Goal: Task Accomplishment & Management: Manage account settings

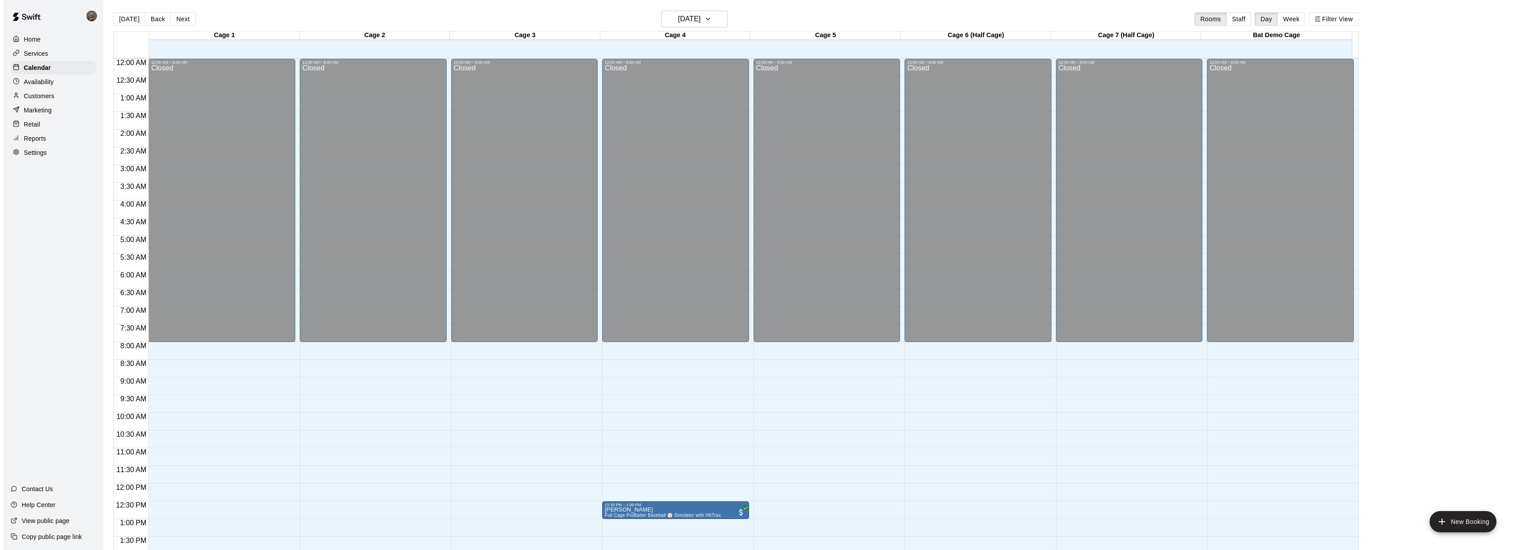
scroll to position [310, 0]
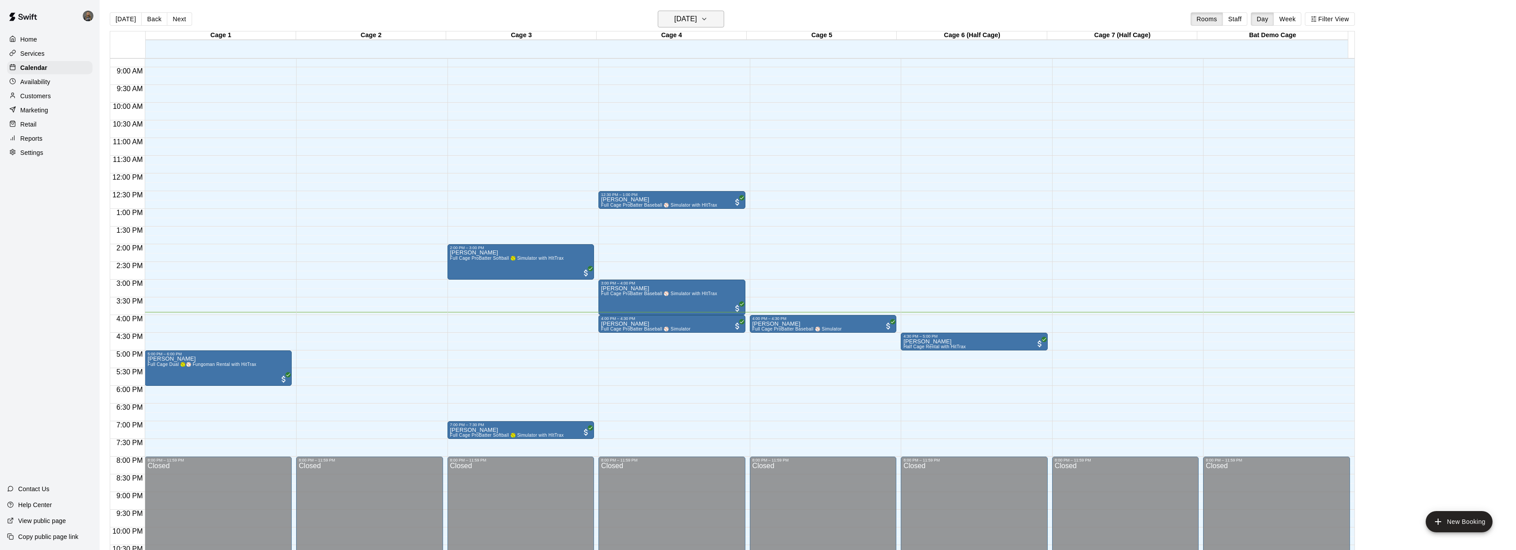
click at [688, 18] on h6 "[DATE]" at bounding box center [685, 19] width 23 height 12
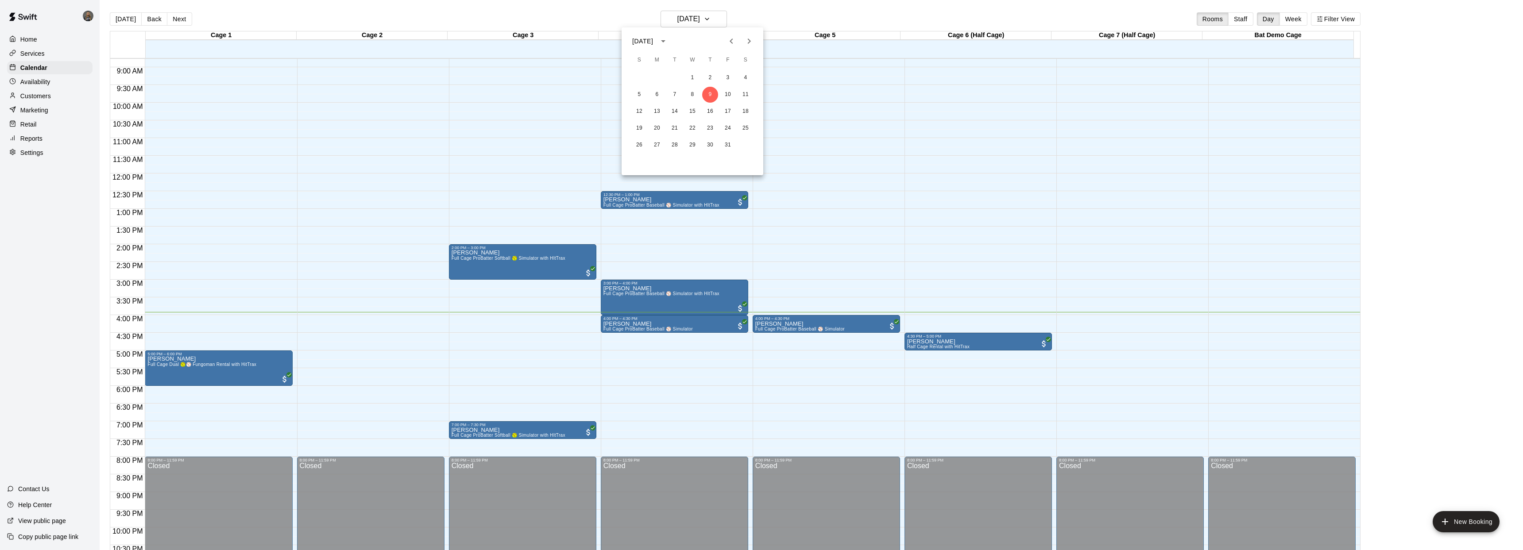
click at [669, 45] on icon "calendar view is open, switch to year view" at bounding box center [663, 41] width 11 height 11
click at [669, 42] on icon "year view is open, switch to calendar view" at bounding box center [663, 41] width 11 height 11
click at [733, 45] on icon "Previous month" at bounding box center [731, 41] width 11 height 11
click at [744, 20] on div at bounding box center [761, 275] width 1523 height 550
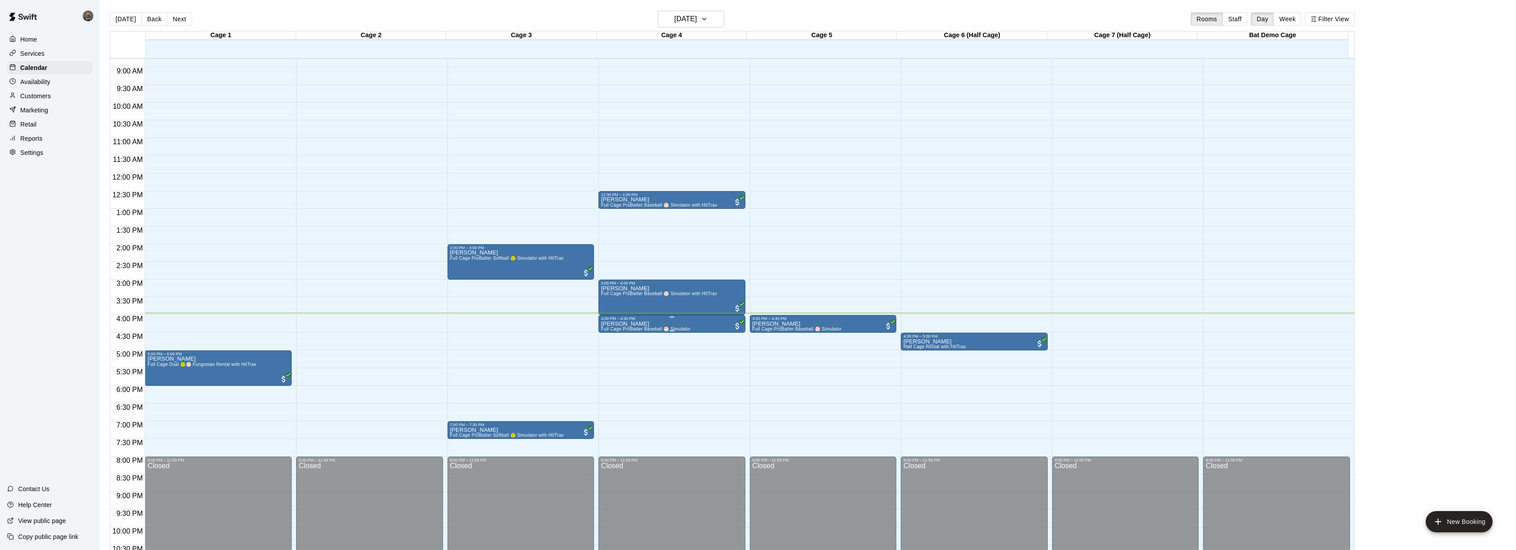
click at [628, 320] on div "4:00 PM – 4:30 PM" at bounding box center [672, 319] width 142 height 4
click at [613, 346] on img "edit" at bounding box center [610, 346] width 10 height 10
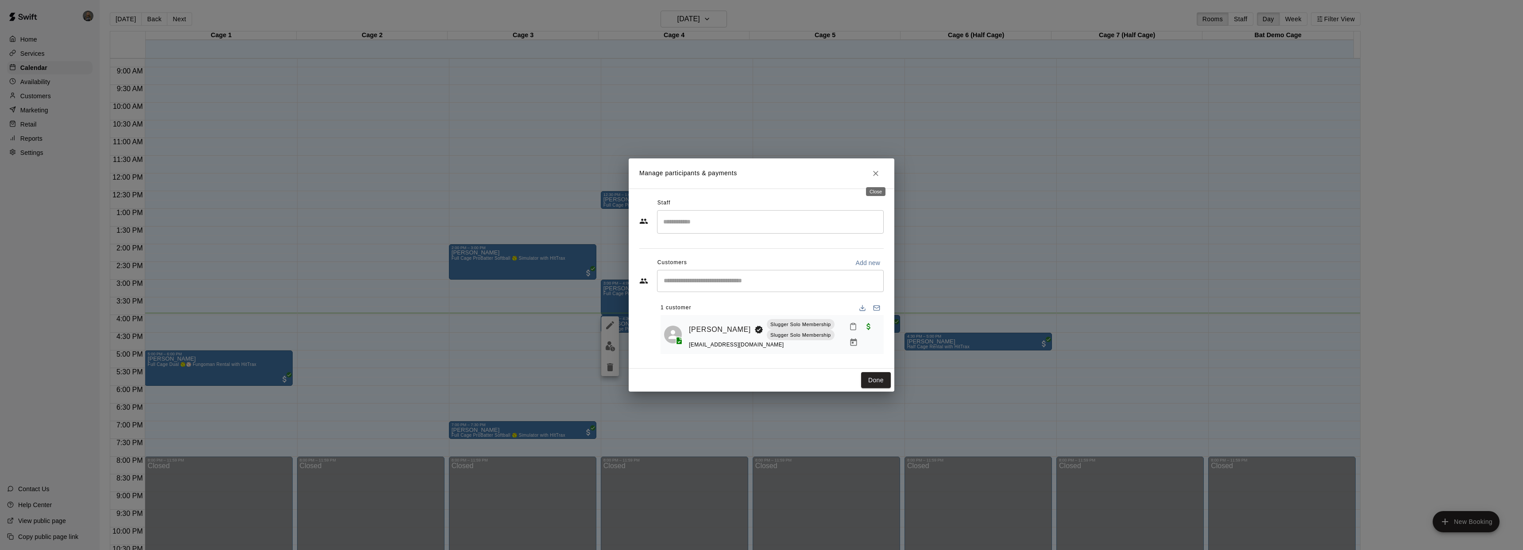
click at [874, 176] on icon "Close" at bounding box center [875, 173] width 9 height 9
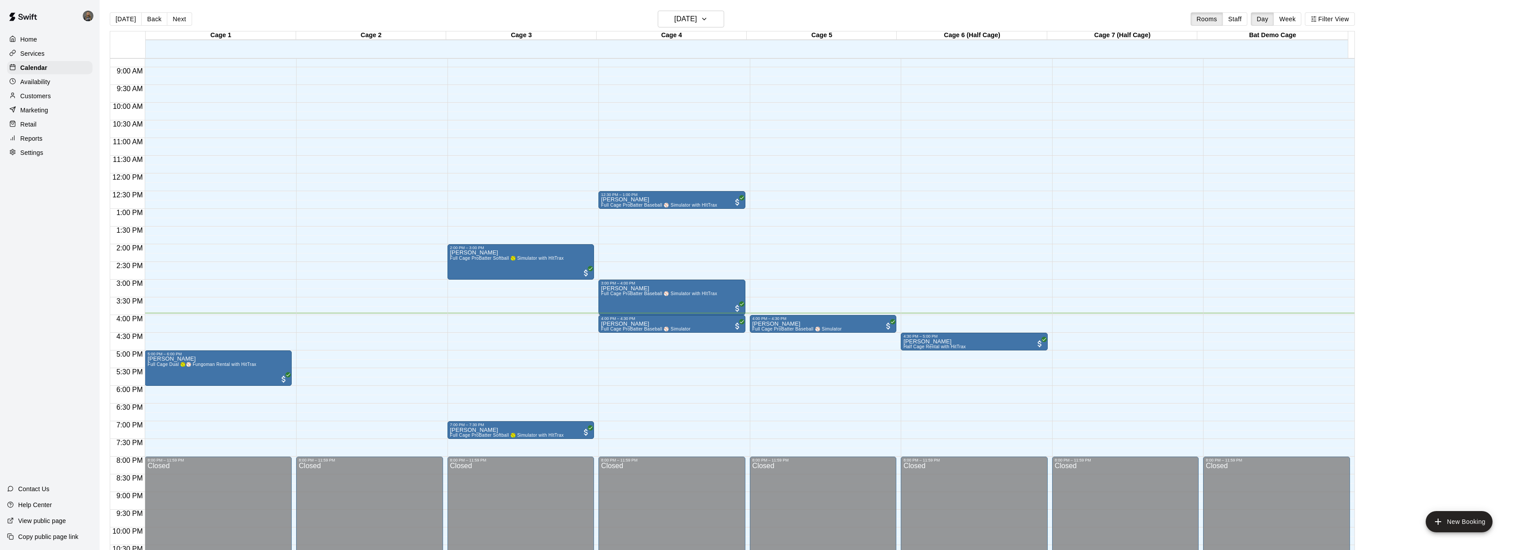
click at [54, 96] on div "Customers" at bounding box center [49, 95] width 85 height 13
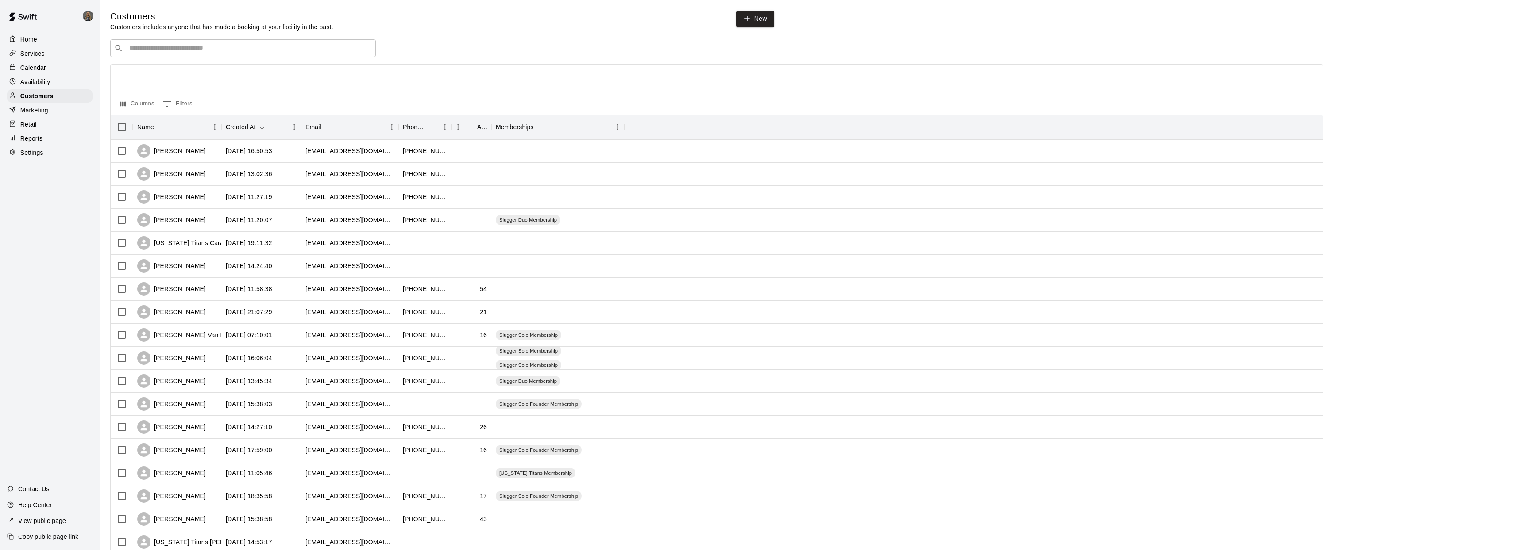
click at [206, 45] on input "Search customers by name or email" at bounding box center [249, 48] width 245 height 9
type input "******"
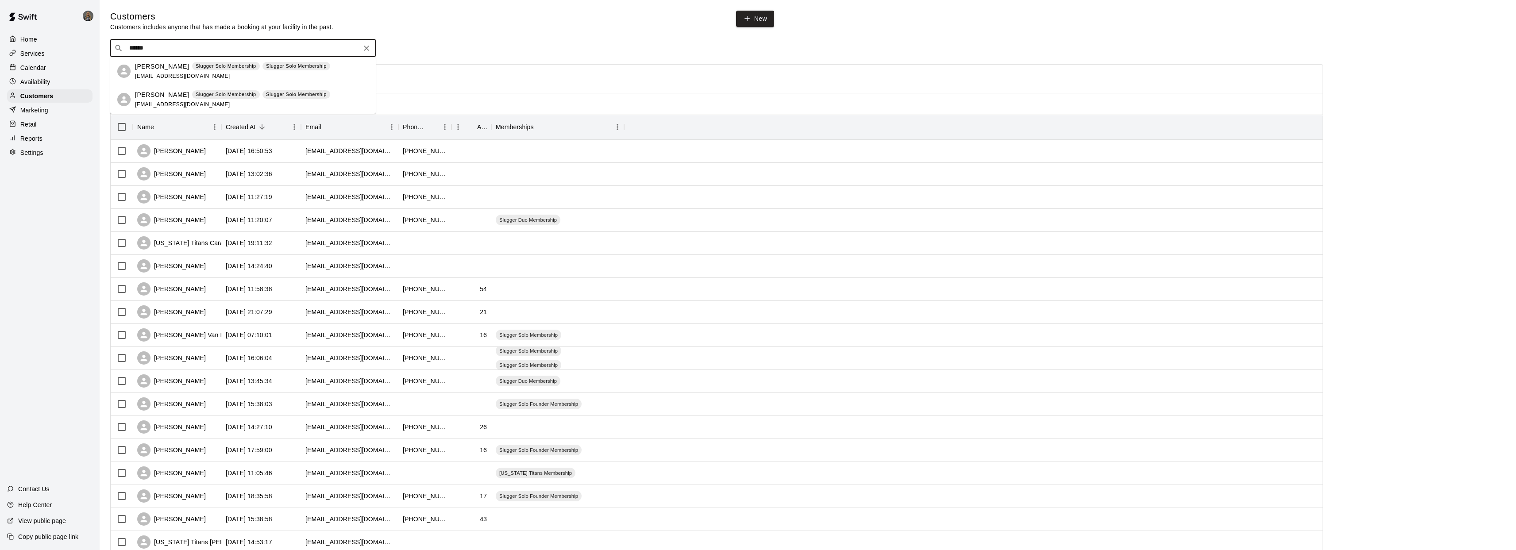
click at [162, 71] on div "James Nelson Slugger Solo Membership Slugger Solo Membership jwnelson.nelson1@g…" at bounding box center [232, 71] width 195 height 19
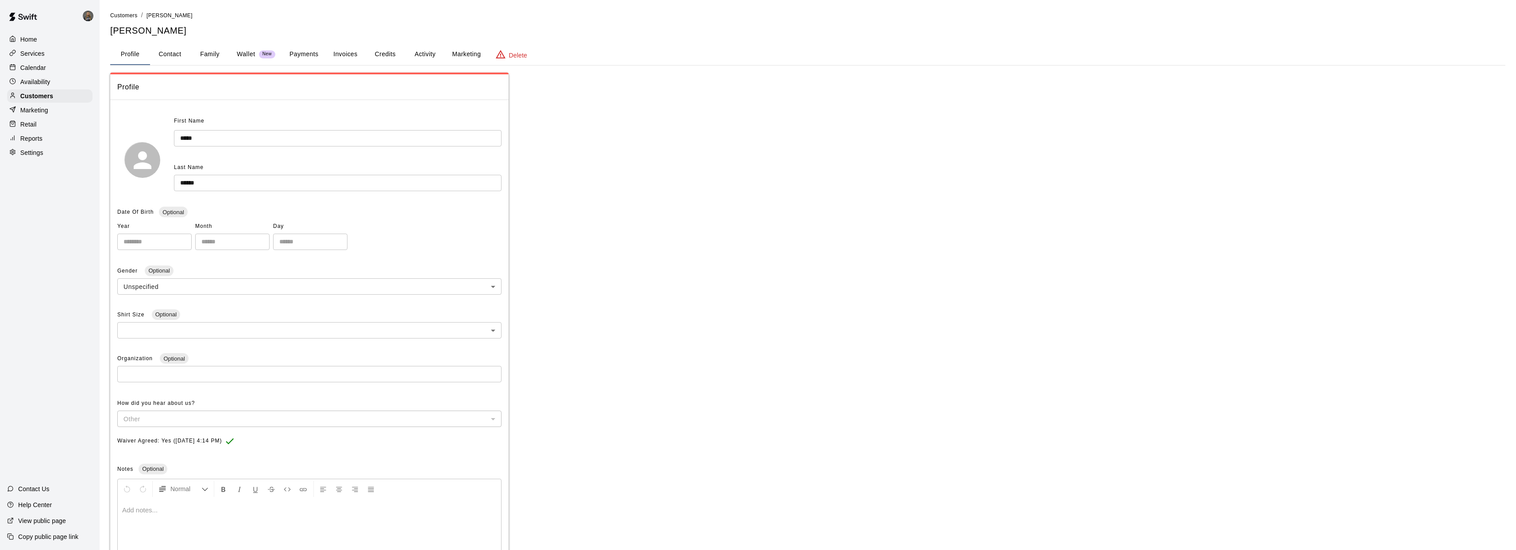
click at [394, 55] on button "Credits" at bounding box center [385, 54] width 40 height 21
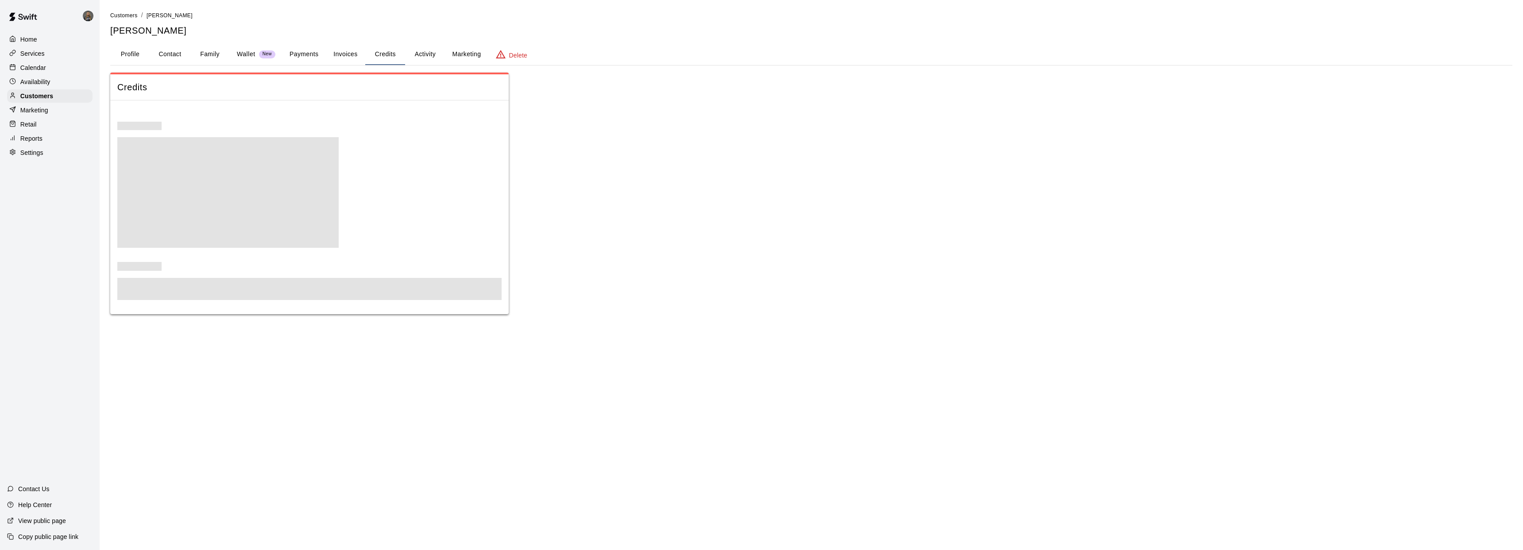
click at [424, 57] on button "Activity" at bounding box center [425, 54] width 40 height 21
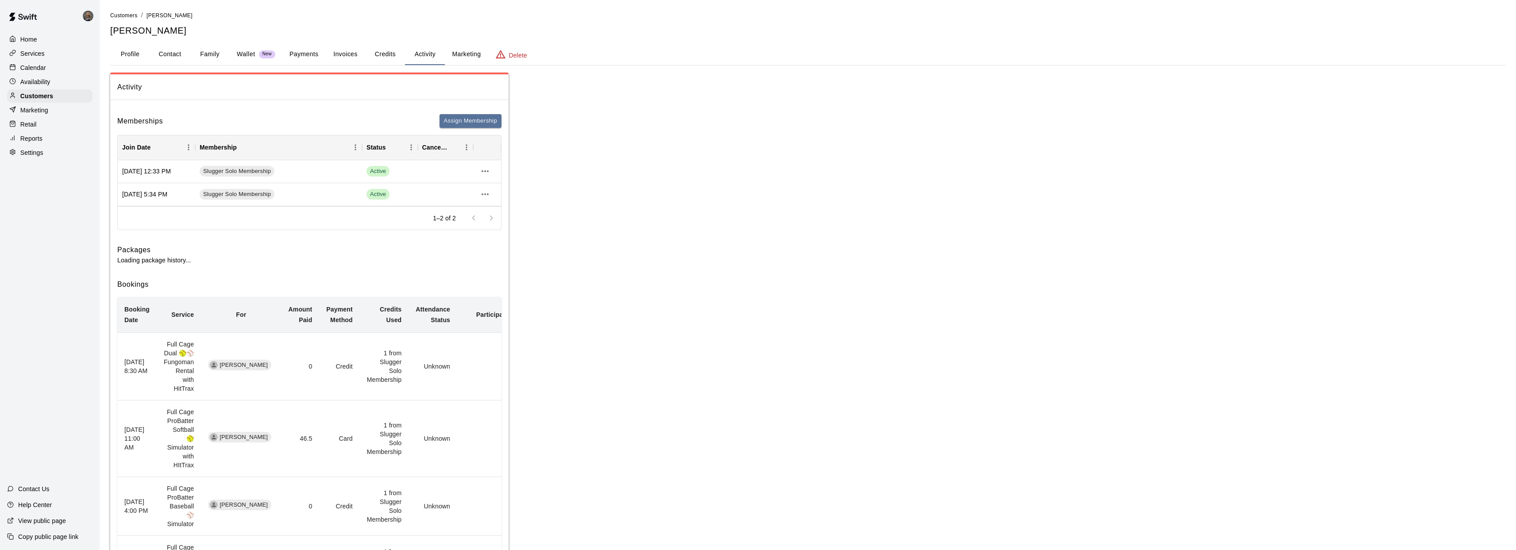
click at [388, 59] on button "Credits" at bounding box center [385, 54] width 40 height 21
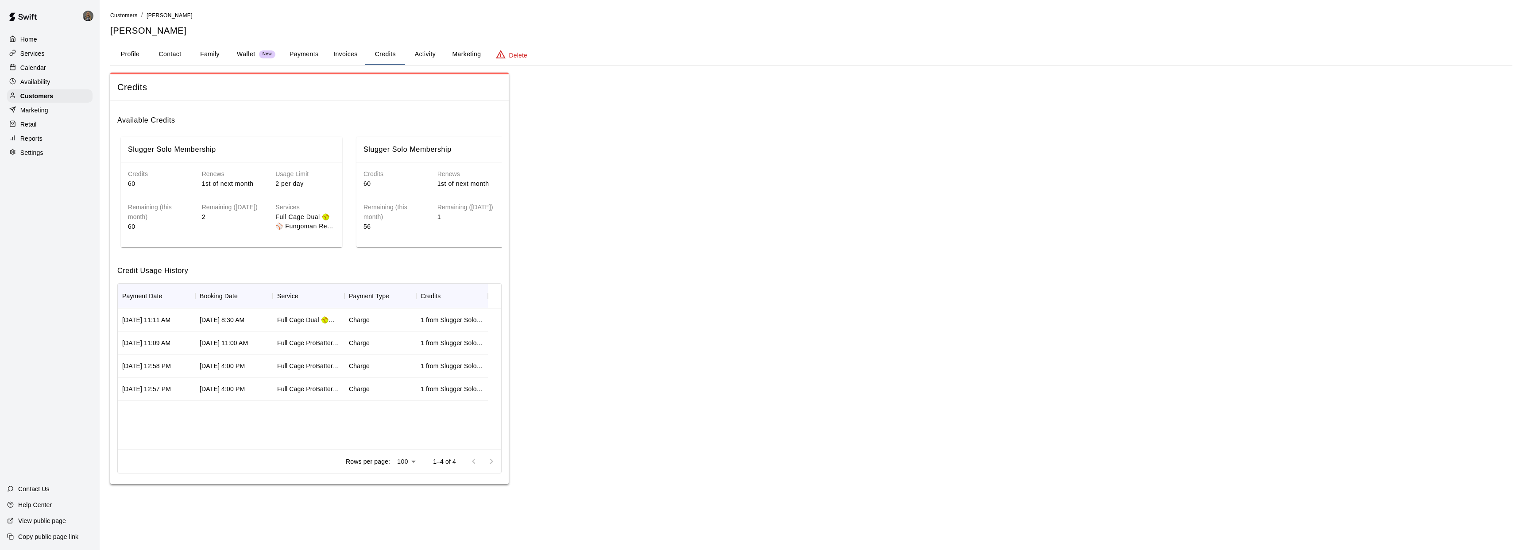
click at [309, 55] on button "Payments" at bounding box center [303, 54] width 43 height 21
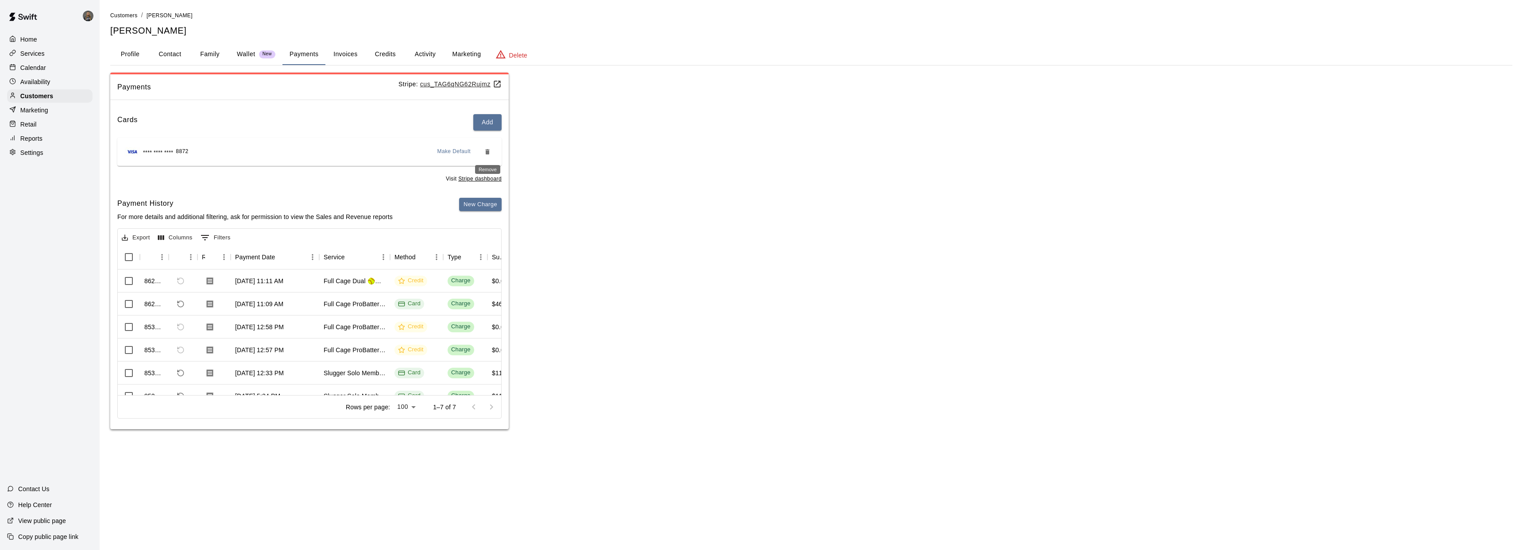
click at [488, 151] on icon "Remove" at bounding box center [487, 151] width 4 height 5
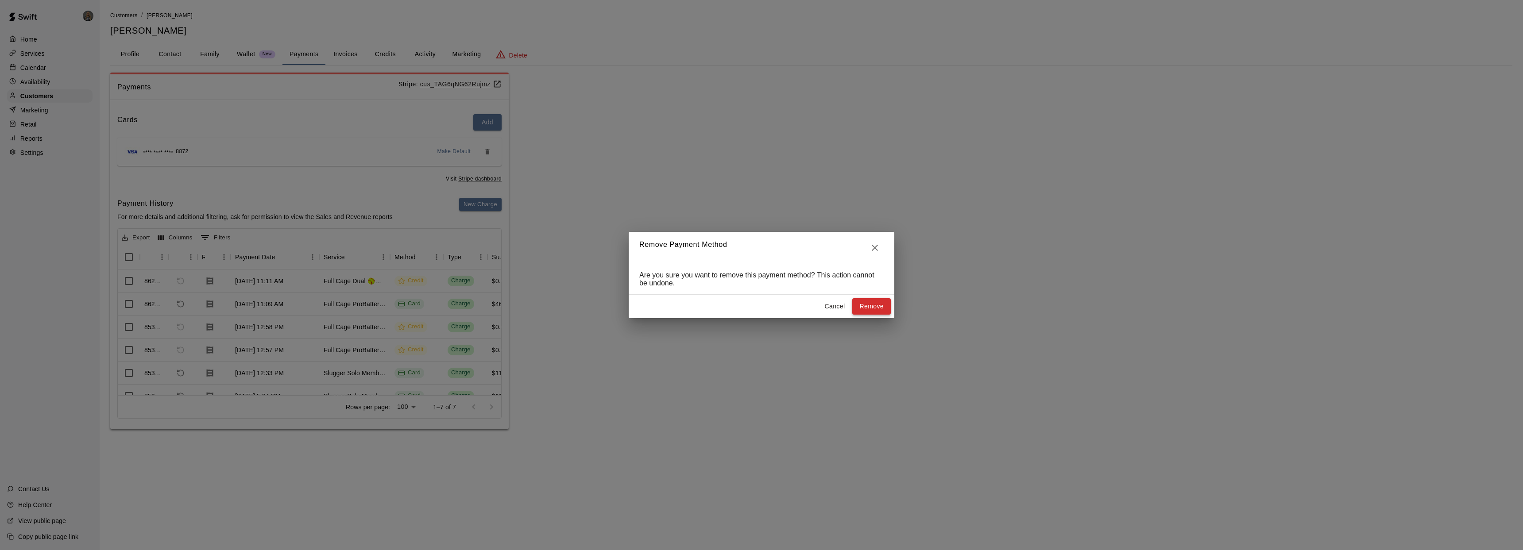
click at [867, 306] on button "Remove" at bounding box center [871, 306] width 39 height 16
click at [876, 254] on button "Close" at bounding box center [875, 248] width 18 height 18
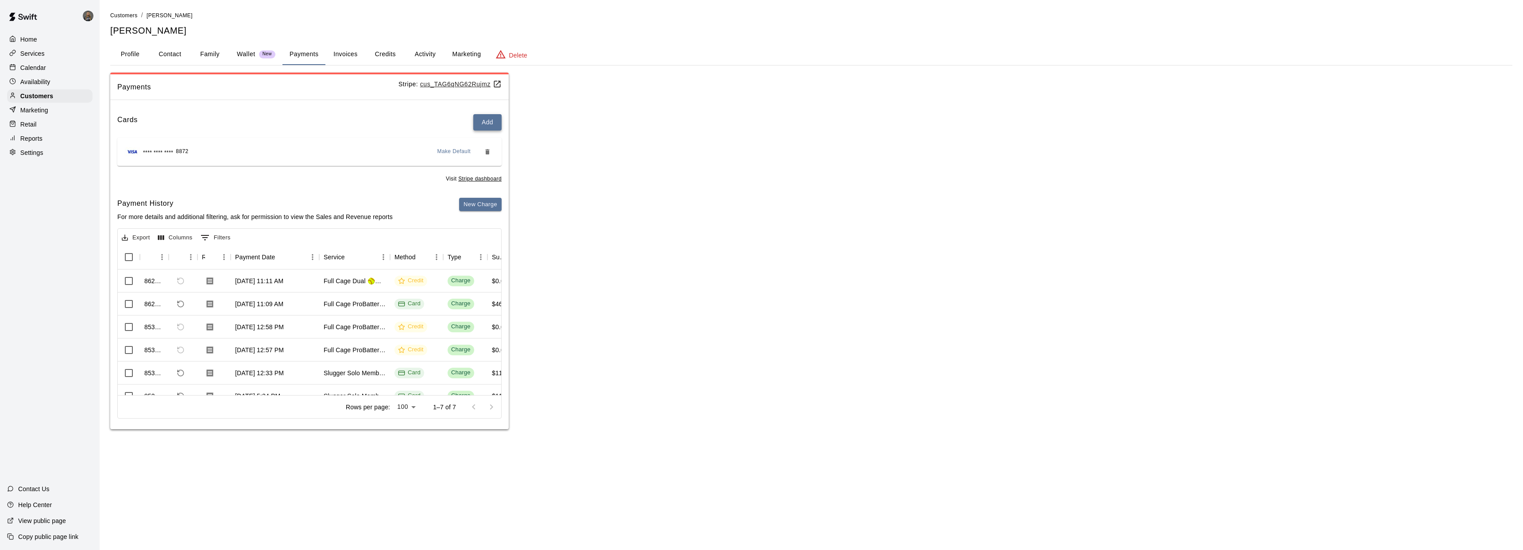
click at [479, 124] on button "Add" at bounding box center [487, 122] width 28 height 16
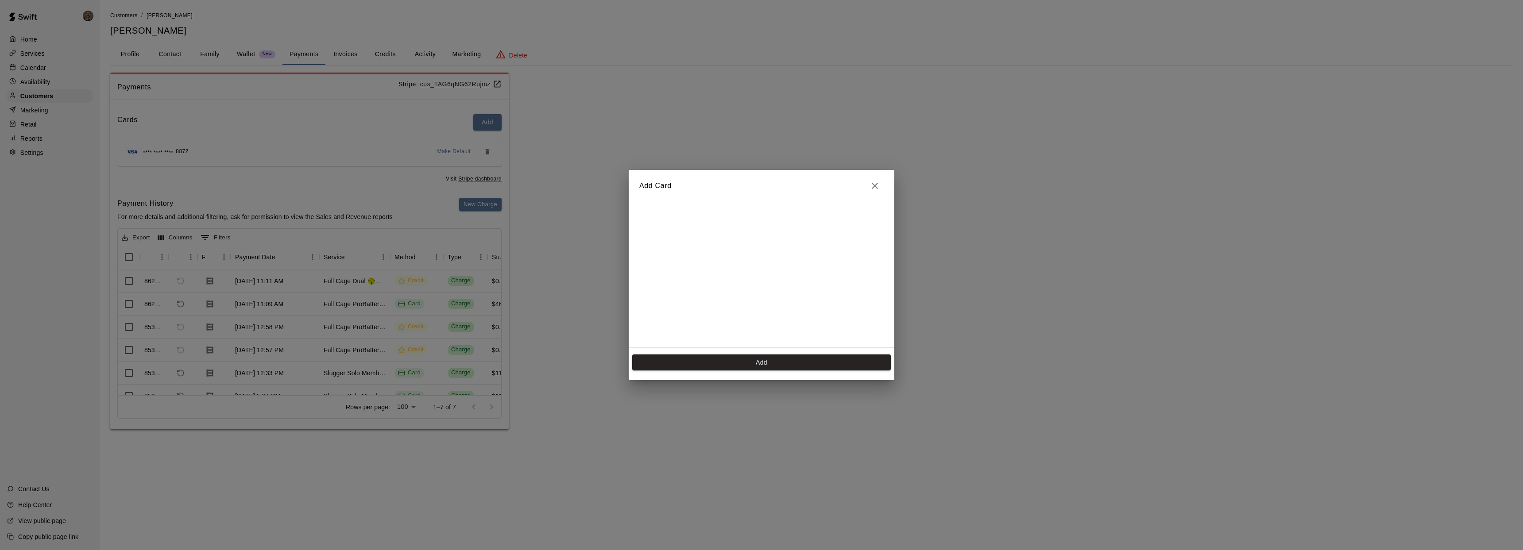
scroll to position [177, 0]
click at [763, 367] on button "Add" at bounding box center [761, 363] width 259 height 16
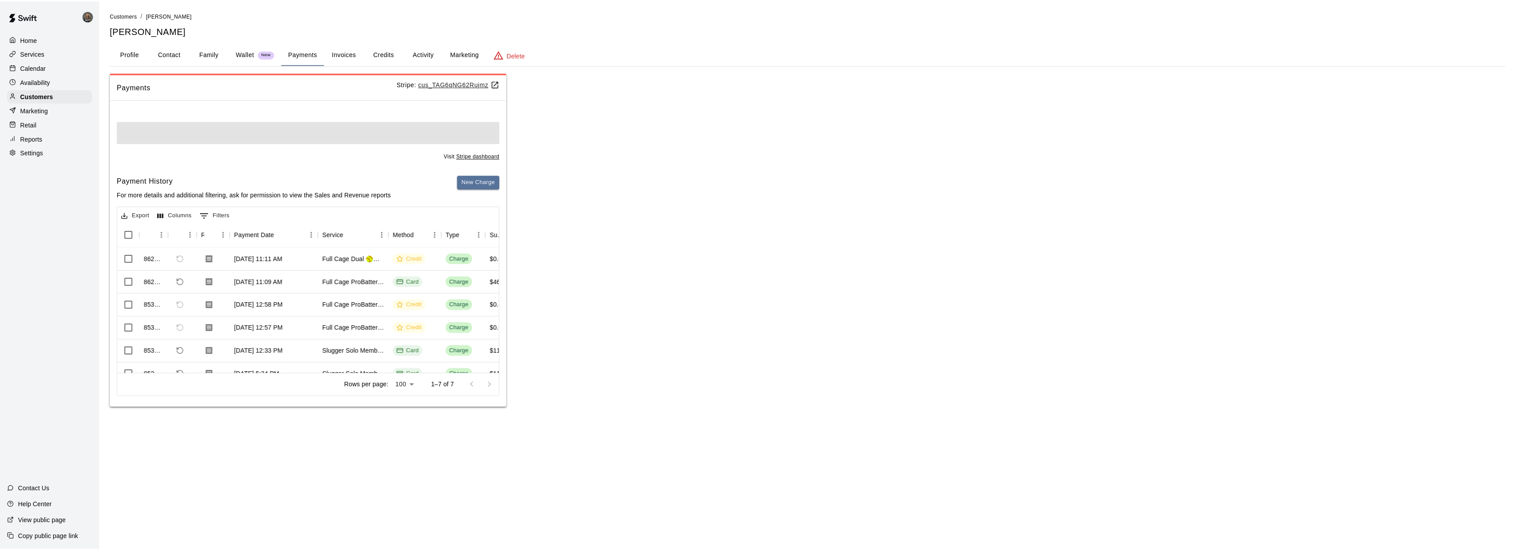
scroll to position [0, 0]
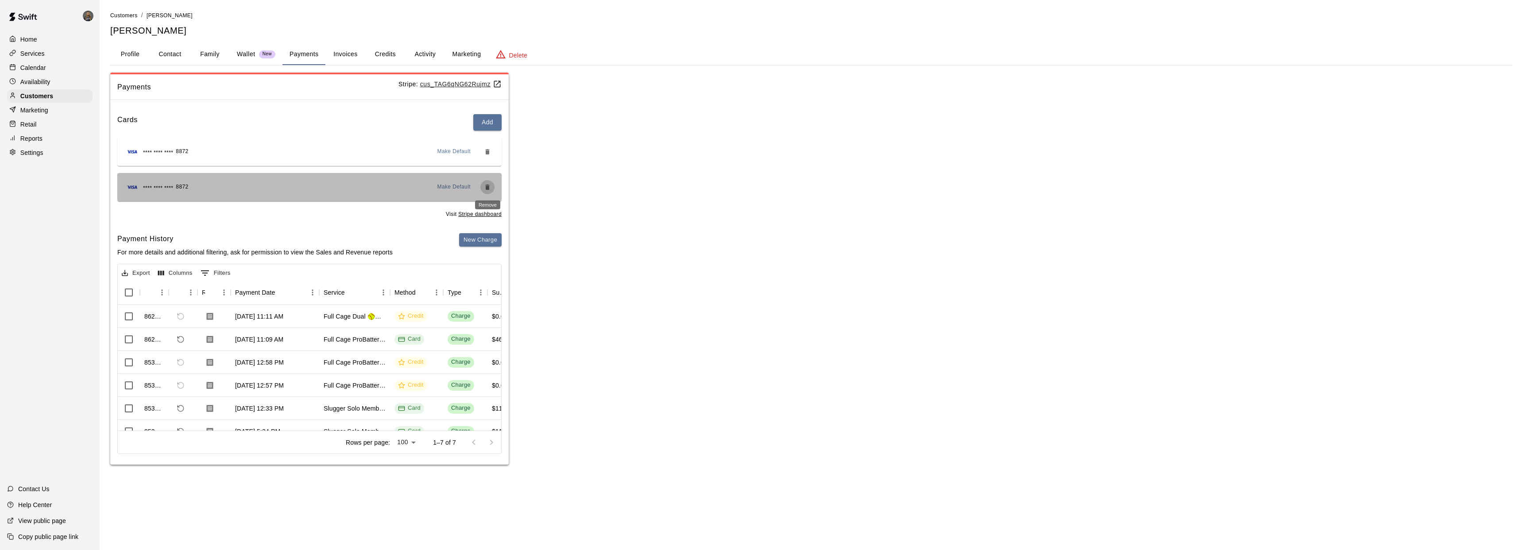
click at [488, 189] on icon "Remove" at bounding box center [487, 187] width 4 height 5
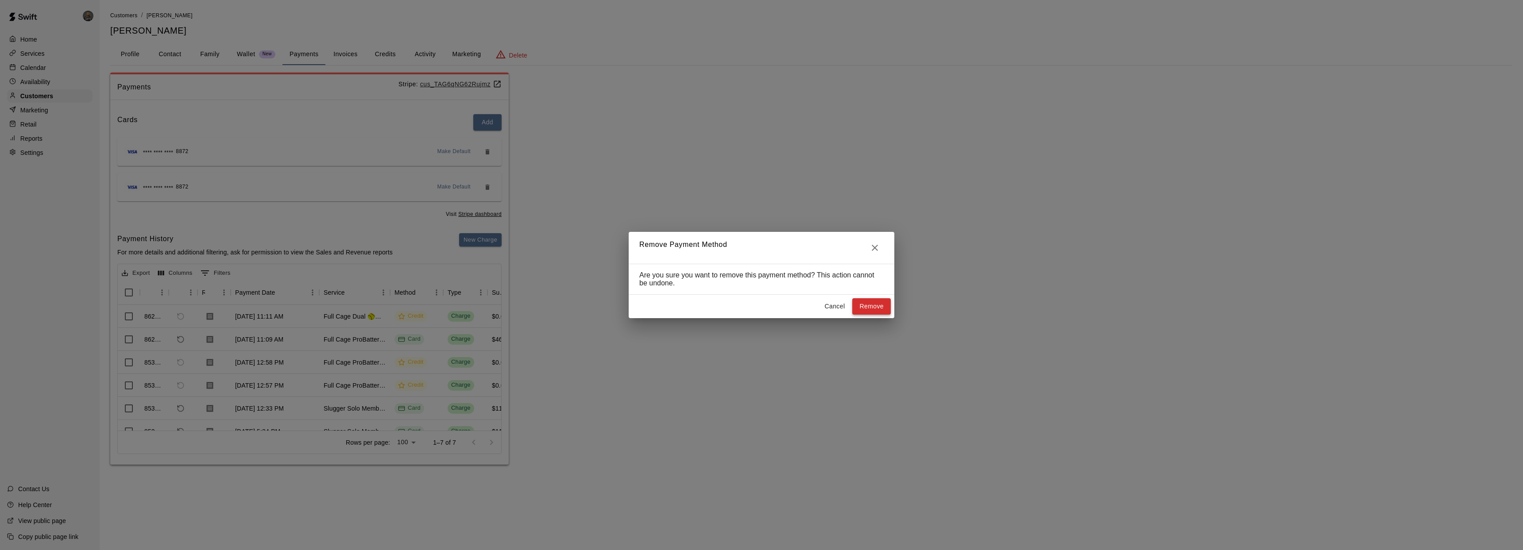
click at [879, 302] on button "Remove" at bounding box center [871, 306] width 39 height 16
click at [876, 252] on icon "Close" at bounding box center [875, 248] width 11 height 11
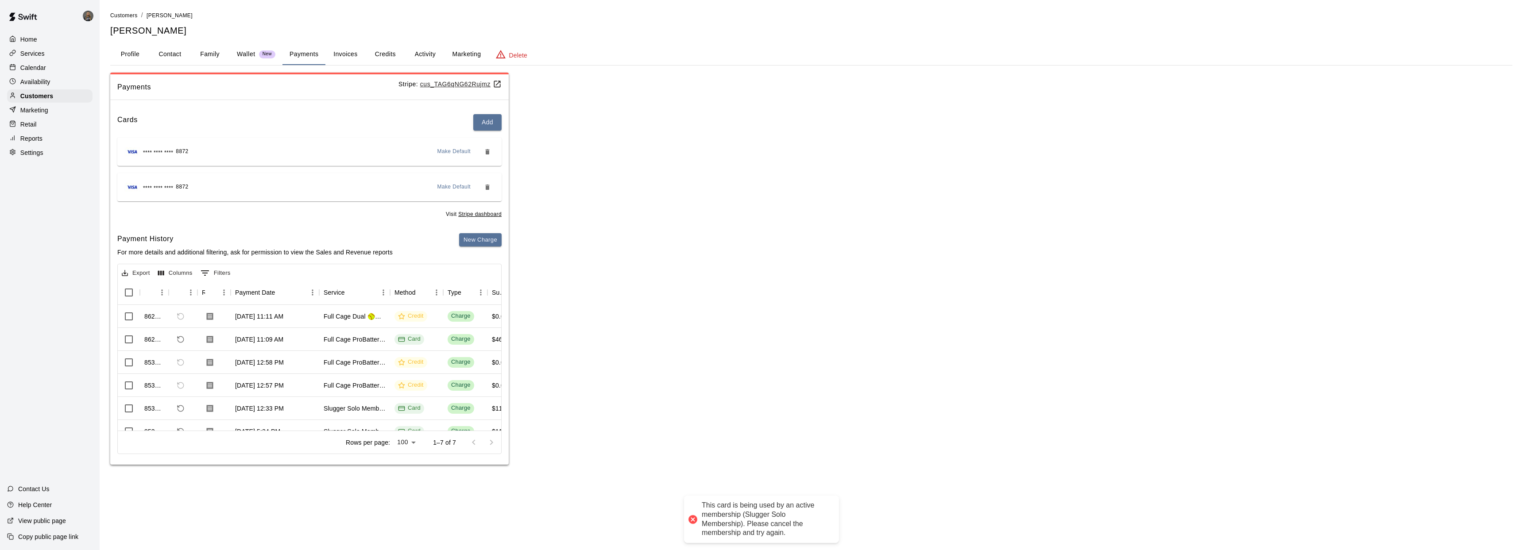
click at [449, 151] on span "Make Default" at bounding box center [454, 151] width 34 height 9
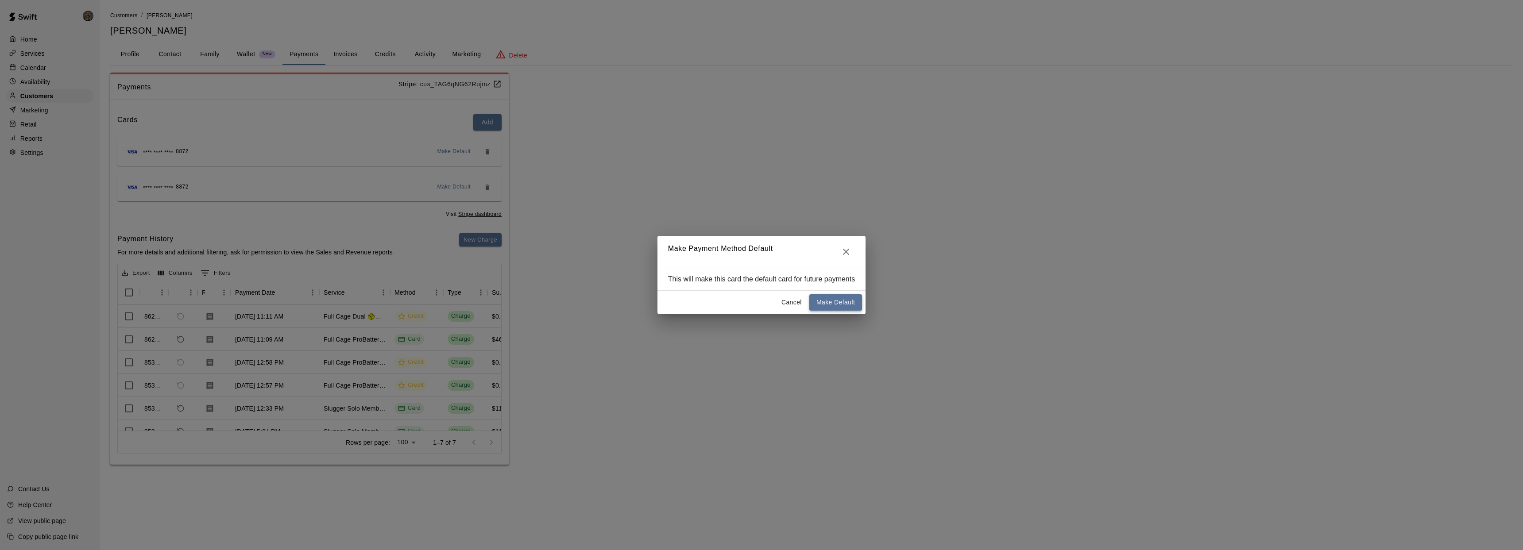
click at [834, 302] on button "Make Default" at bounding box center [835, 302] width 53 height 16
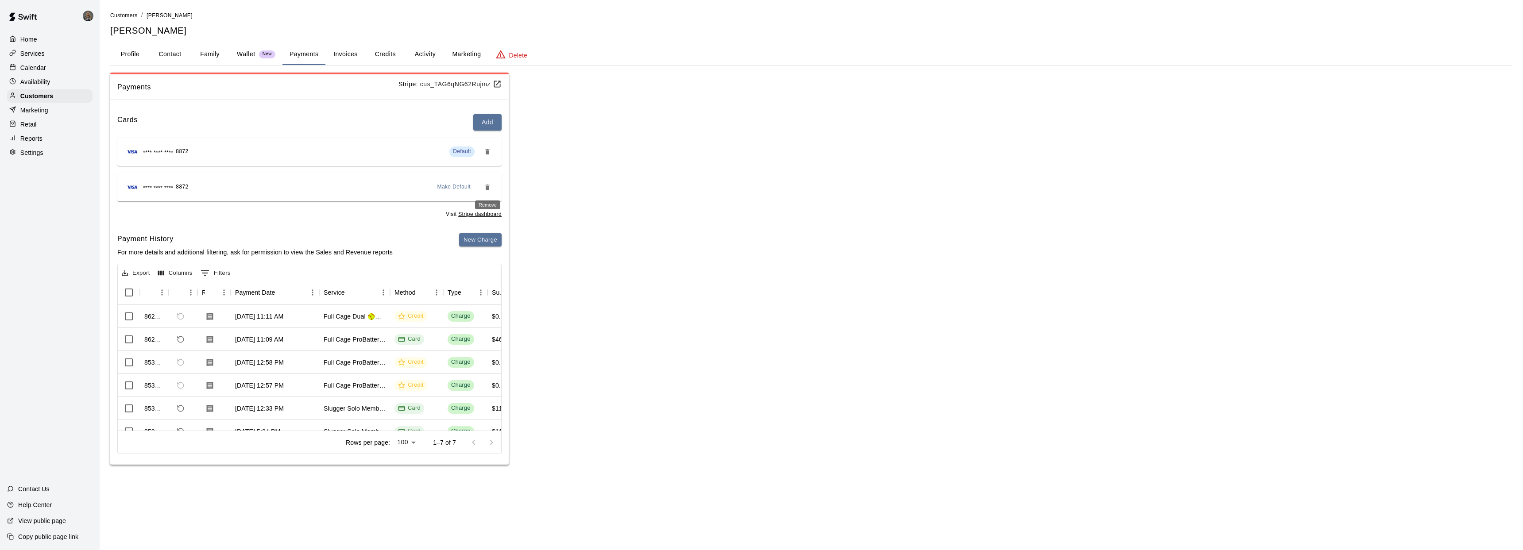
click at [487, 190] on icon "Remove" at bounding box center [487, 187] width 4 height 5
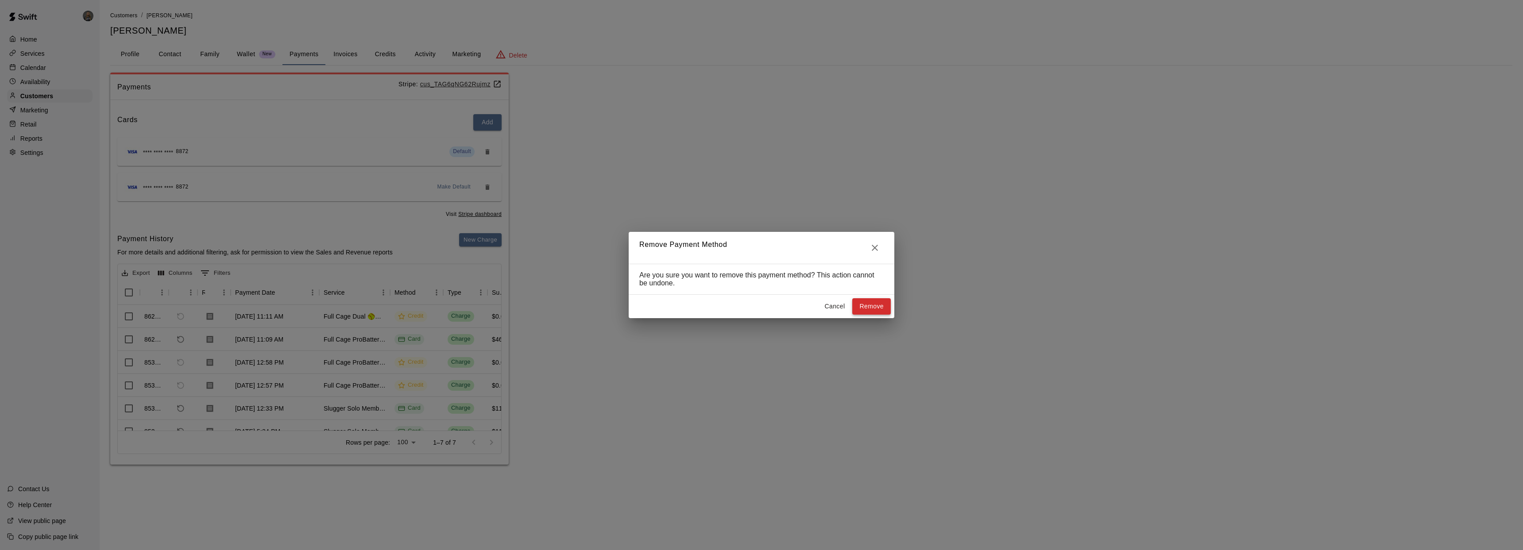
click at [862, 303] on button "Remove" at bounding box center [871, 306] width 39 height 16
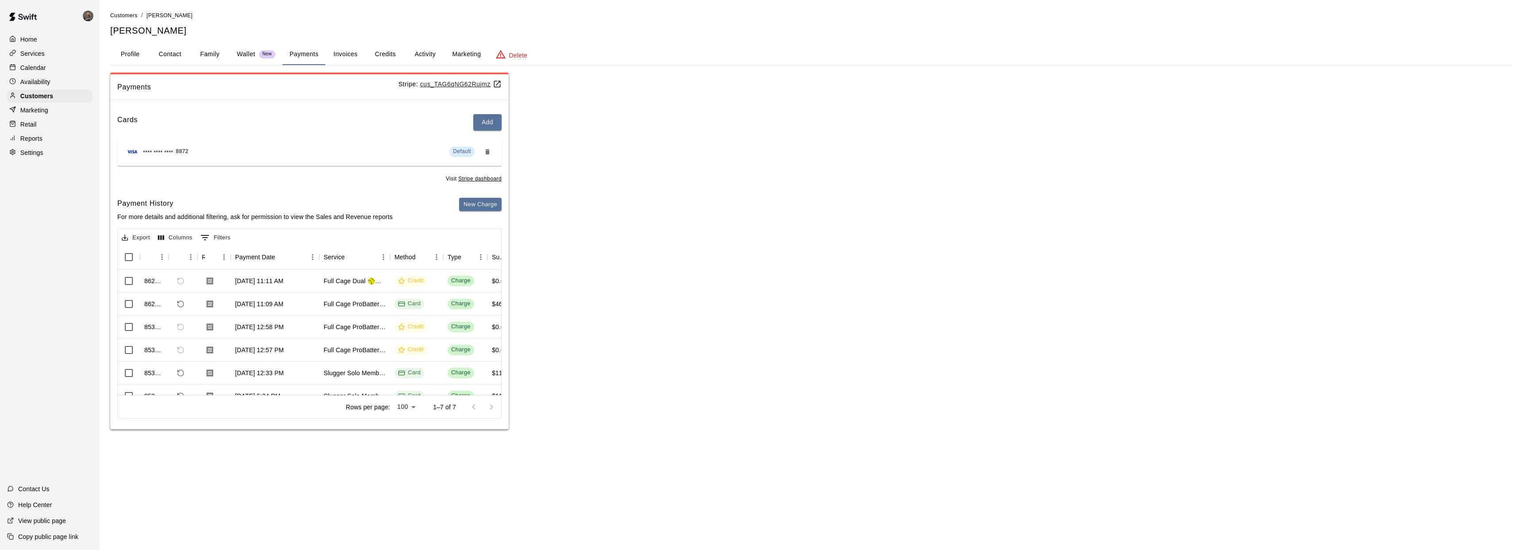
click at [48, 68] on div "Calendar" at bounding box center [49, 67] width 85 height 13
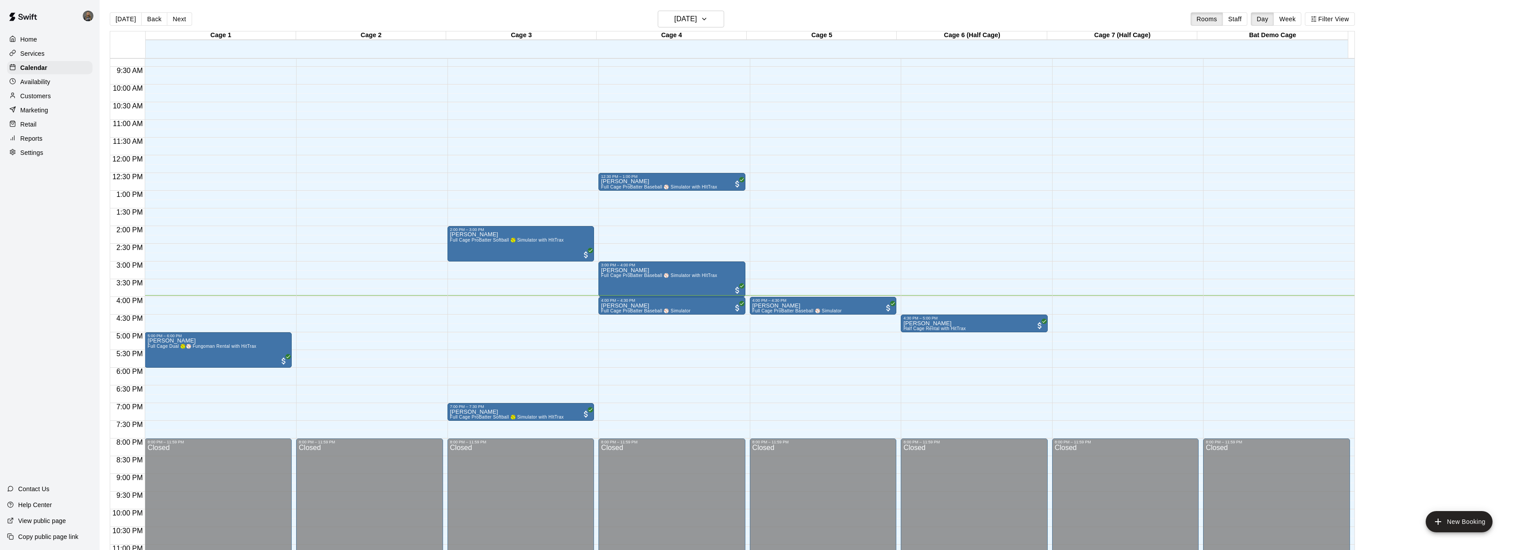
scroll to position [331, 0]
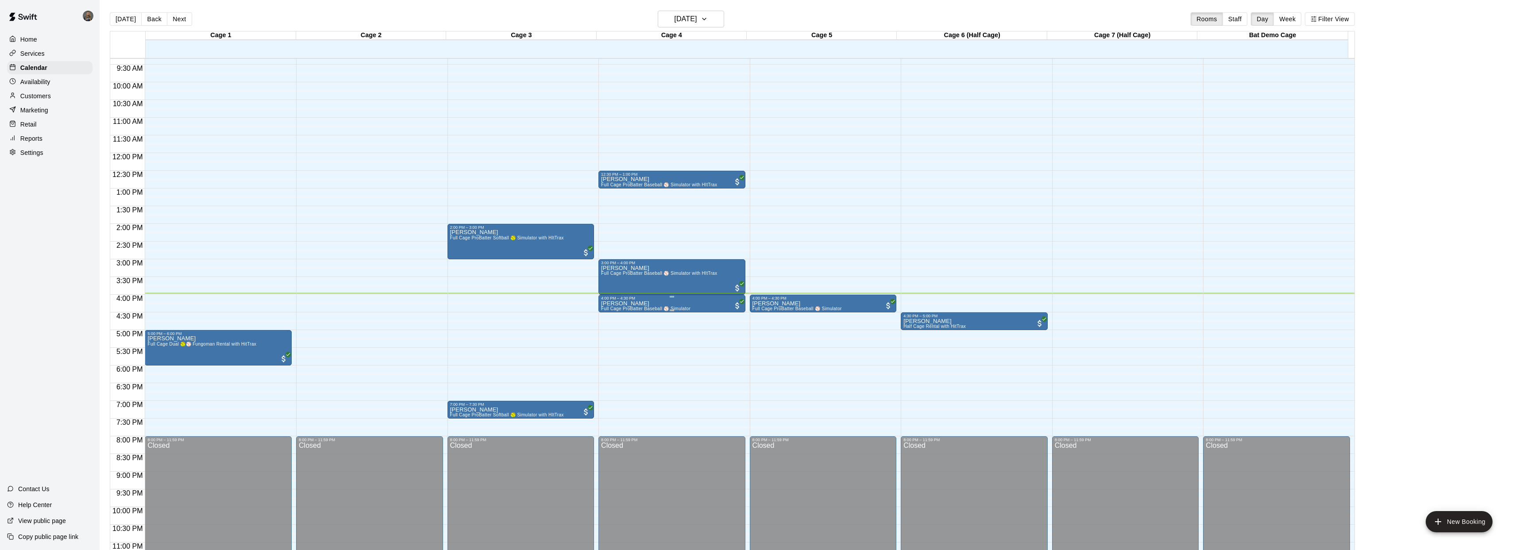
click at [805, 274] on div at bounding box center [761, 275] width 1523 height 550
click at [692, 336] on div at bounding box center [761, 275] width 1523 height 550
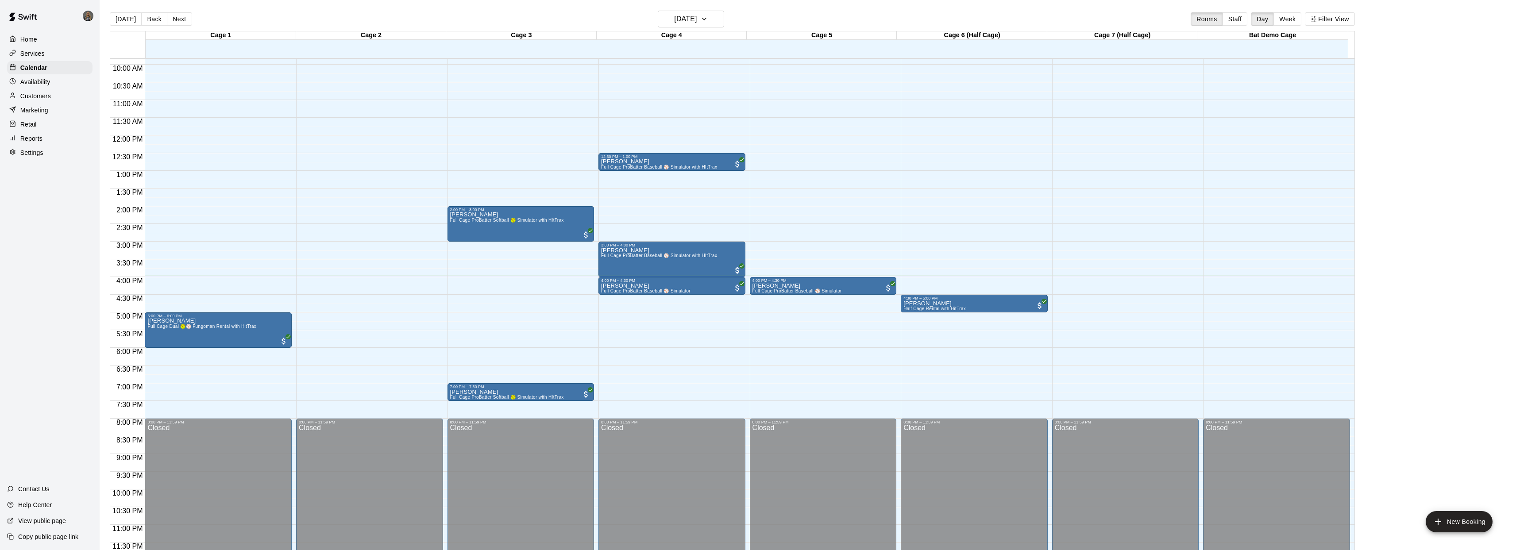
scroll to position [2, 0]
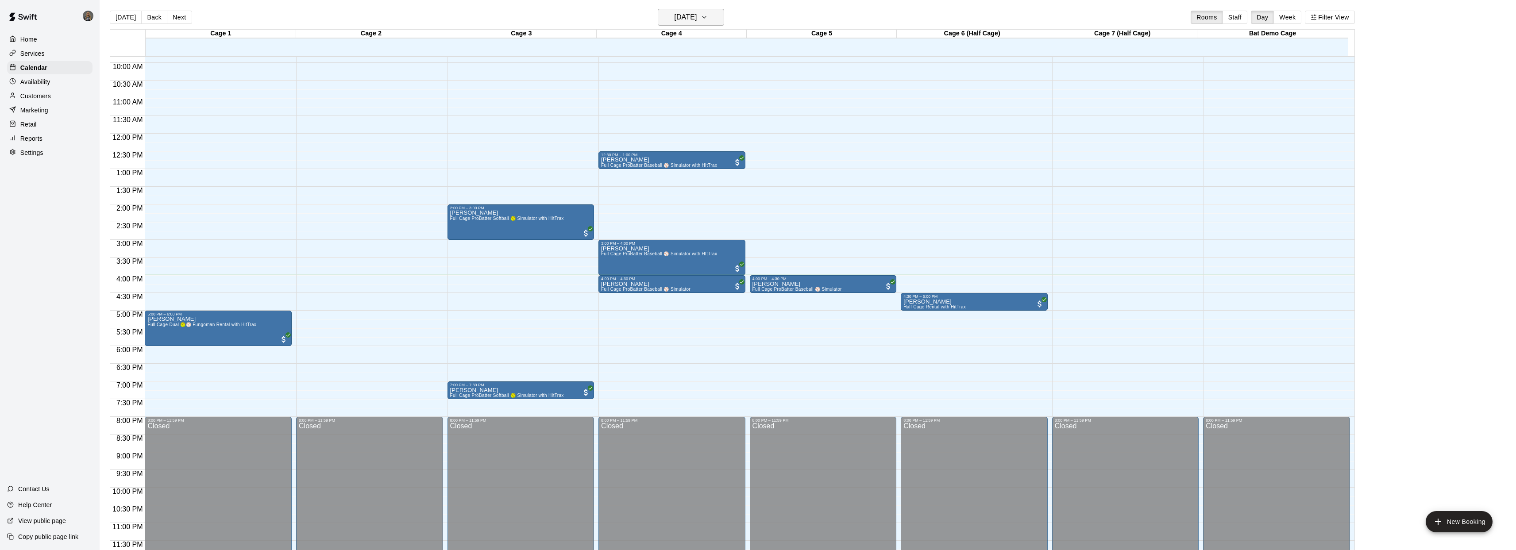
click at [696, 20] on h6 "[DATE]" at bounding box center [685, 17] width 23 height 12
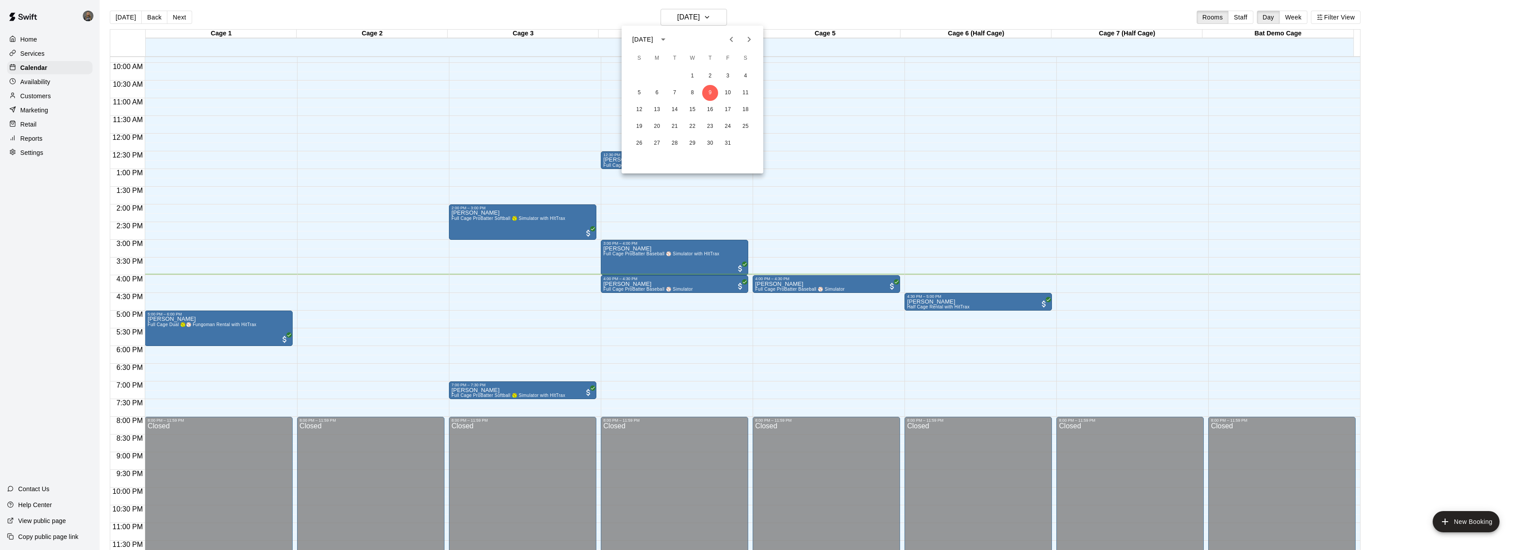
click at [730, 39] on icon "Previous month" at bounding box center [731, 39] width 3 height 5
click at [762, 13] on div at bounding box center [761, 275] width 1523 height 550
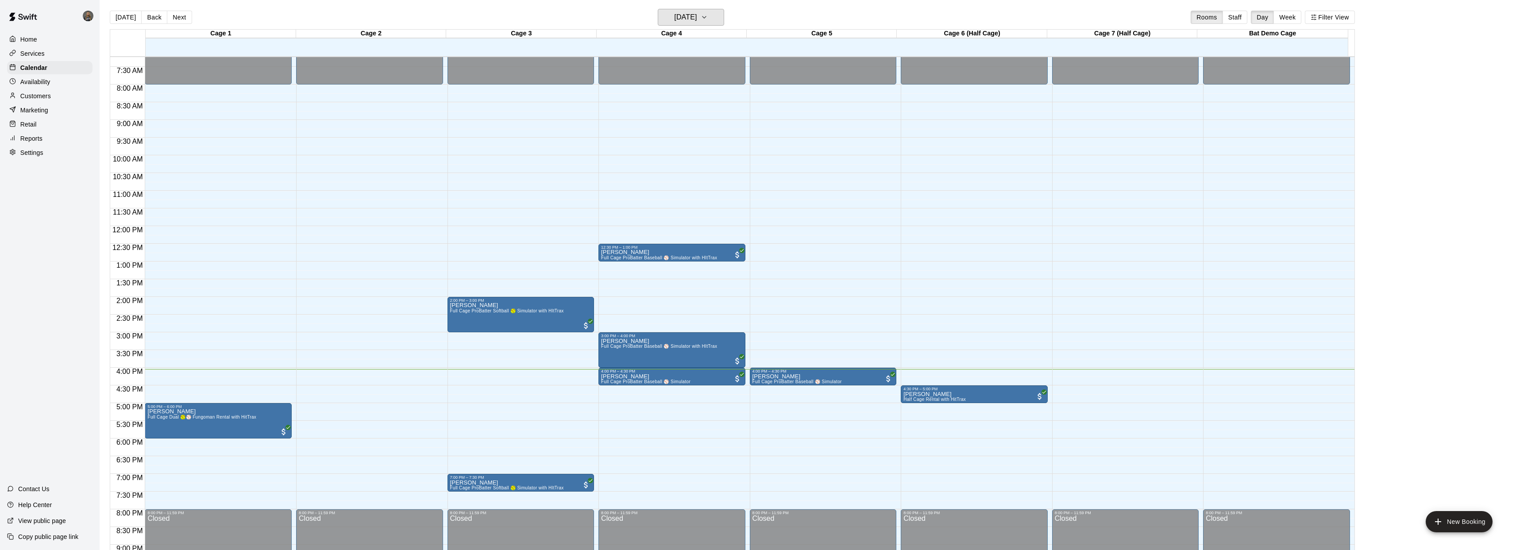
scroll to position [256, 0]
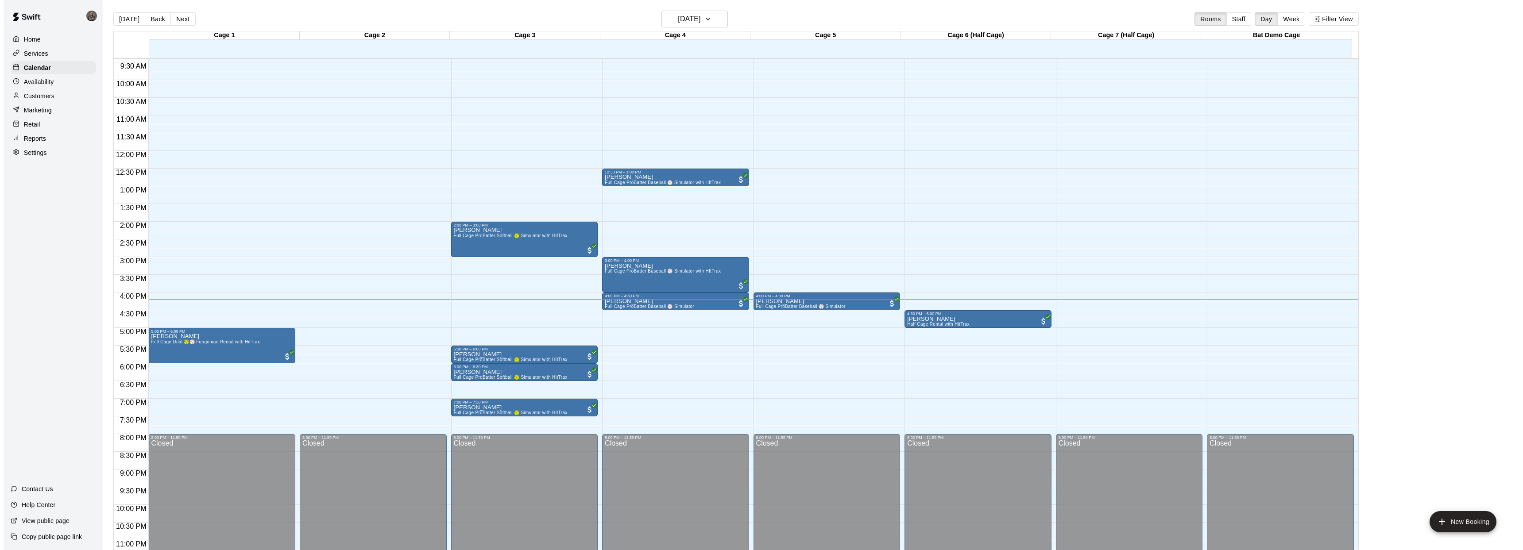
scroll to position [334, 0]
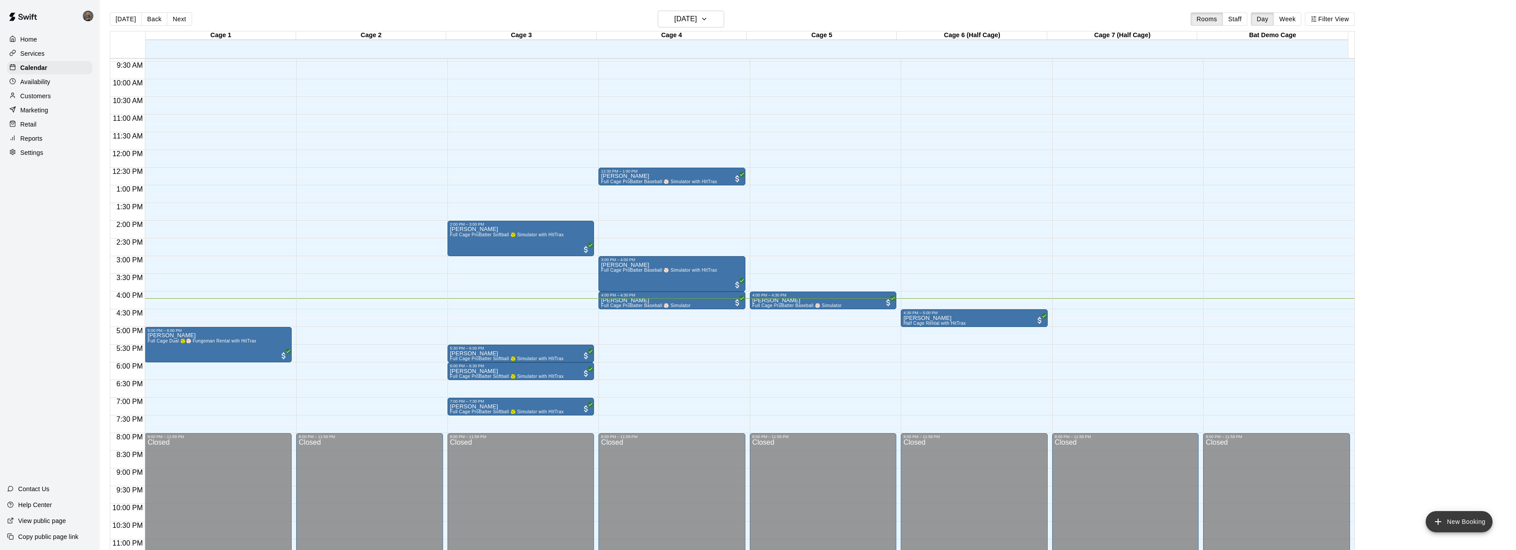
click at [1462, 515] on button "New Booking" at bounding box center [1459, 521] width 67 height 21
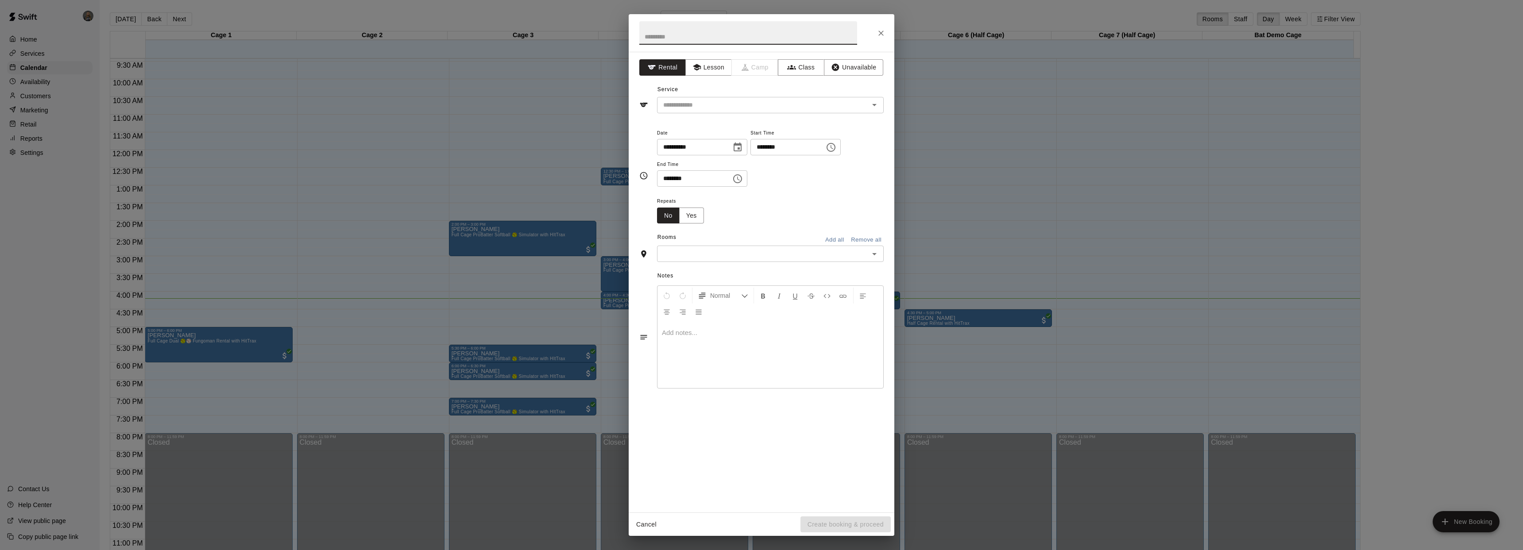
click at [836, 150] on icon "Choose time, selected time is 4:00 PM" at bounding box center [831, 147] width 11 height 11
click at [766, 186] on li "05" at bounding box center [765, 182] width 21 height 16
click at [789, 211] on li "30" at bounding box center [790, 212] width 21 height 16
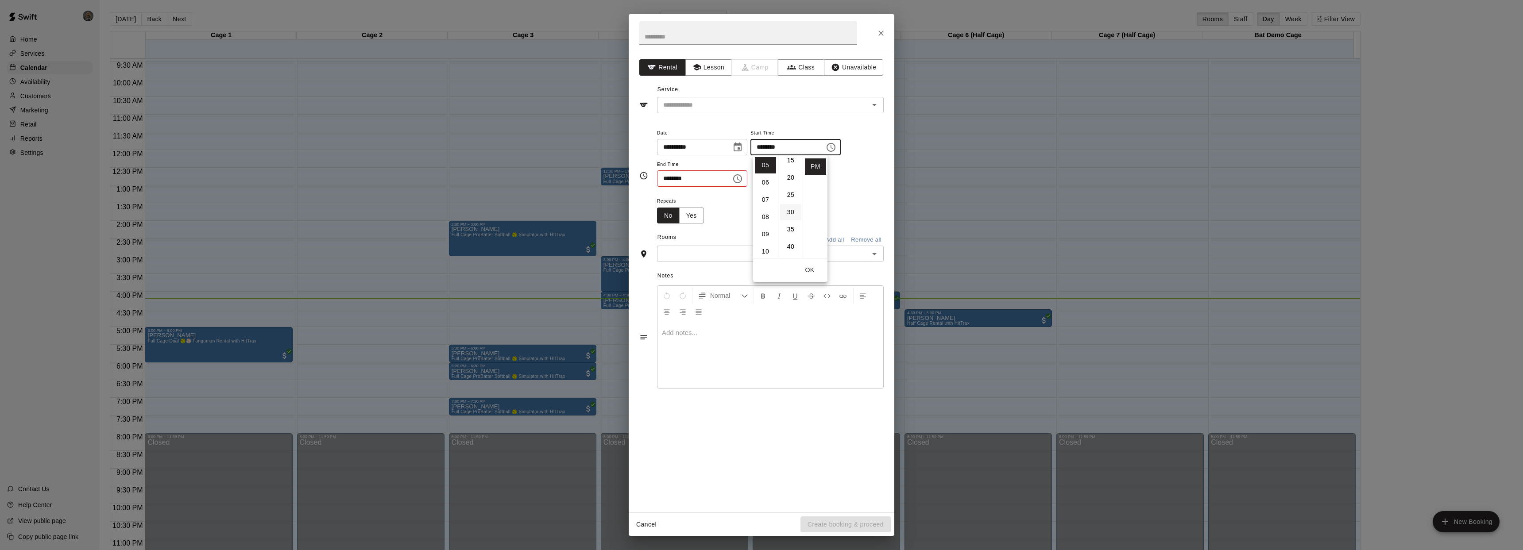
type input "********"
click at [844, 180] on div "**********" at bounding box center [770, 158] width 227 height 60
click at [737, 182] on icon "Choose time, selected time is 4:30 PM" at bounding box center [737, 179] width 11 height 11
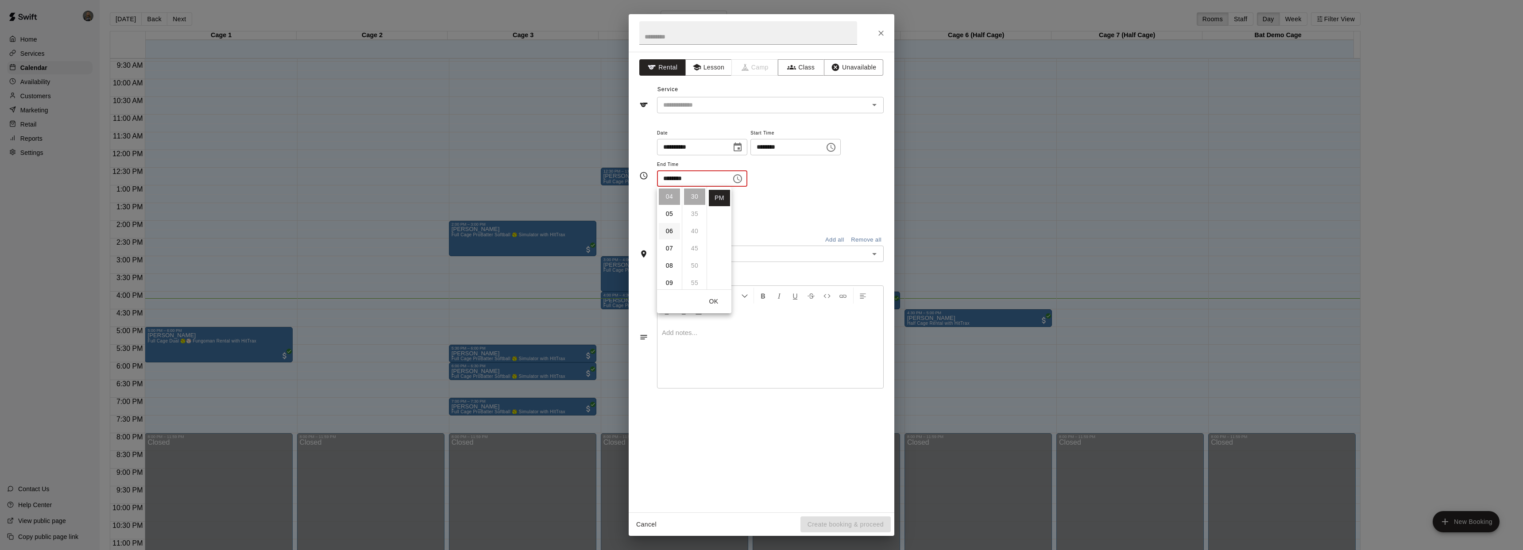
click at [669, 231] on li "06" at bounding box center [669, 231] width 21 height 16
type input "********"
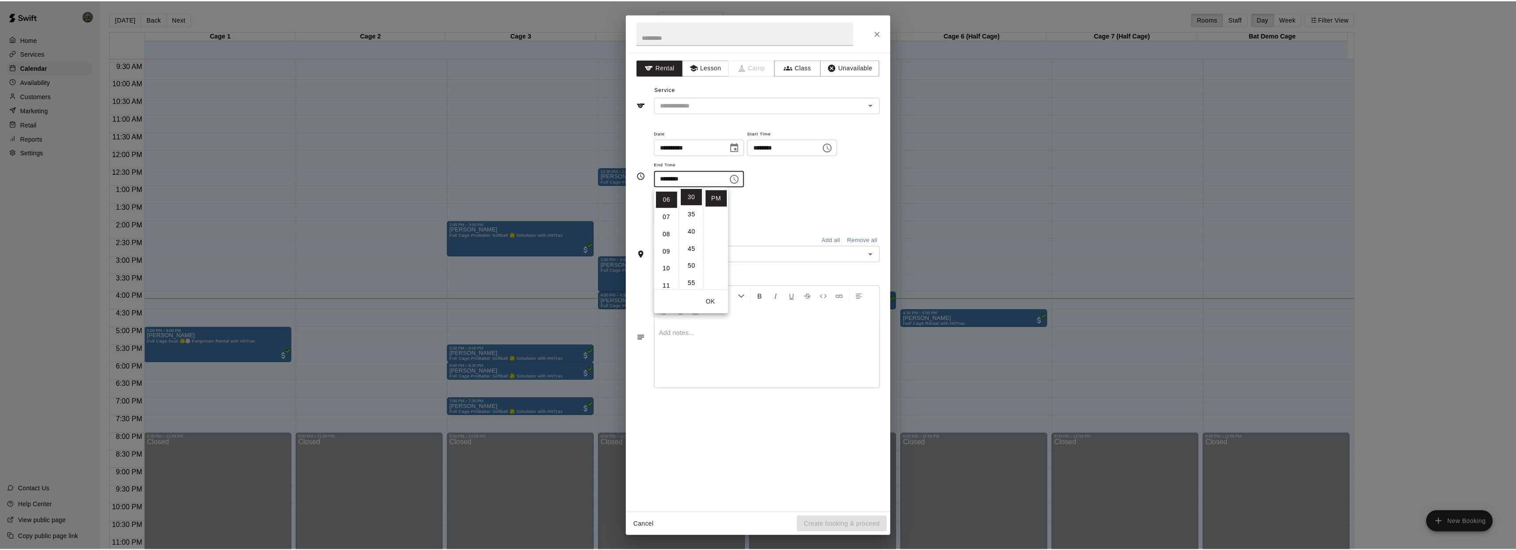
scroll to position [104, 0]
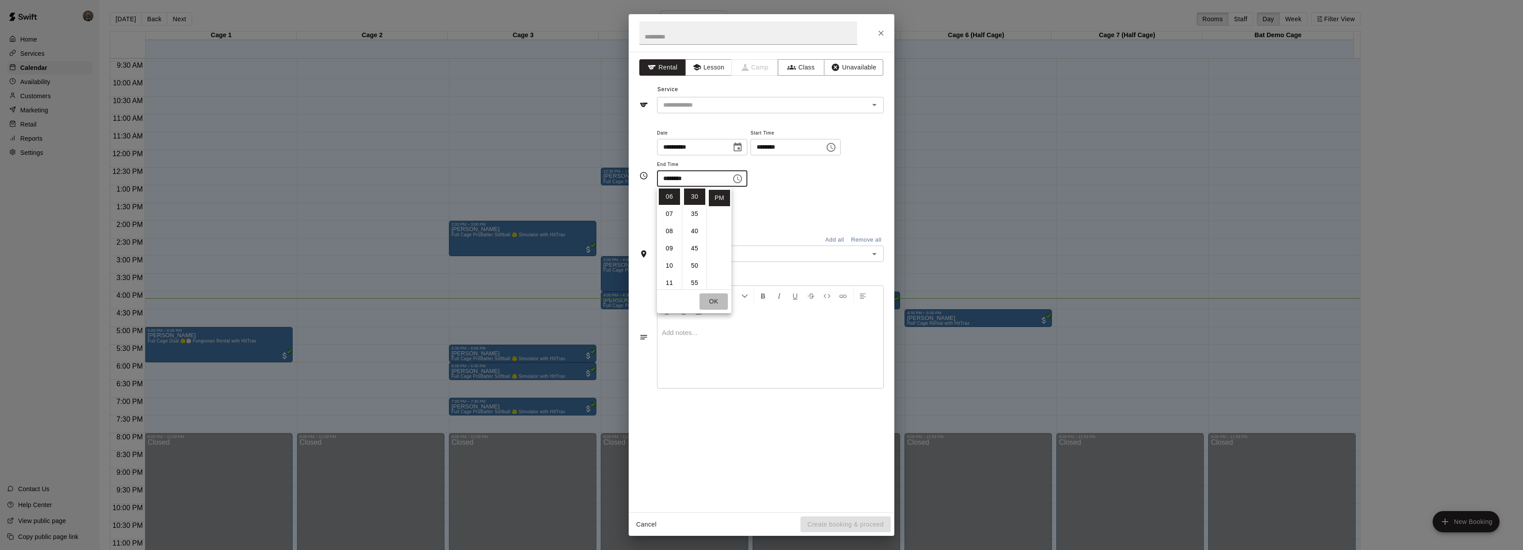
click at [717, 301] on button "OK" at bounding box center [714, 302] width 28 height 16
drag, startPoint x: 873, startPoint y: 104, endPoint x: 871, endPoint y: 109, distance: 5.2
click at [873, 104] on icon "Open" at bounding box center [874, 105] width 4 height 2
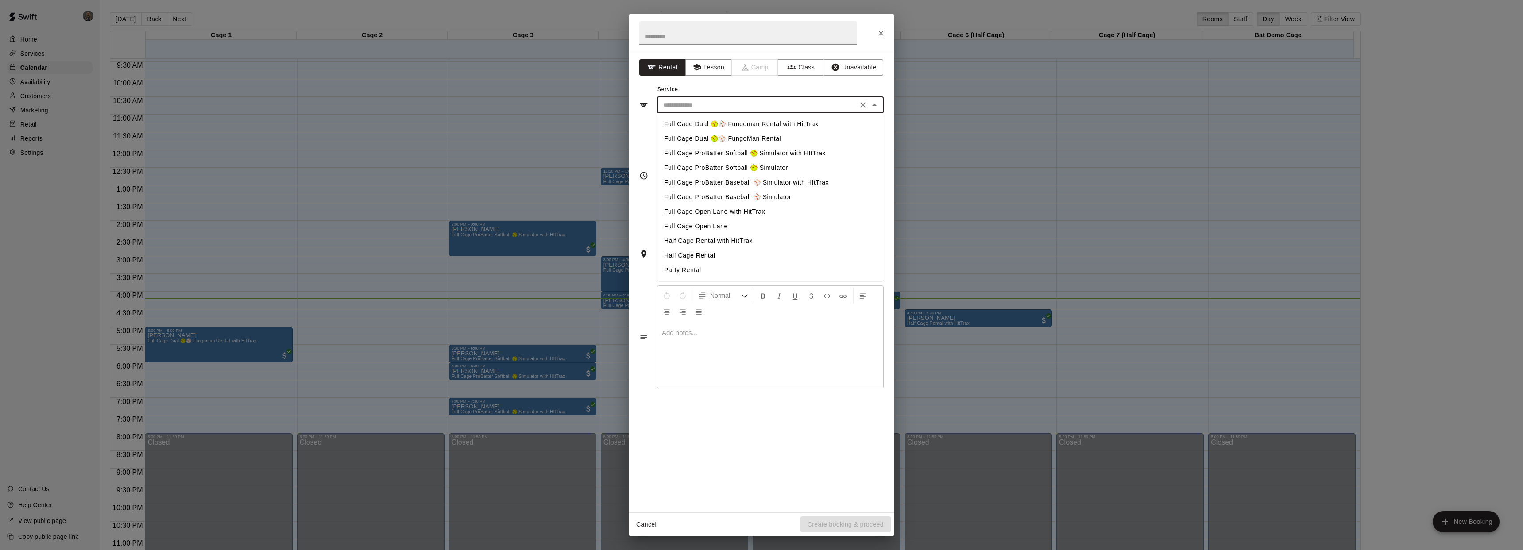
click at [772, 194] on li "Full Cage ProBatter Baseball ⚾ Simulator" at bounding box center [770, 197] width 227 height 15
type input "**********"
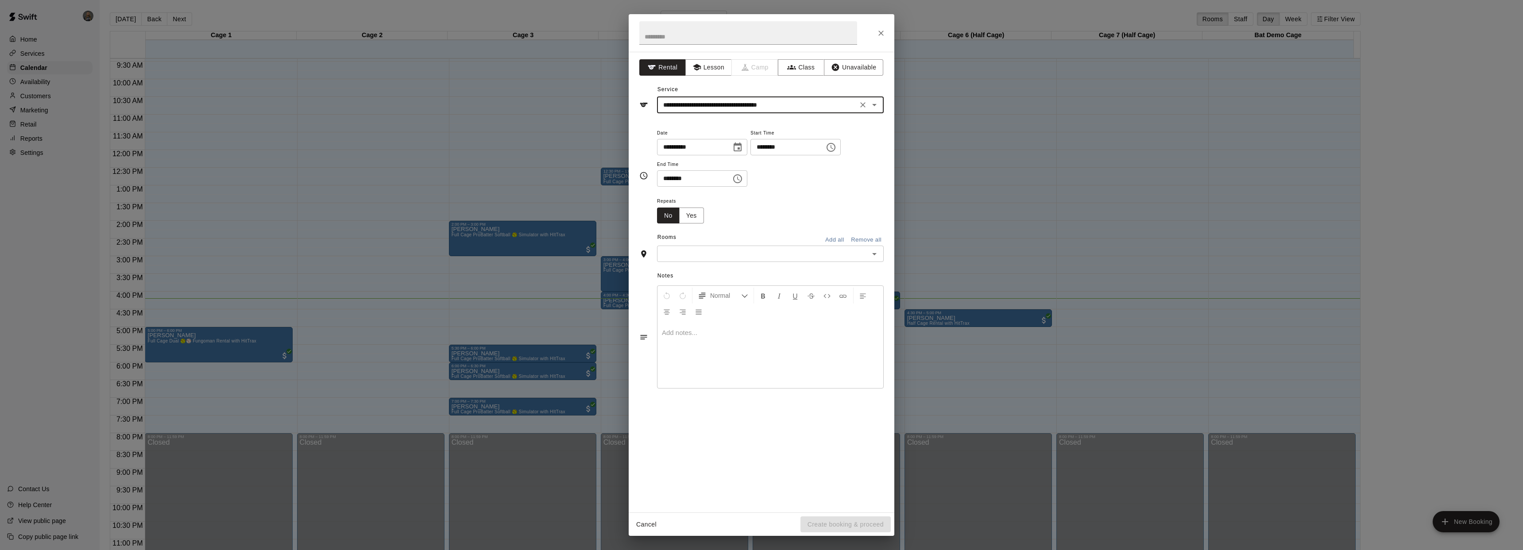
click at [881, 257] on div "​" at bounding box center [770, 254] width 227 height 16
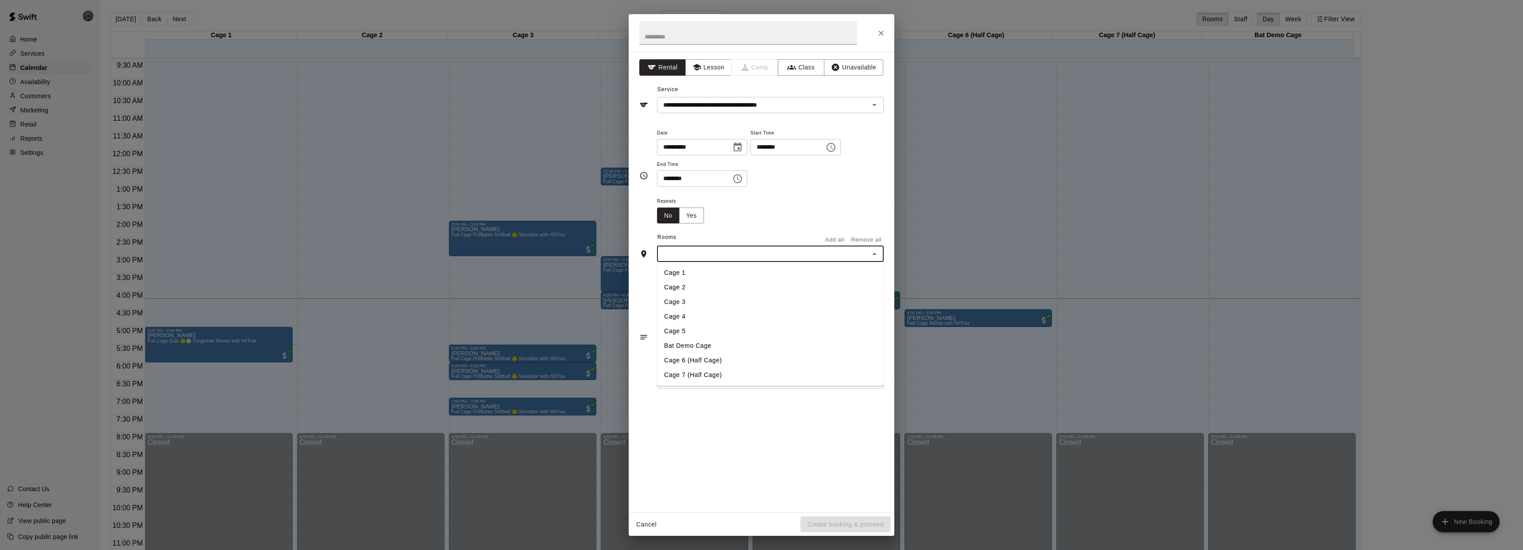
click at [873, 254] on icon "Close" at bounding box center [874, 254] width 11 height 11
click at [876, 253] on icon "Open" at bounding box center [874, 254] width 11 height 11
click at [740, 319] on li "Cage 4" at bounding box center [770, 316] width 227 height 15
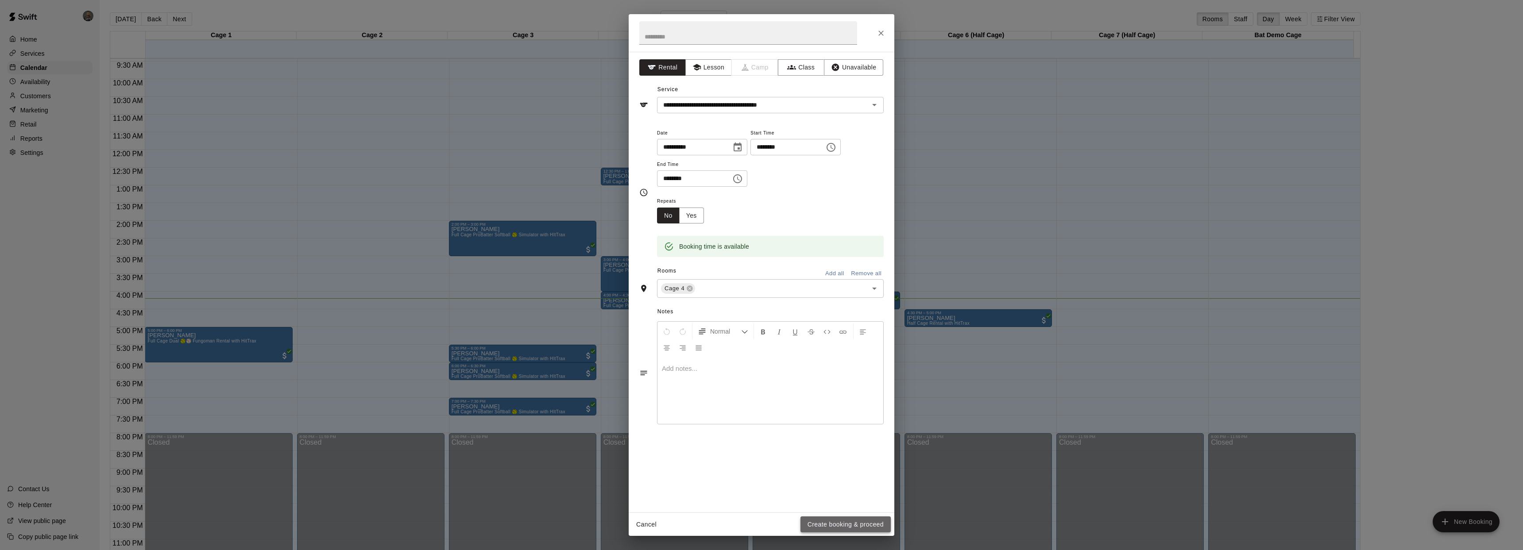
click at [863, 527] on button "Create booking & proceed" at bounding box center [846, 525] width 90 height 16
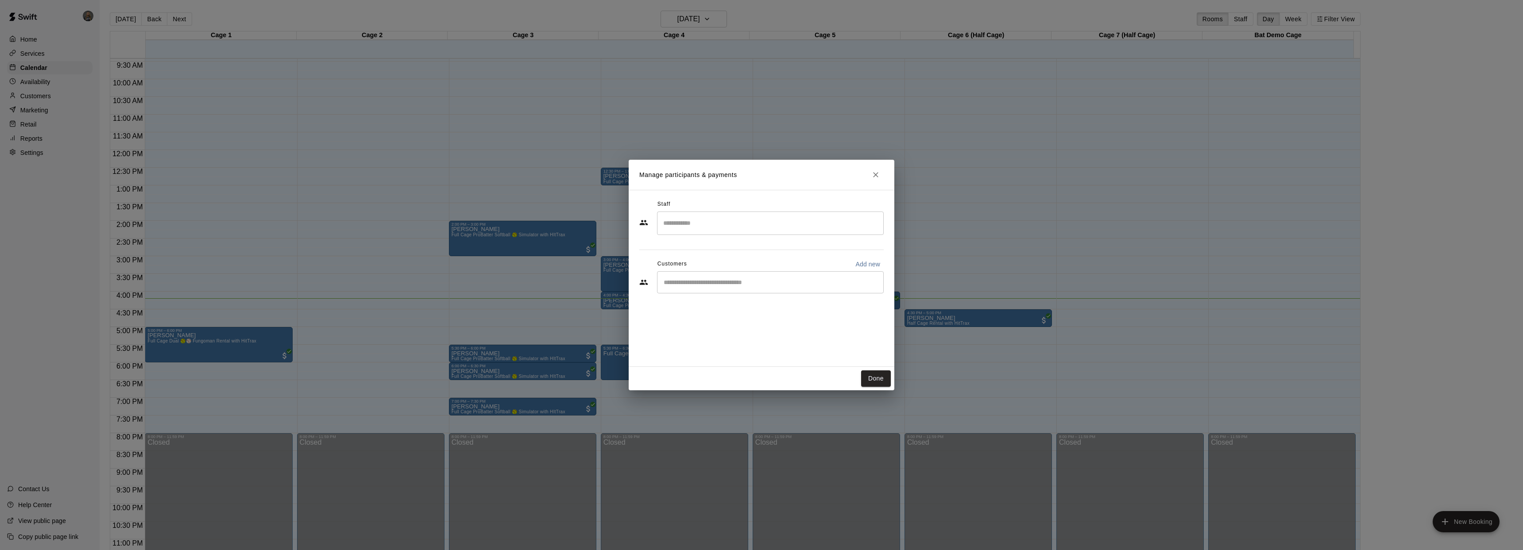
click at [793, 228] on input "Search staff" at bounding box center [770, 223] width 219 height 15
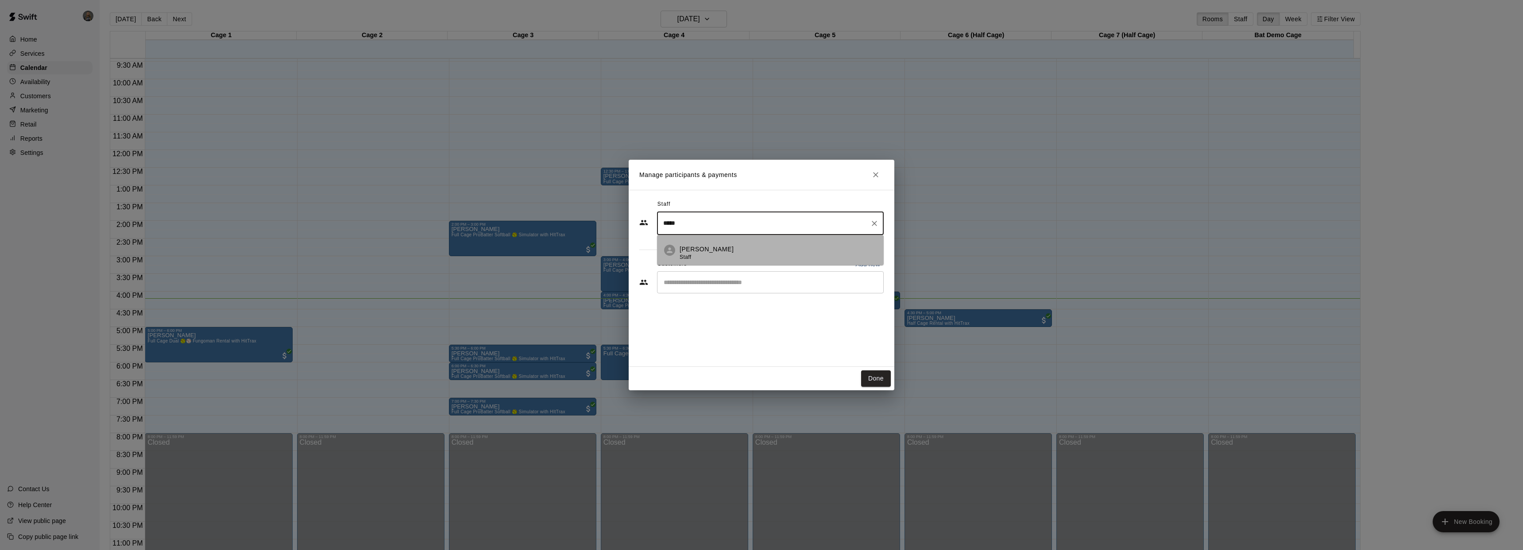
click at [702, 247] on p "[PERSON_NAME]" at bounding box center [707, 249] width 54 height 9
click at [708, 289] on div "​" at bounding box center [770, 282] width 227 height 22
type input "*****"
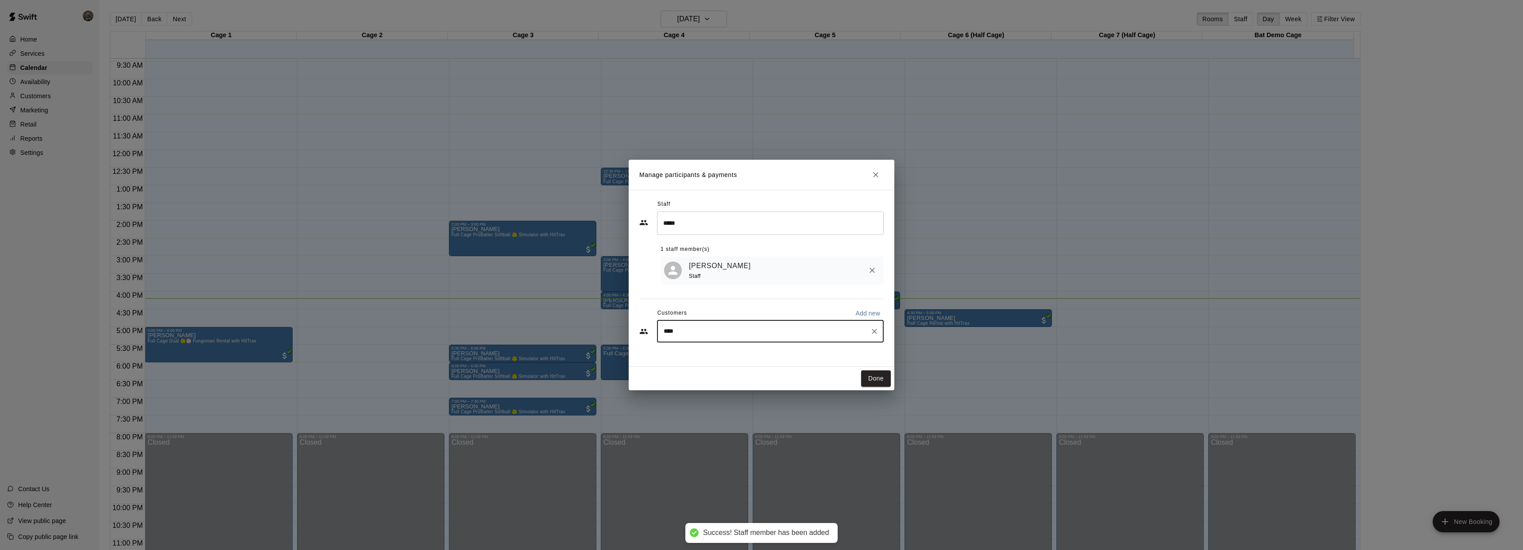
type input "*****"
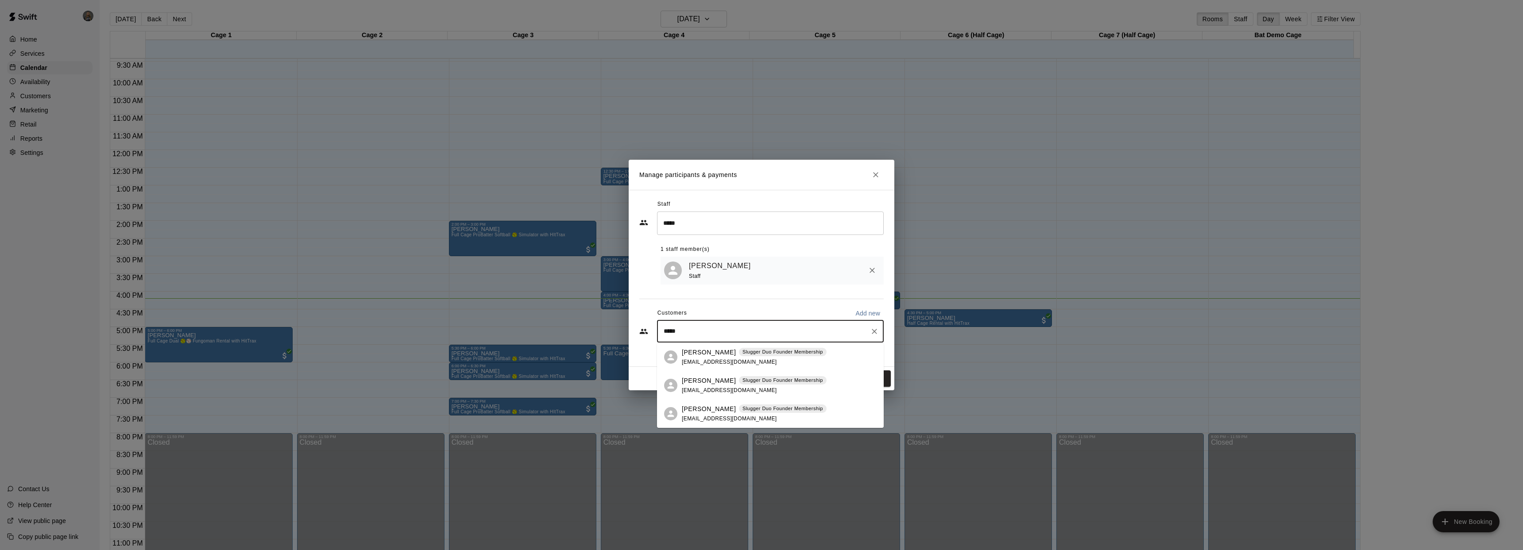
click at [703, 353] on p "[PERSON_NAME]" at bounding box center [709, 352] width 54 height 9
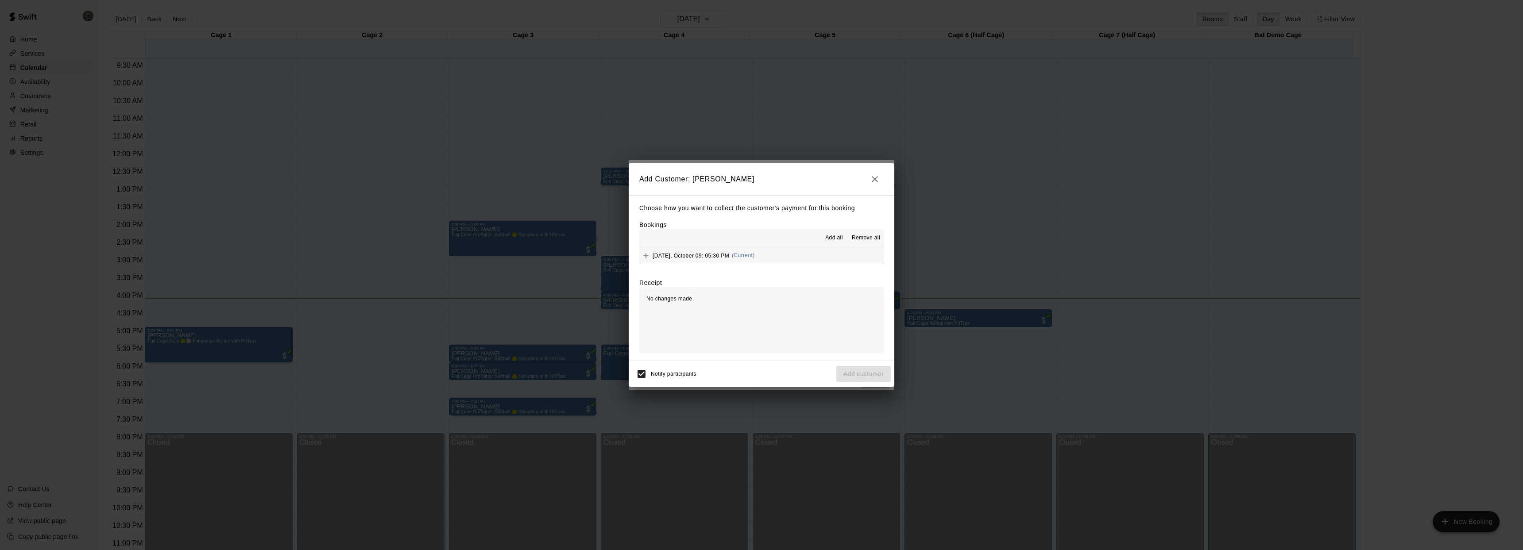
click at [708, 256] on span "[DATE], October 09: 05:30 PM" at bounding box center [691, 255] width 77 height 6
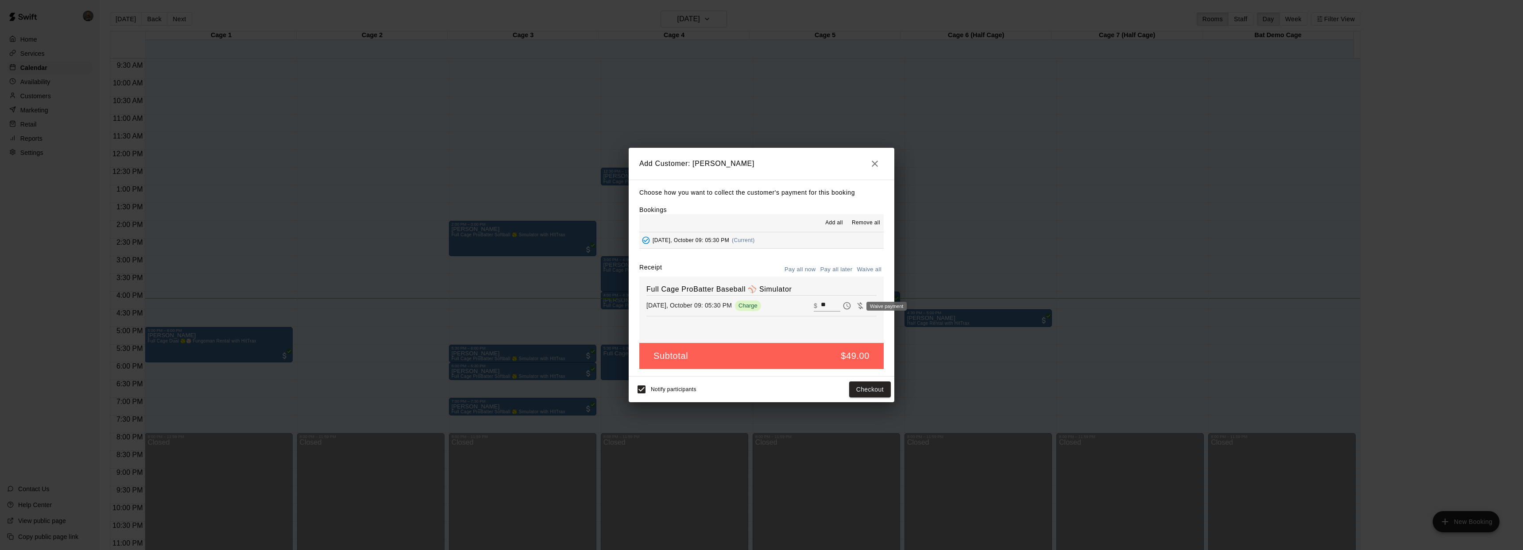
click at [856, 306] on icon "Waive payment" at bounding box center [860, 306] width 9 height 9
type input "*"
click at [866, 387] on button "Add customer" at bounding box center [863, 390] width 54 height 16
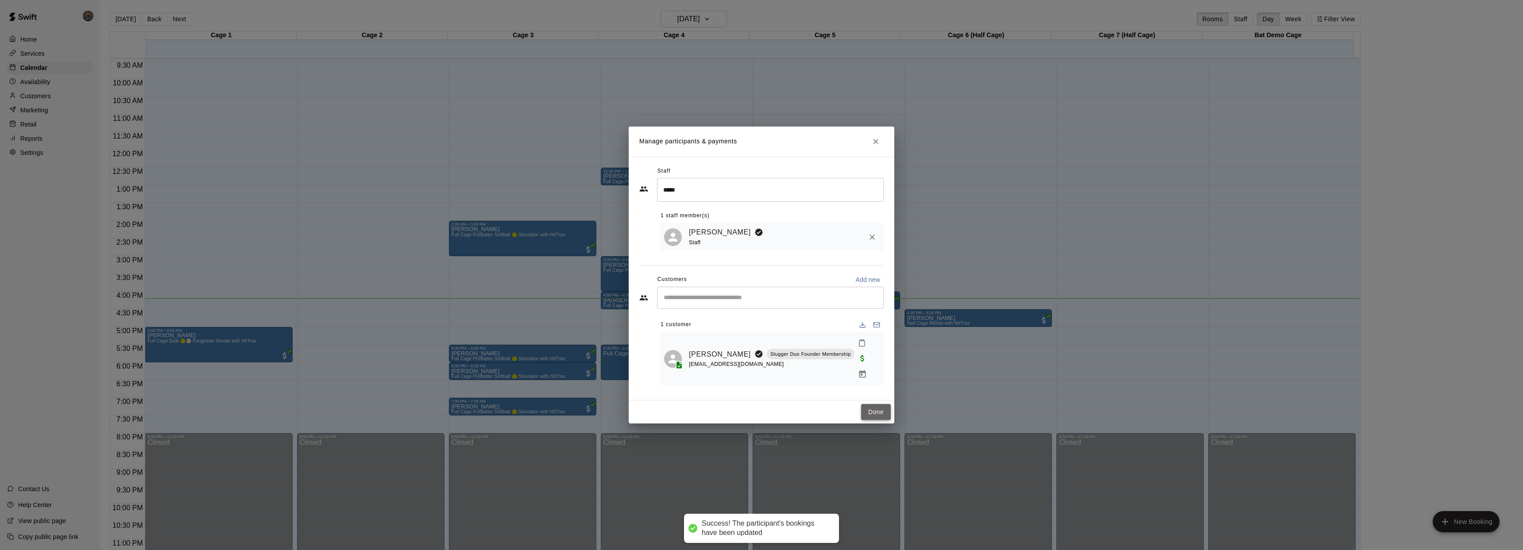
click at [868, 407] on button "Done" at bounding box center [876, 412] width 30 height 16
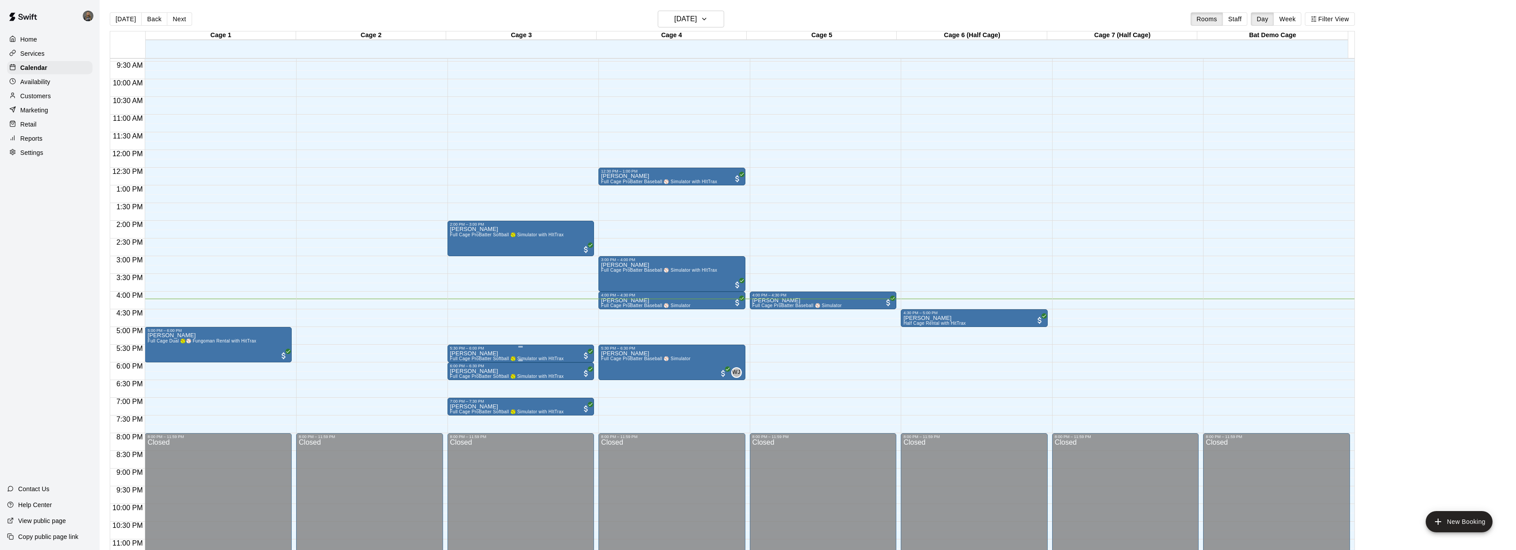
click at [460, 401] on icon "delete" at bounding box center [459, 402] width 6 height 8
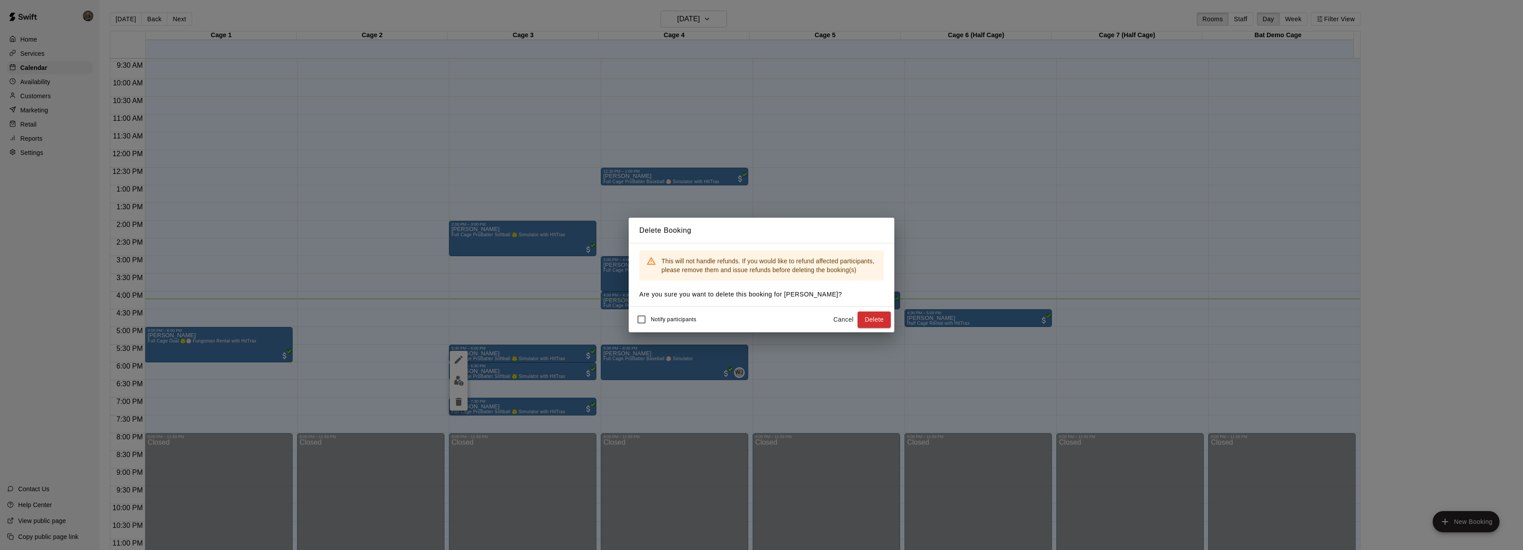
click at [880, 315] on button "Delete" at bounding box center [874, 320] width 33 height 16
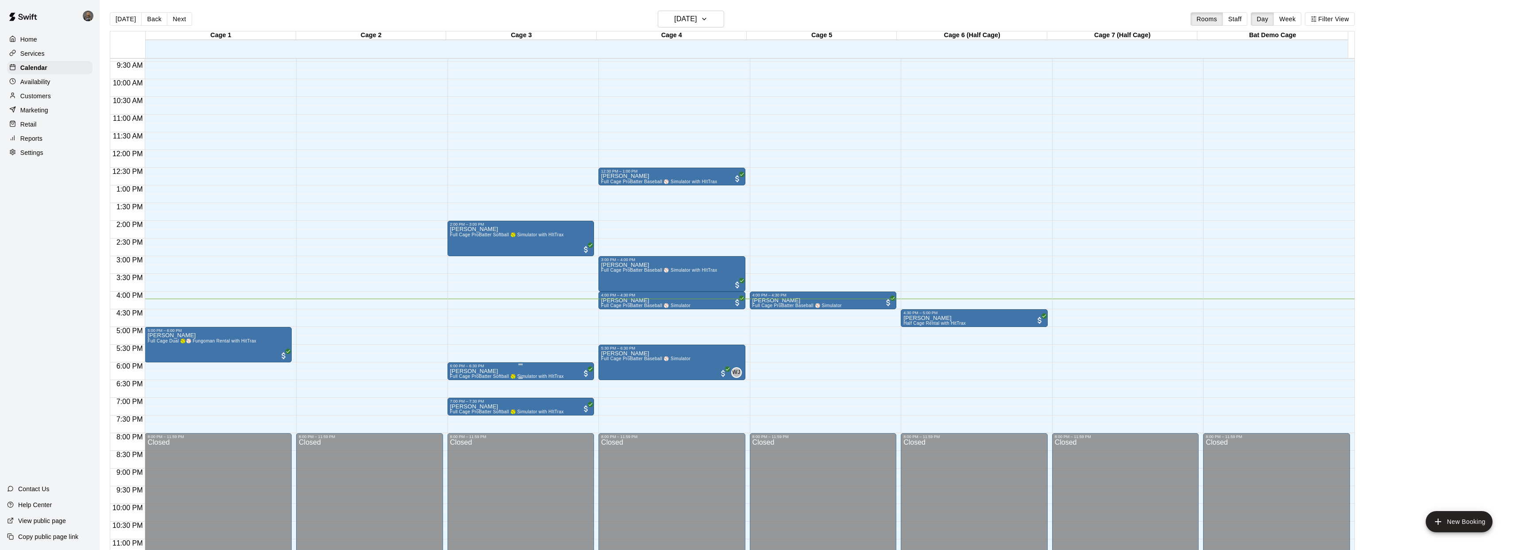
click at [459, 421] on icon "delete" at bounding box center [459, 420] width 6 height 8
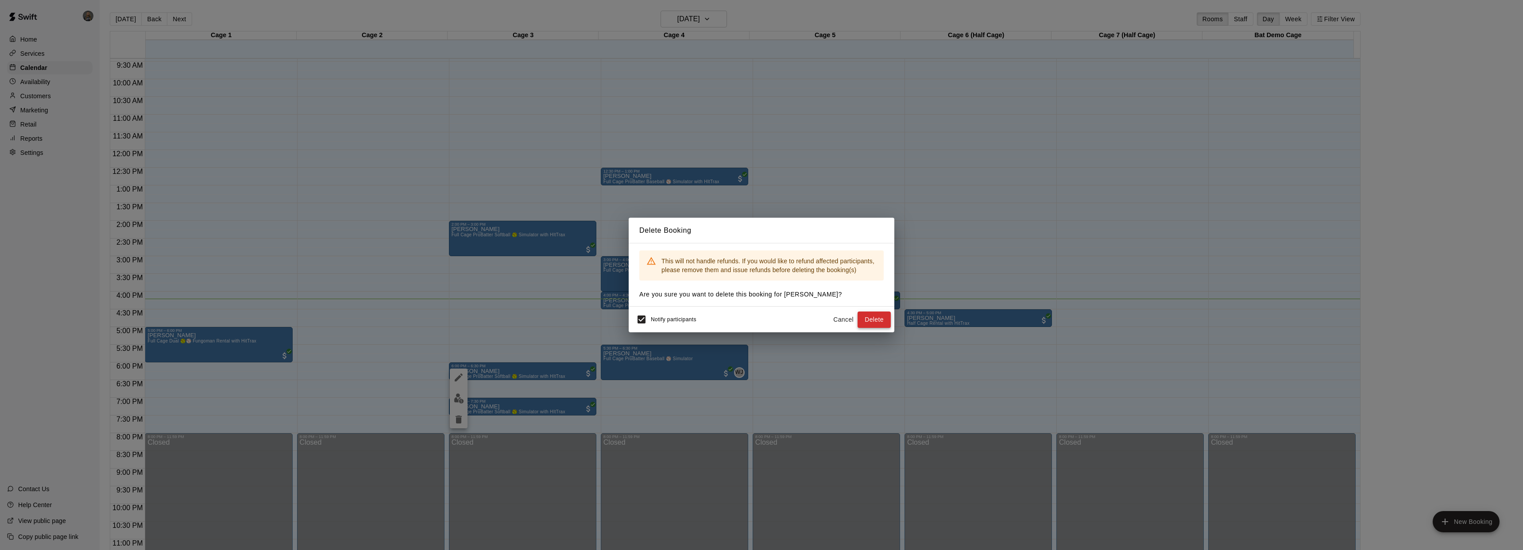
click at [875, 317] on button "Delete" at bounding box center [874, 320] width 33 height 16
click at [628, 325] on div "Delete Booking This will not handle refunds. If you would like to refund affect…" at bounding box center [761, 275] width 1523 height 550
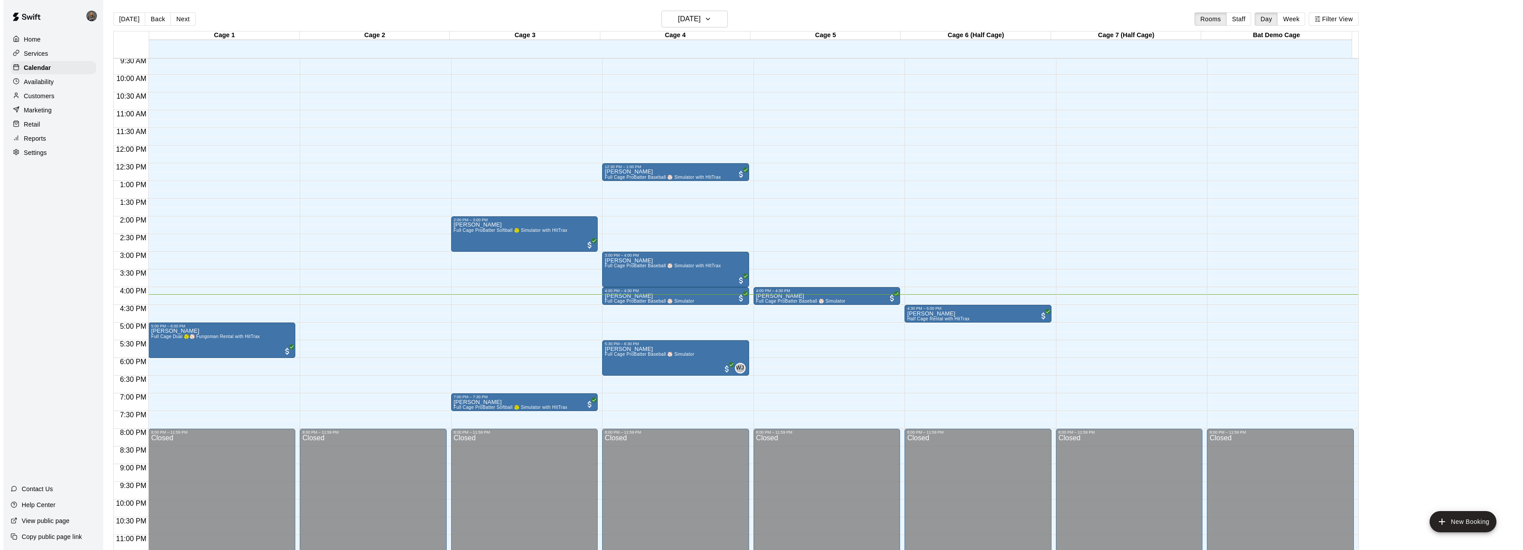
scroll to position [337, 0]
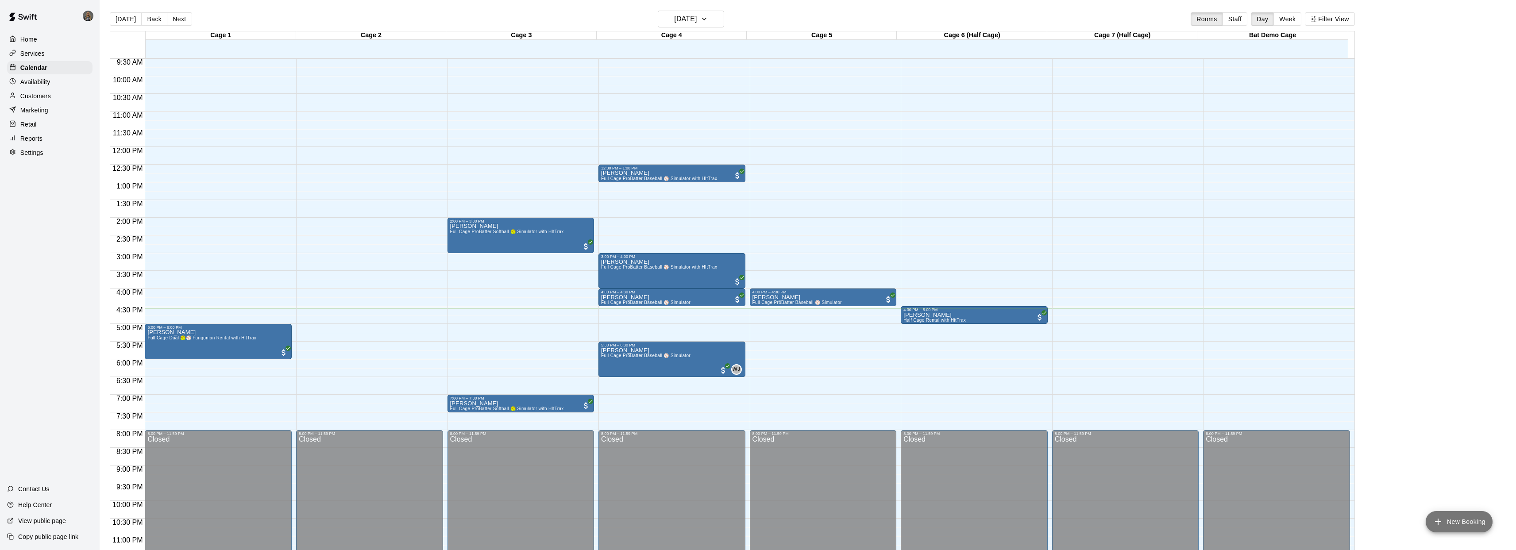
click at [1440, 520] on icon "add" at bounding box center [1438, 522] width 11 height 11
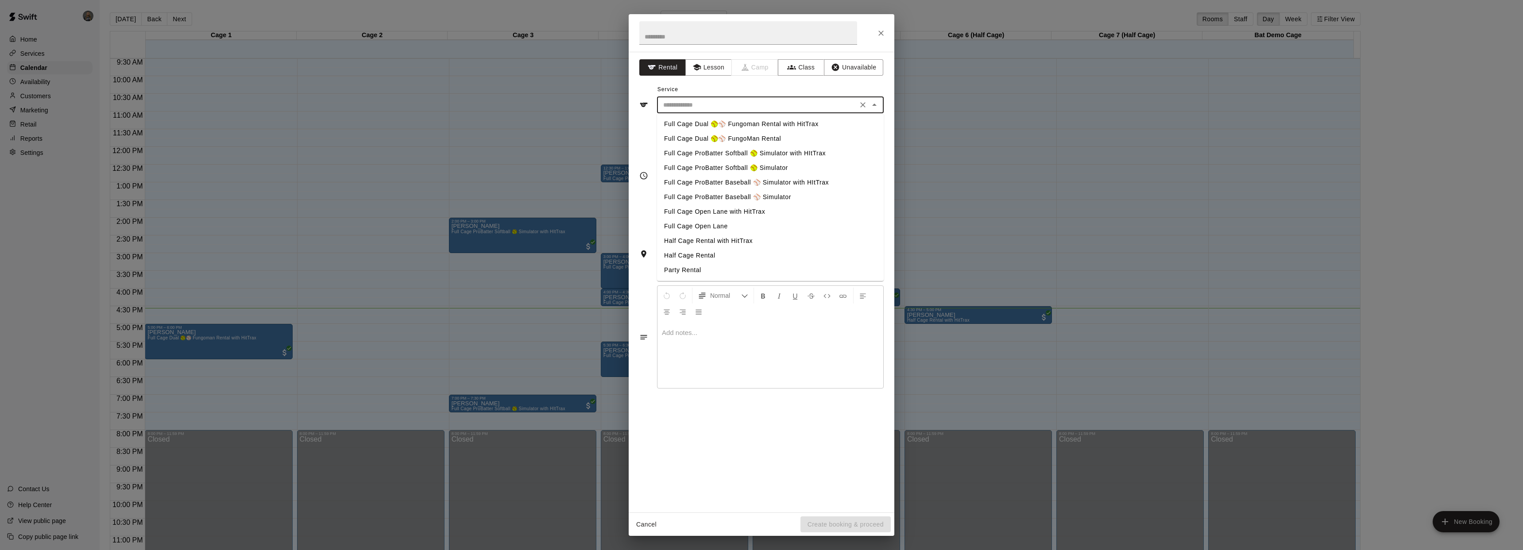
click at [806, 106] on input "text" at bounding box center [757, 105] width 195 height 11
click at [782, 195] on li "Full Cage ProBatter Baseball ⚾ Simulator" at bounding box center [770, 197] width 227 height 15
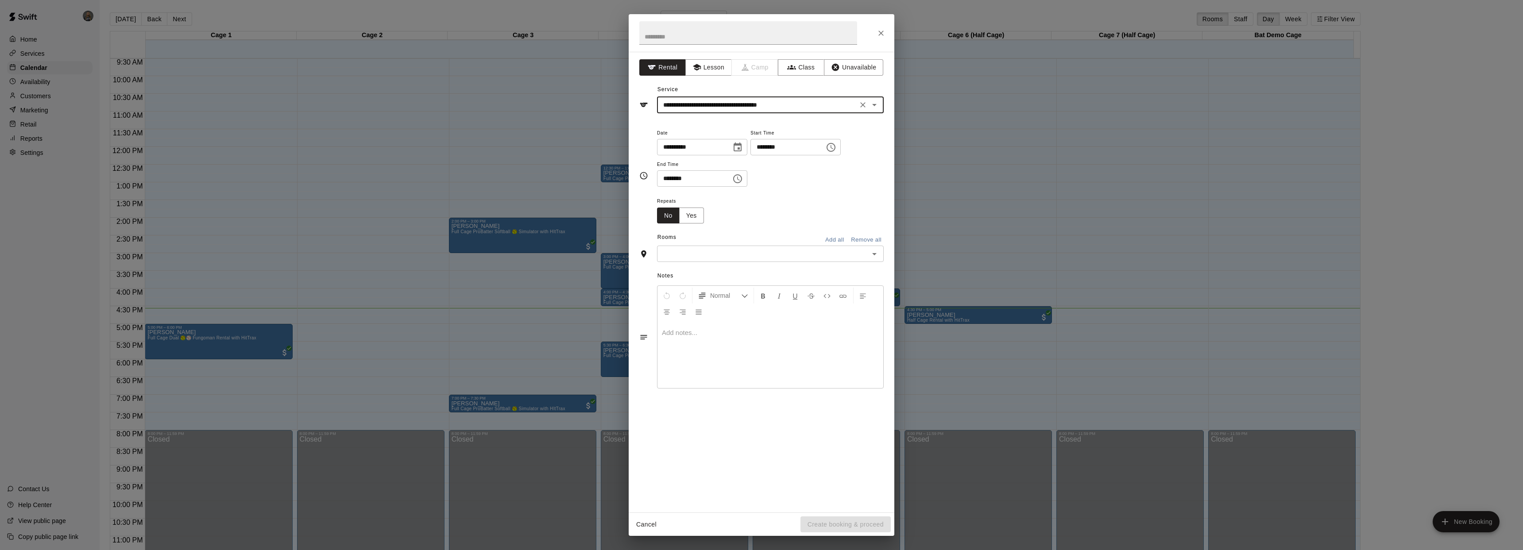
type input "**********"
click at [835, 148] on icon "Choose time, selected time is 4:00 PM" at bounding box center [831, 147] width 11 height 11
click at [765, 198] on li "06" at bounding box center [765, 200] width 21 height 16
type input "********"
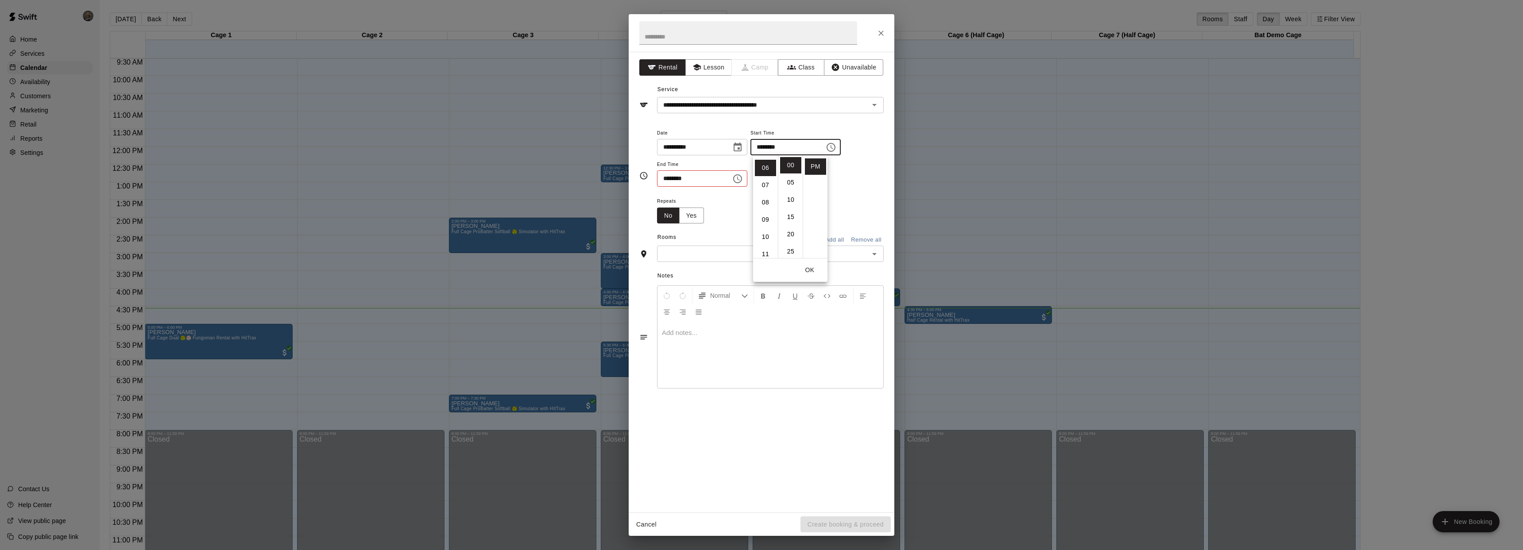
scroll to position [104, 0]
click at [810, 270] on button "OK" at bounding box center [810, 270] width 28 height 16
click at [740, 179] on icon "Choose time, selected time is 4:30 PM" at bounding box center [738, 179] width 3 height 4
click at [673, 251] on li "07" at bounding box center [669, 248] width 21 height 16
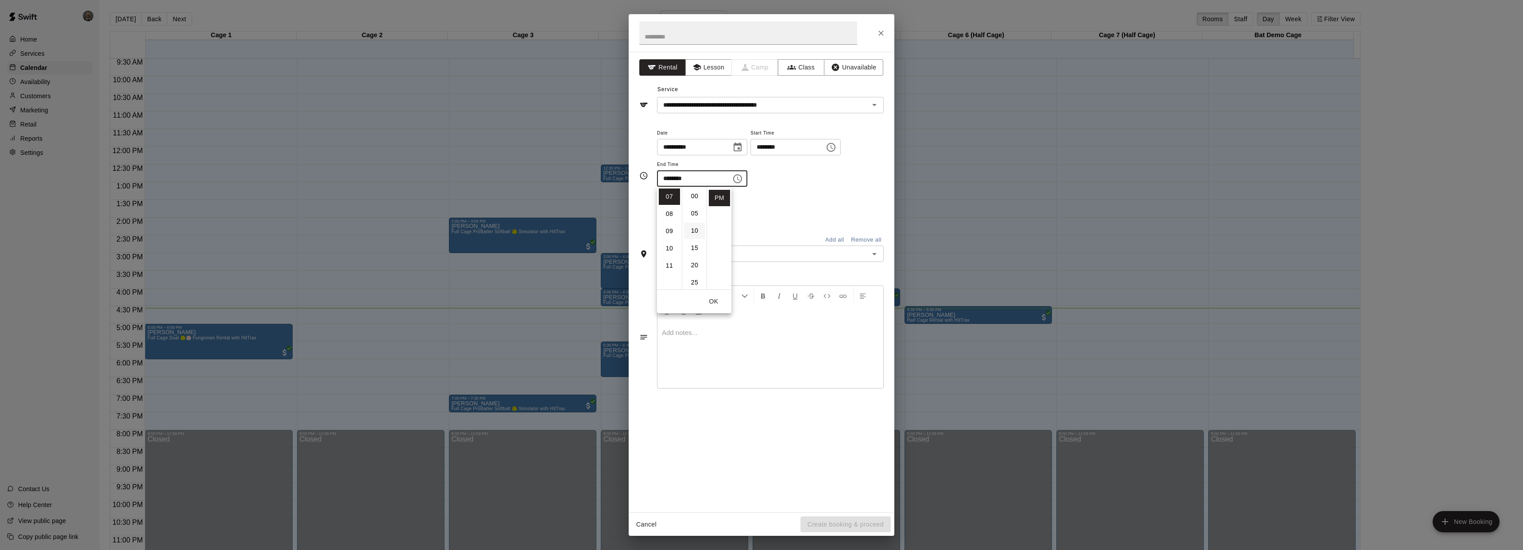
scroll to position [0, 0]
click at [696, 195] on li "00" at bounding box center [694, 197] width 21 height 16
type input "********"
click at [796, 213] on div "Repeats No Yes" at bounding box center [770, 210] width 227 height 28
click at [874, 253] on icon "Open" at bounding box center [874, 254] width 11 height 11
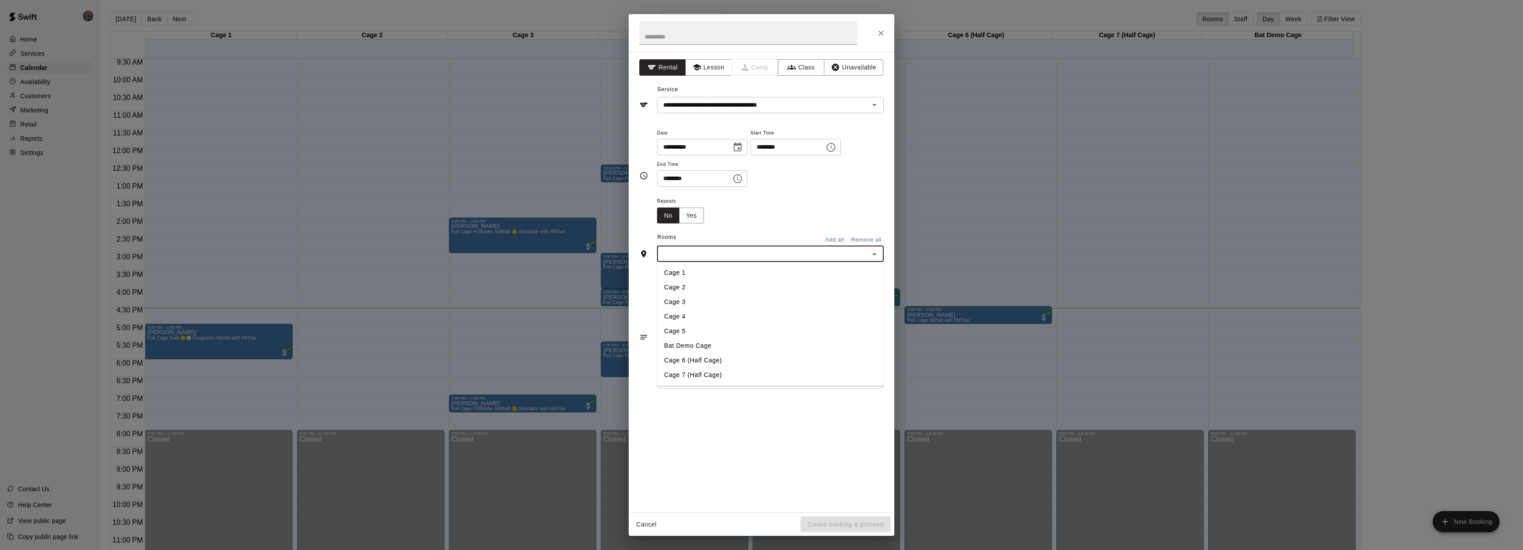
click at [739, 318] on li "Cage 4" at bounding box center [770, 316] width 227 height 15
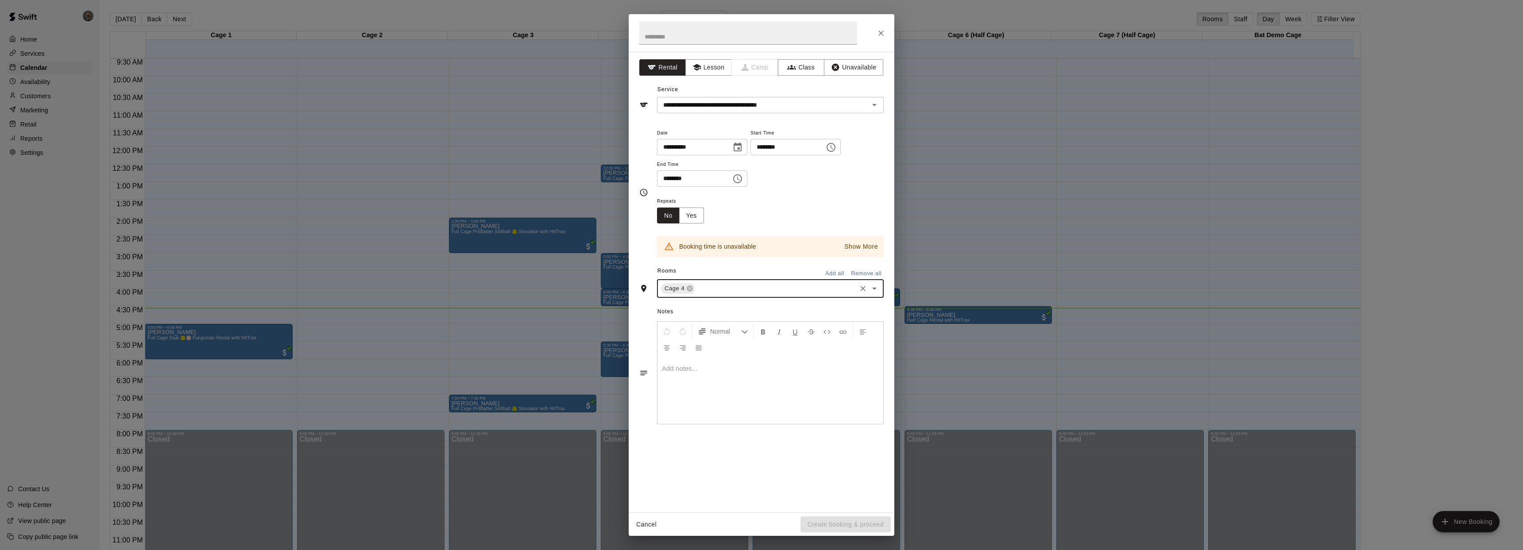
drag, startPoint x: 651, startPoint y: 522, endPoint x: 661, endPoint y: 503, distance: 21.8
click at [651, 522] on button "Cancel" at bounding box center [646, 525] width 28 height 16
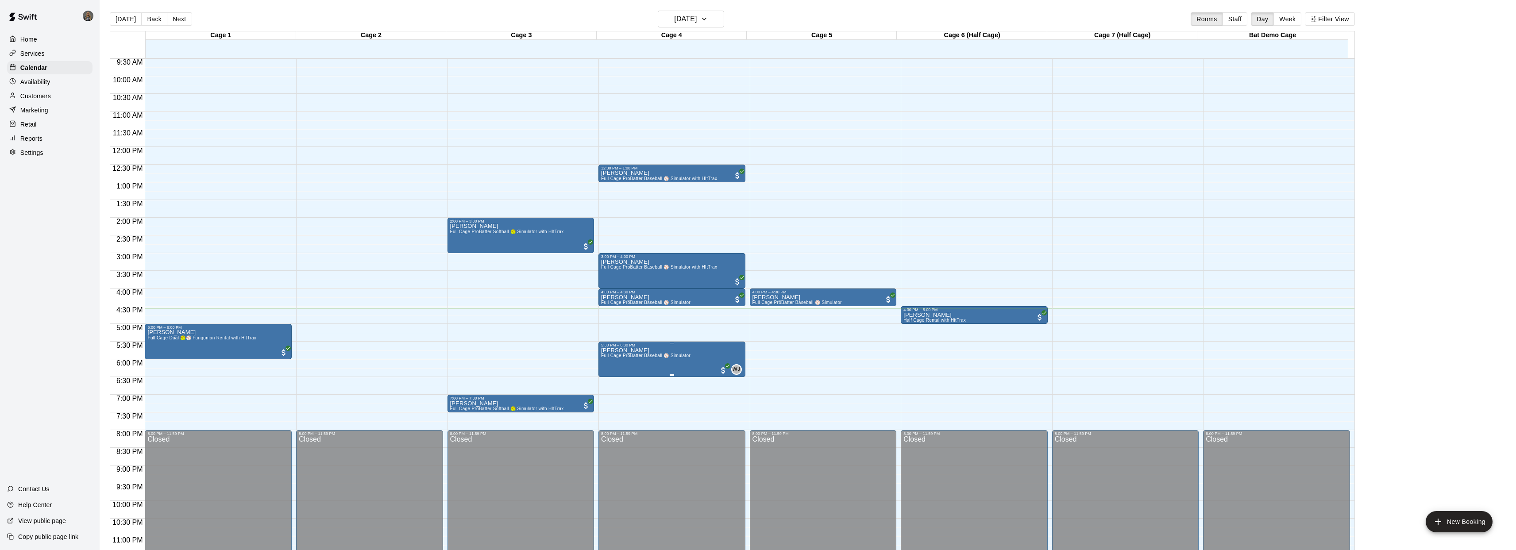
click at [613, 399] on icon "delete" at bounding box center [610, 399] width 11 height 11
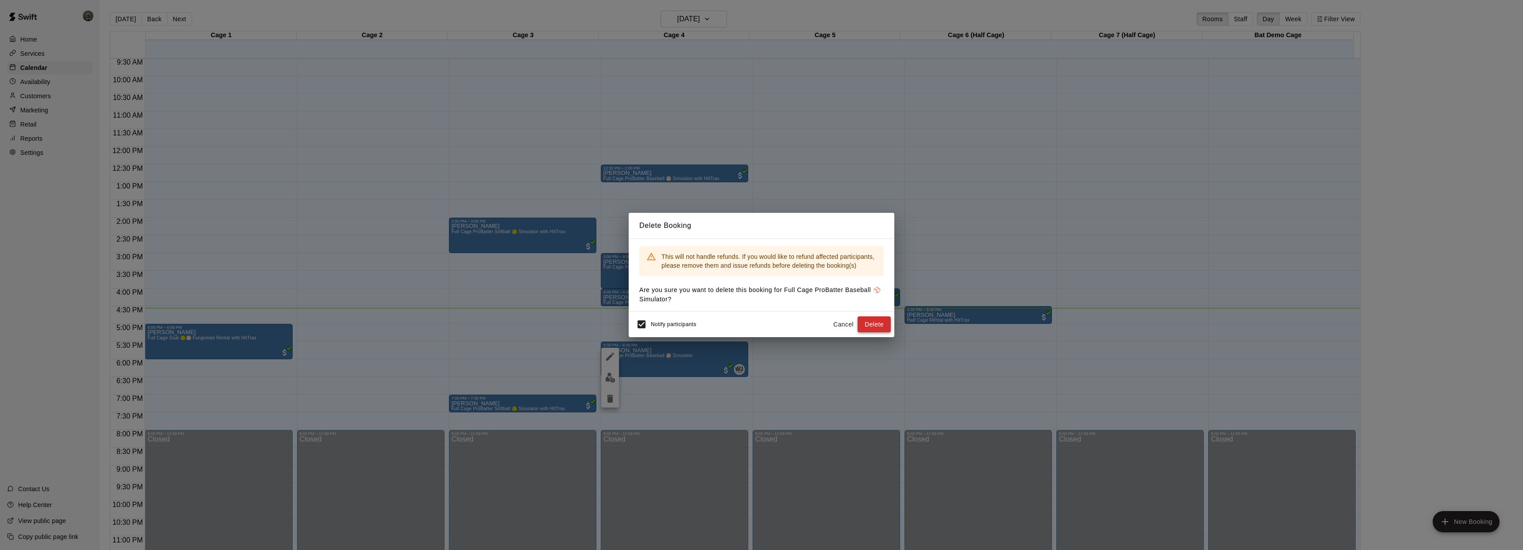
click at [867, 326] on button "Delete" at bounding box center [874, 325] width 33 height 16
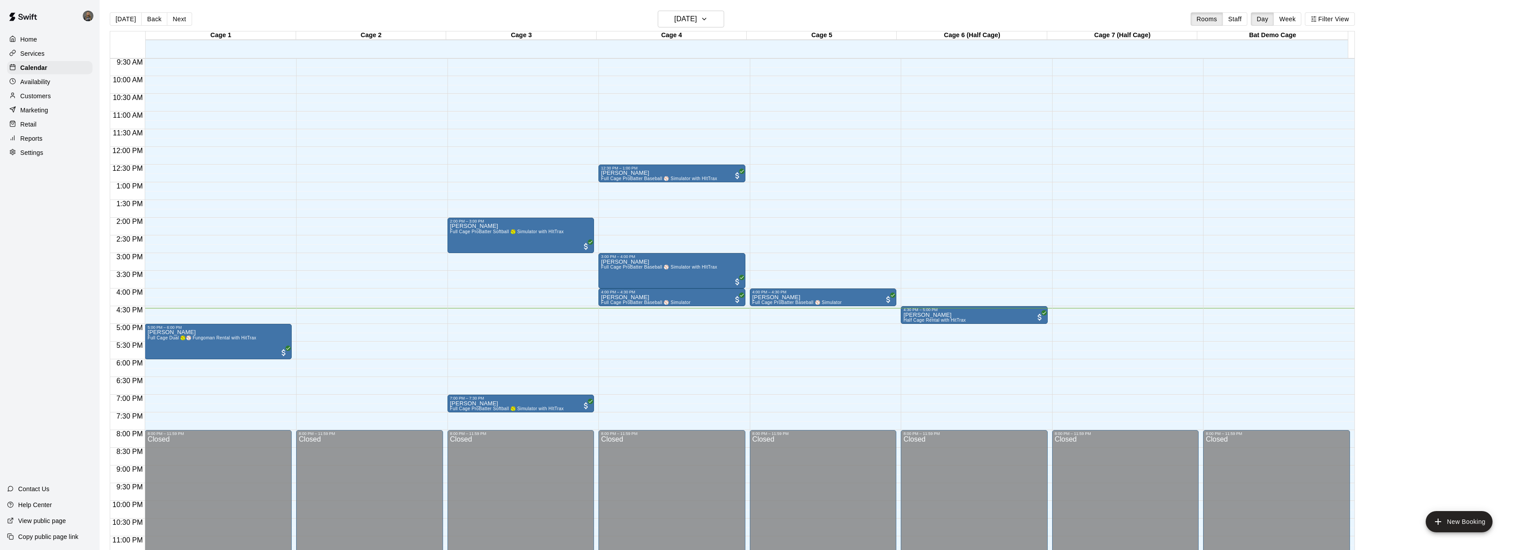
drag, startPoint x: 1443, startPoint y: 523, endPoint x: 1427, endPoint y: 515, distance: 17.6
click at [1443, 523] on icon "add" at bounding box center [1438, 522] width 11 height 11
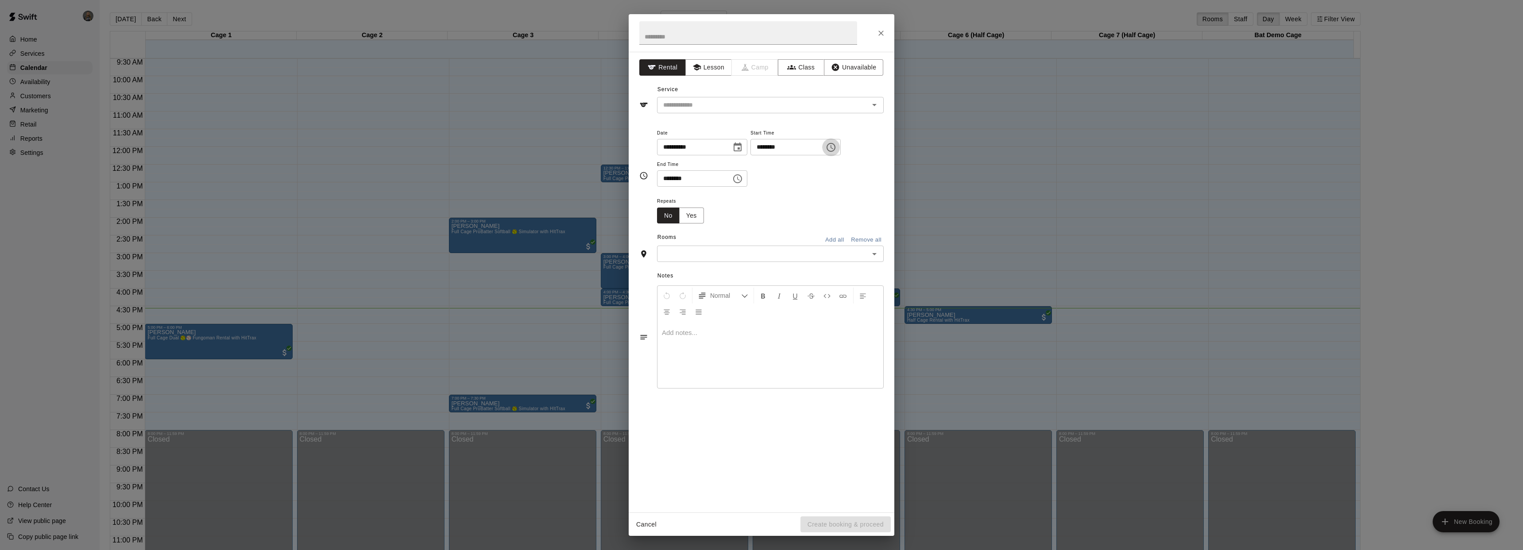
click at [836, 152] on icon "Choose time, selected time is 4:00 PM" at bounding box center [831, 147] width 11 height 11
click at [768, 197] on li "06" at bounding box center [765, 200] width 21 height 16
type input "********"
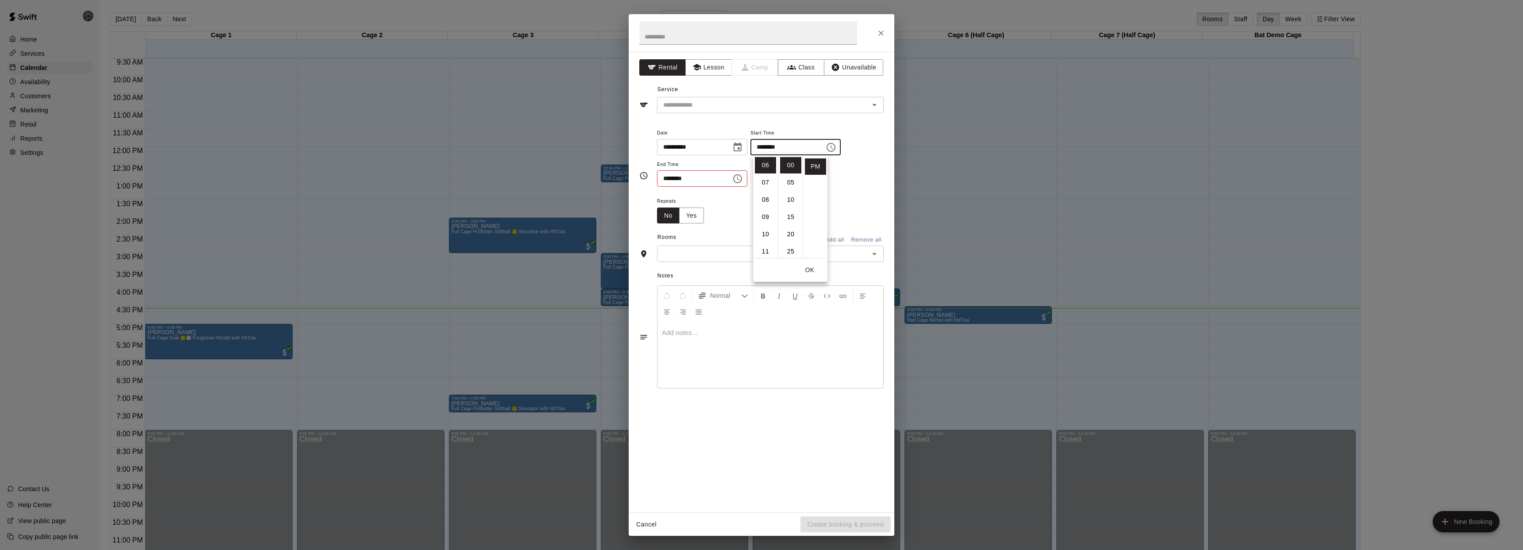
click at [813, 272] on button "OK" at bounding box center [810, 270] width 28 height 16
click at [738, 181] on icon "Choose time, selected time is 4:30 PM" at bounding box center [737, 179] width 11 height 11
click at [671, 249] on li "07" at bounding box center [669, 248] width 21 height 16
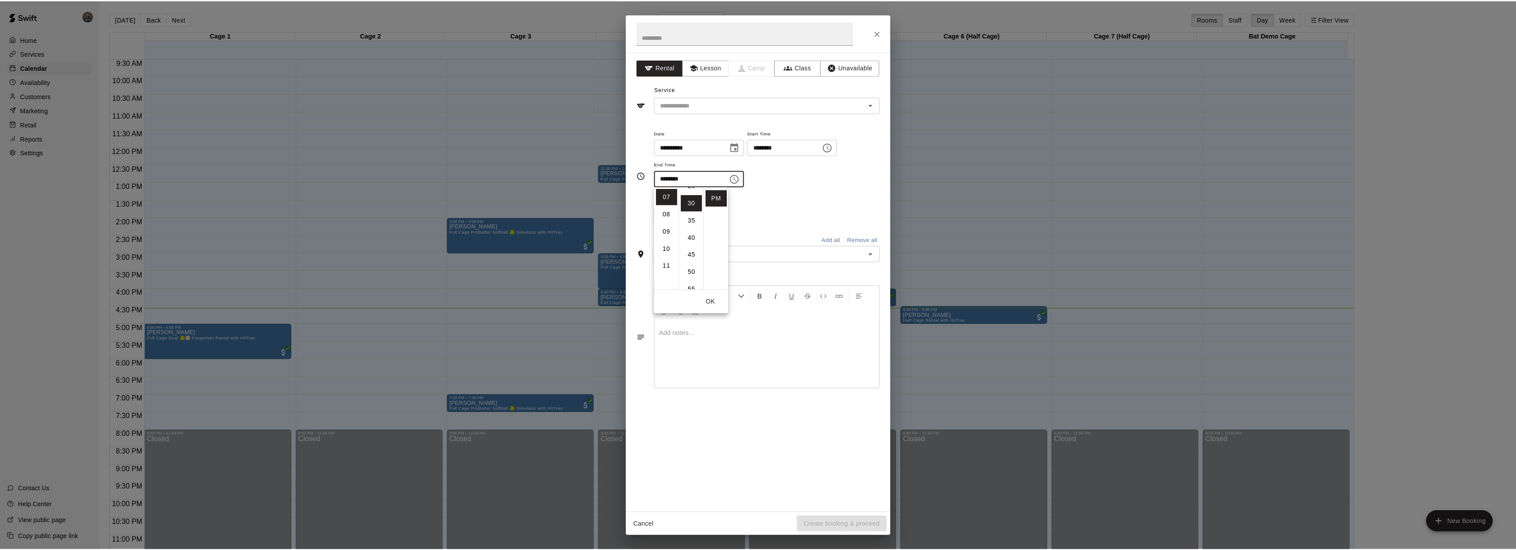
scroll to position [0, 0]
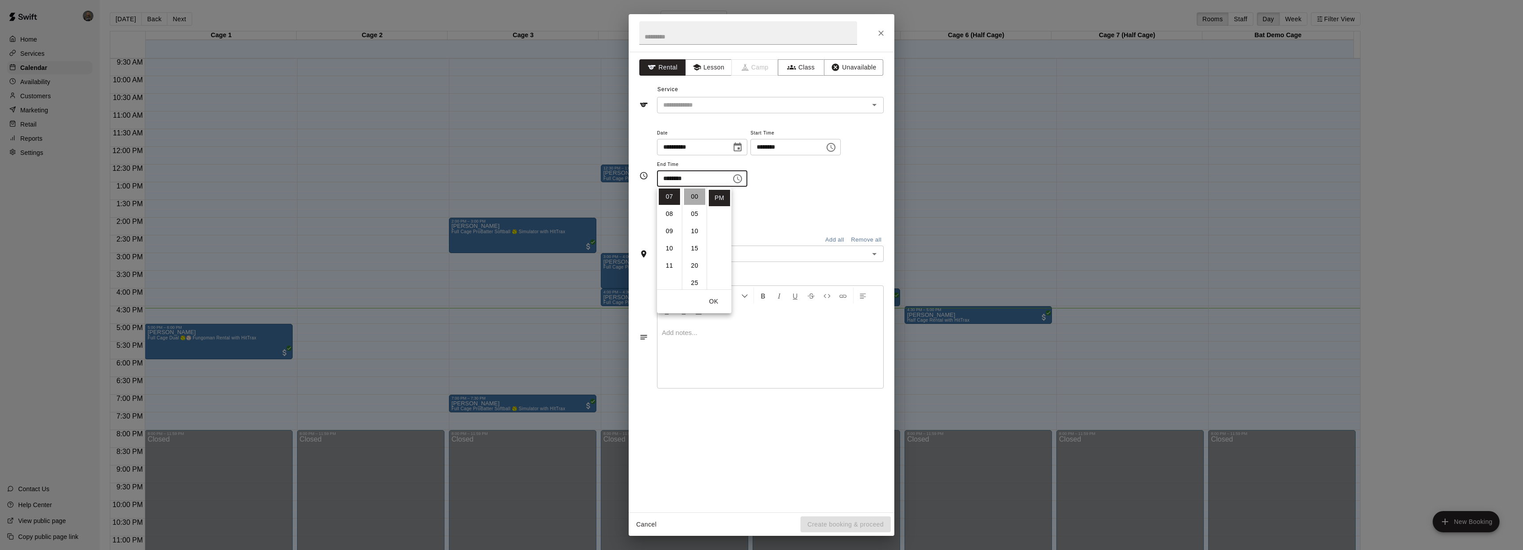
click at [697, 198] on li "00" at bounding box center [694, 197] width 21 height 16
type input "********"
click at [715, 305] on button "OK" at bounding box center [714, 302] width 28 height 16
click at [867, 105] on icon "Clear" at bounding box center [863, 105] width 9 height 9
drag, startPoint x: 876, startPoint y: 105, endPoint x: 885, endPoint y: 103, distance: 9.0
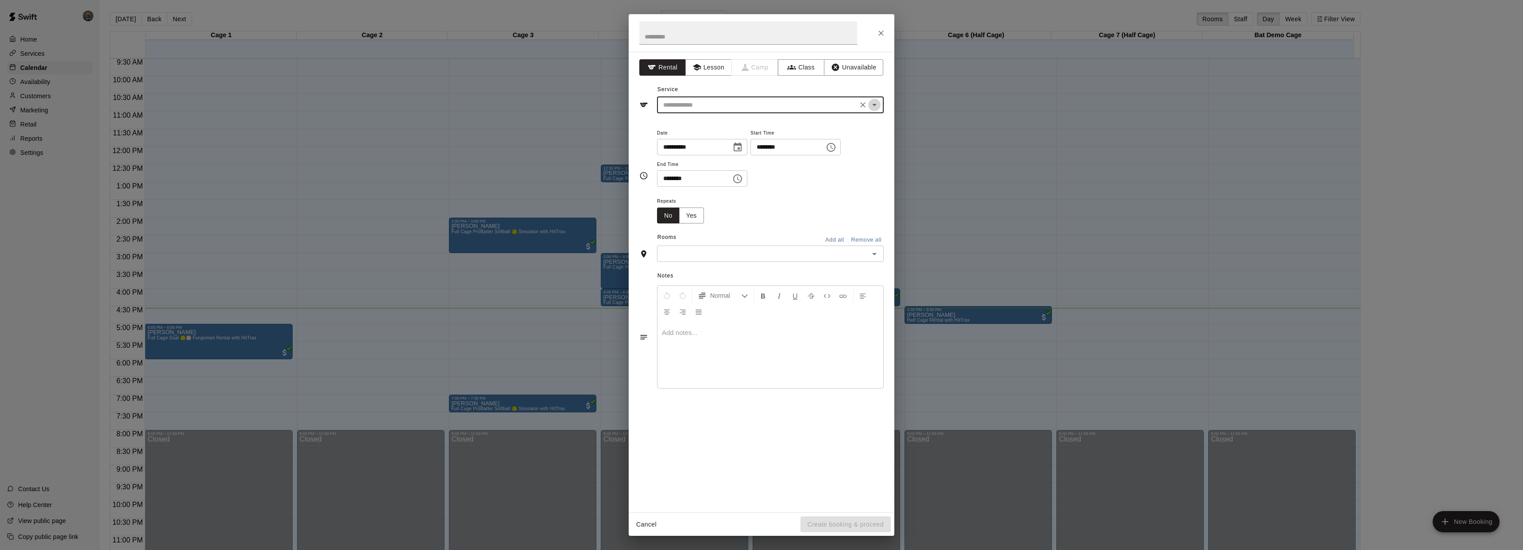
click at [876, 105] on icon "Open" at bounding box center [874, 105] width 11 height 11
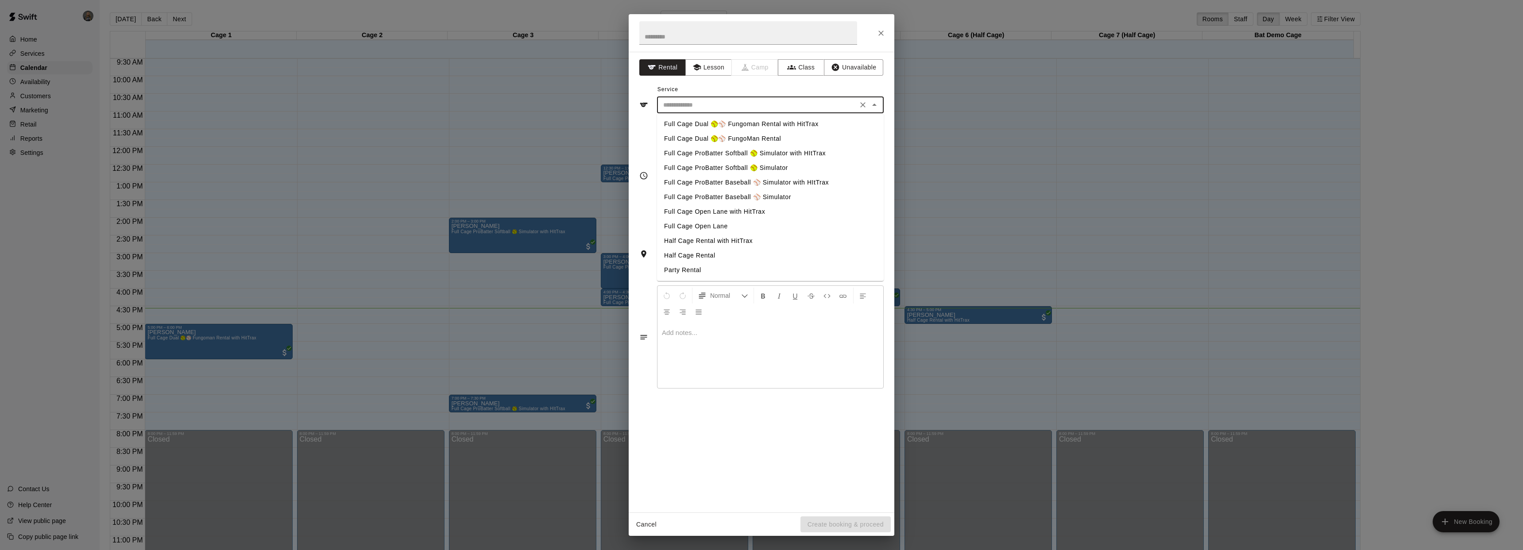
click at [741, 212] on li "Full Cage Open Lane with HitTrax" at bounding box center [770, 212] width 227 height 15
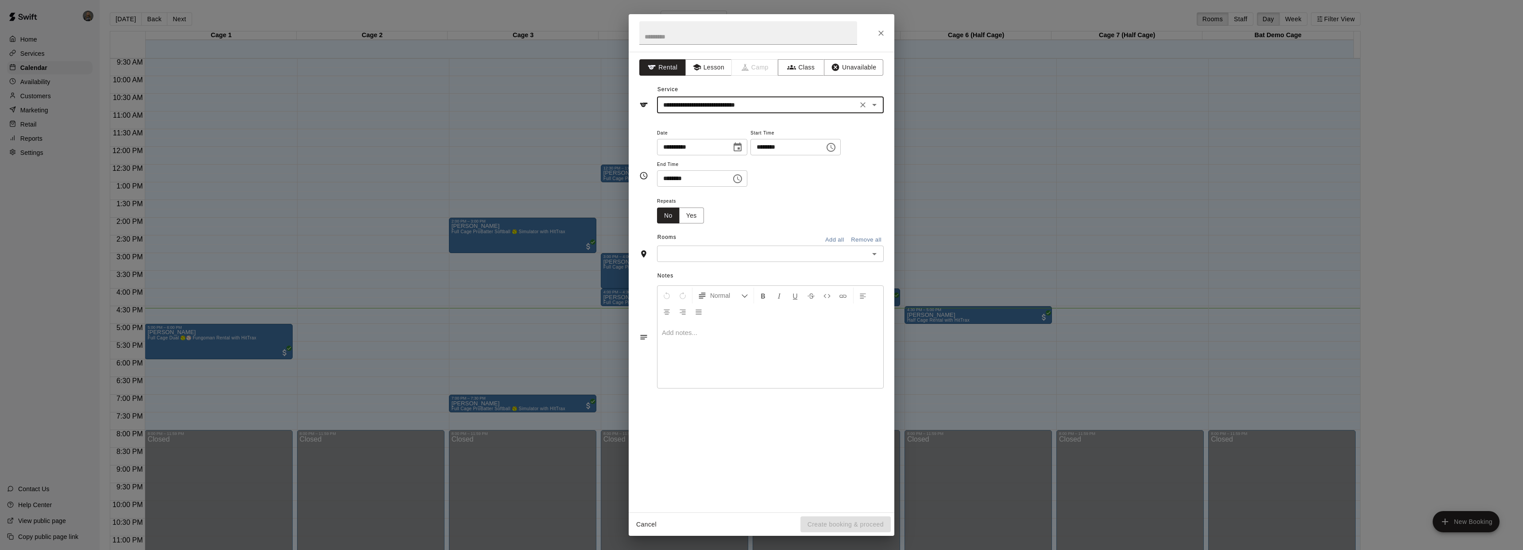
click at [874, 108] on icon "Open" at bounding box center [874, 105] width 11 height 11
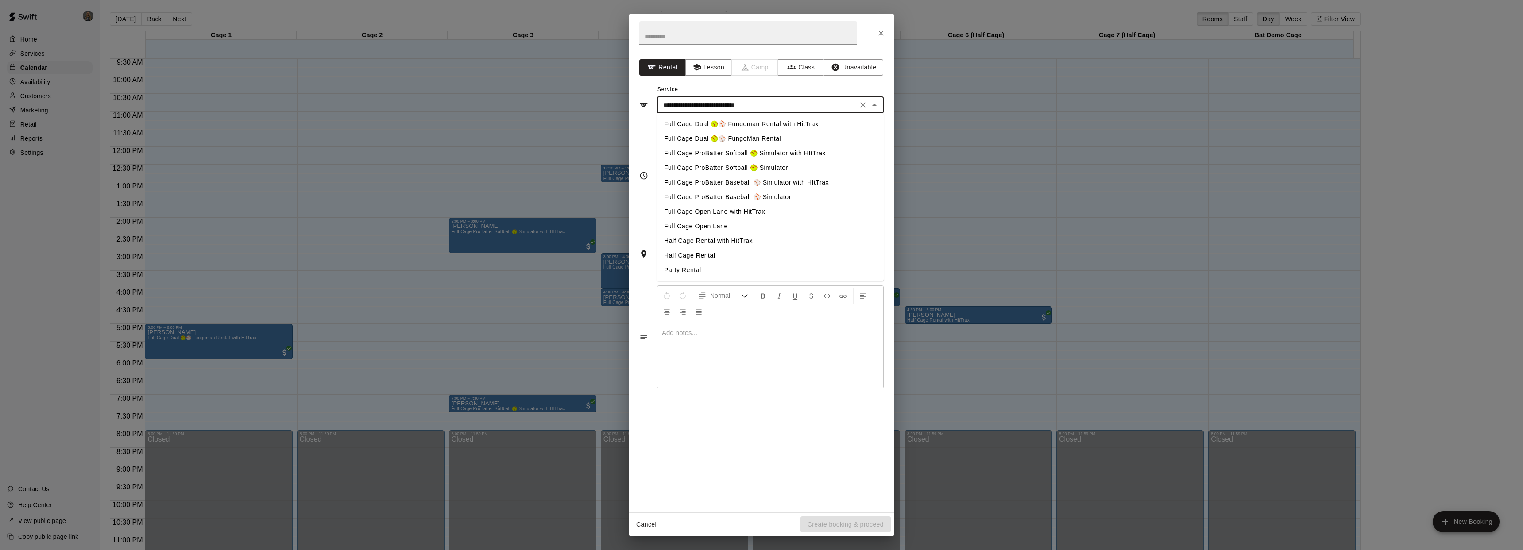
click at [741, 196] on li "Full Cage ProBatter Baseball ⚾ Simulator" at bounding box center [770, 197] width 227 height 15
type input "**********"
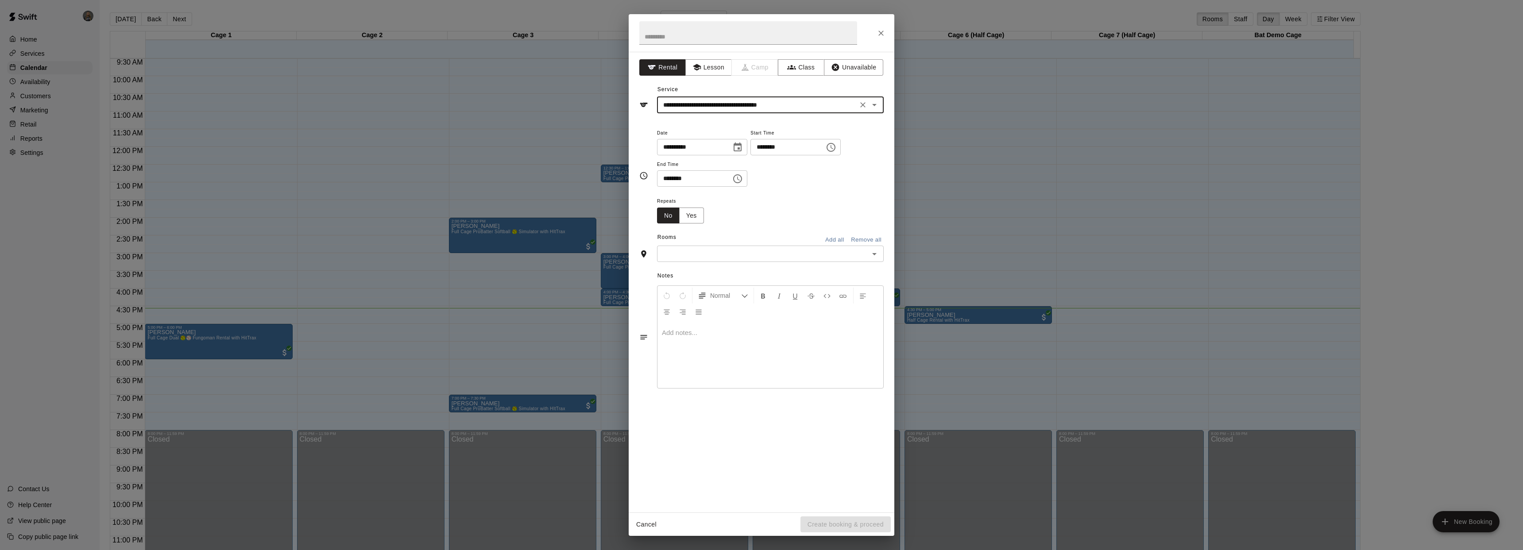
click at [869, 251] on icon "Open" at bounding box center [874, 254] width 11 height 11
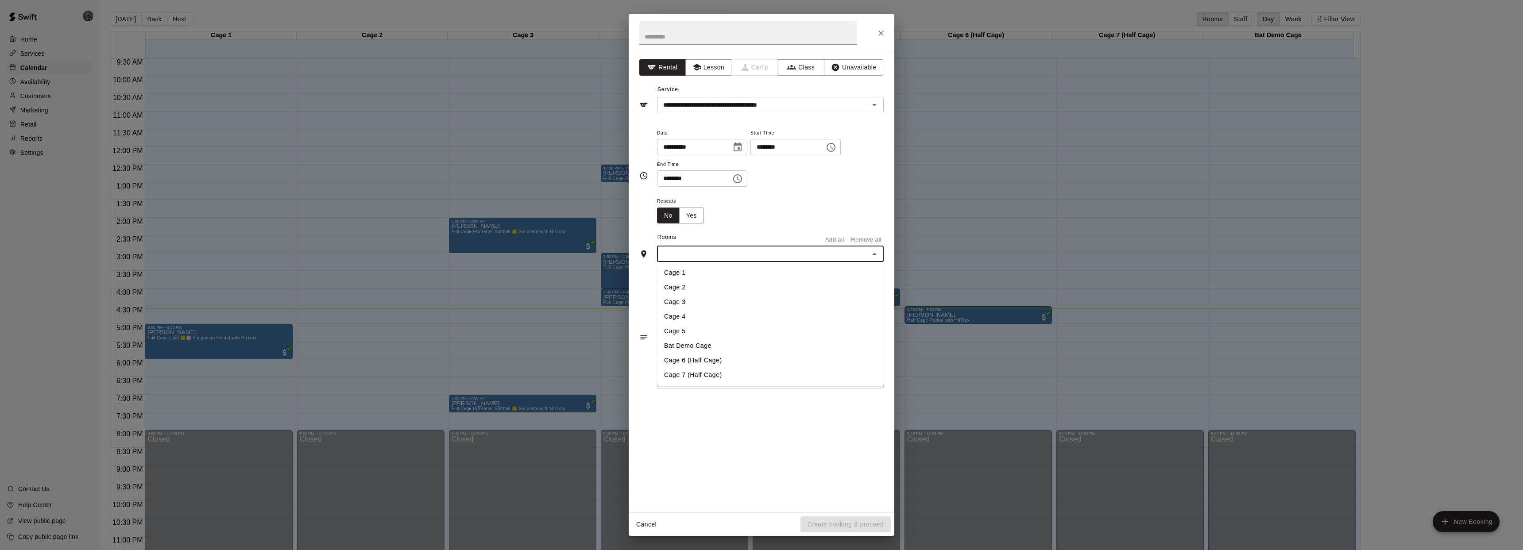
click at [701, 318] on li "Cage 4" at bounding box center [770, 316] width 227 height 15
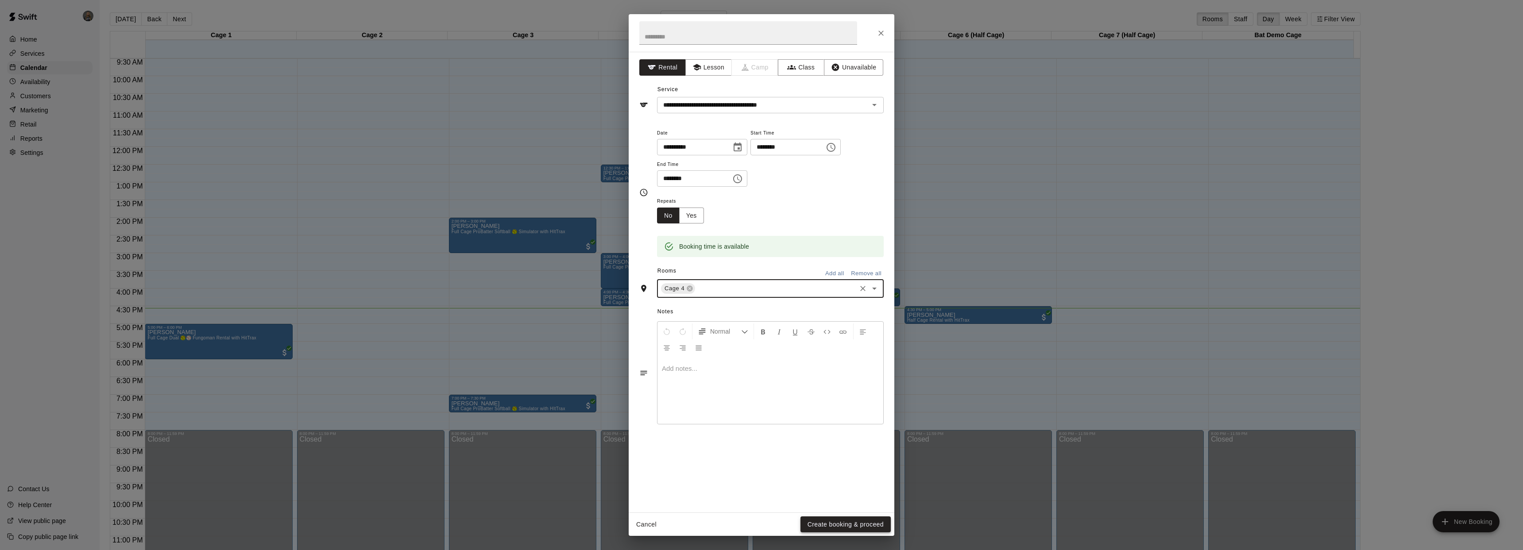
click at [840, 519] on button "Create booking & proceed" at bounding box center [846, 525] width 90 height 16
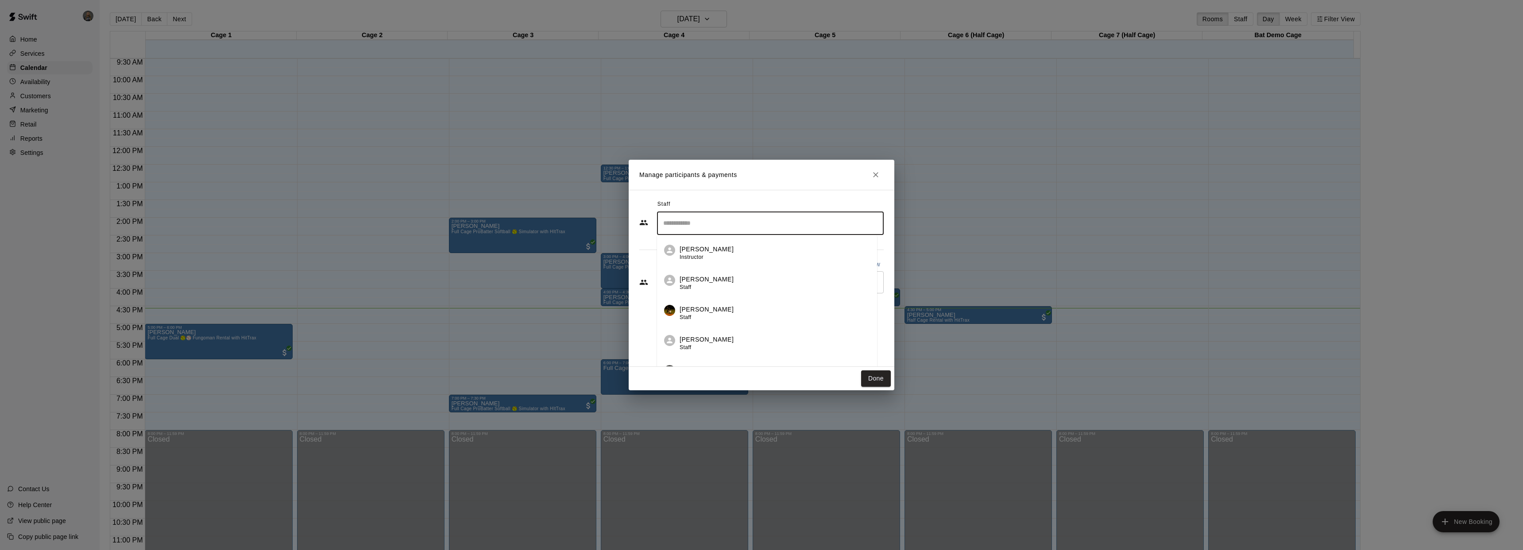
click at [726, 227] on input "Search staff" at bounding box center [770, 223] width 219 height 15
click at [767, 336] on div "[PERSON_NAME] Staff" at bounding box center [775, 343] width 190 height 17
click at [823, 291] on div "​" at bounding box center [770, 282] width 227 height 22
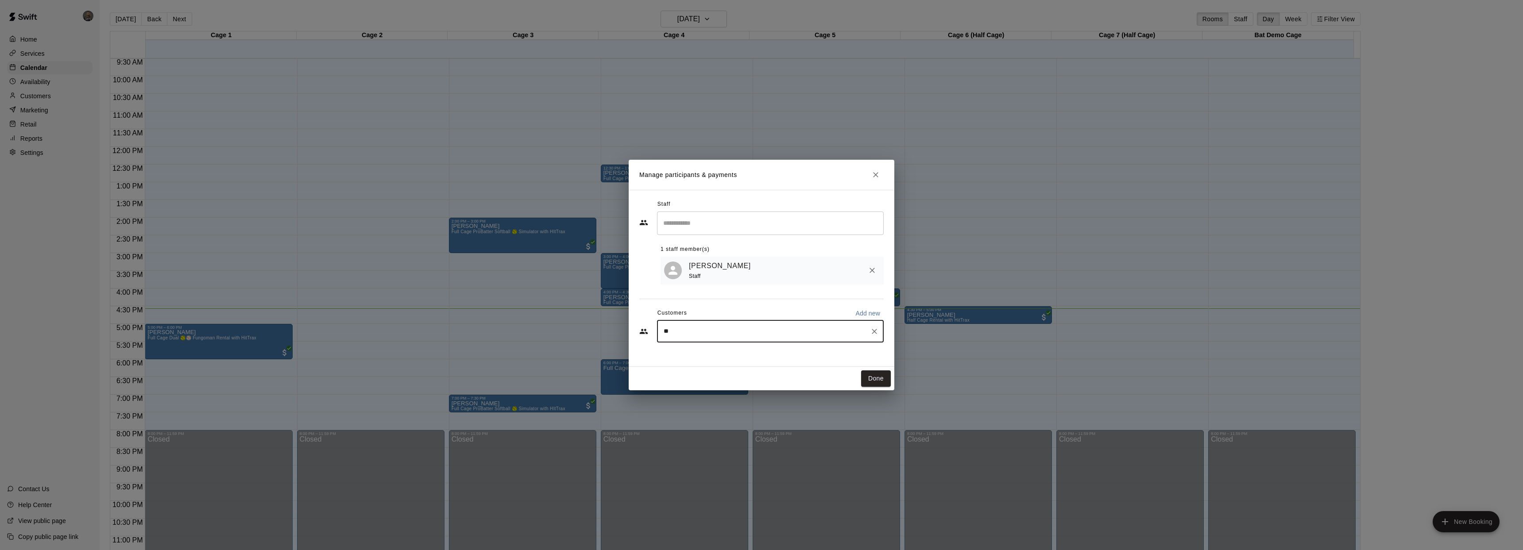
type input "*"
type input "*****"
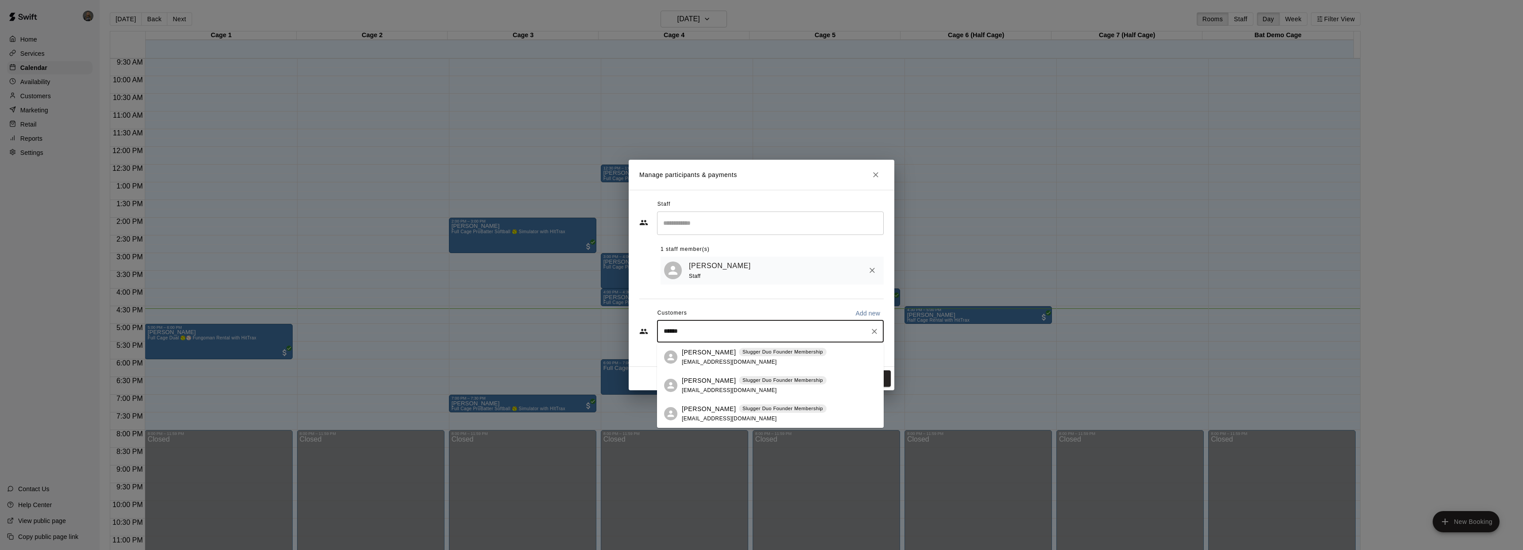
click at [708, 361] on span "[EMAIL_ADDRESS][DOMAIN_NAME]" at bounding box center [729, 362] width 95 height 6
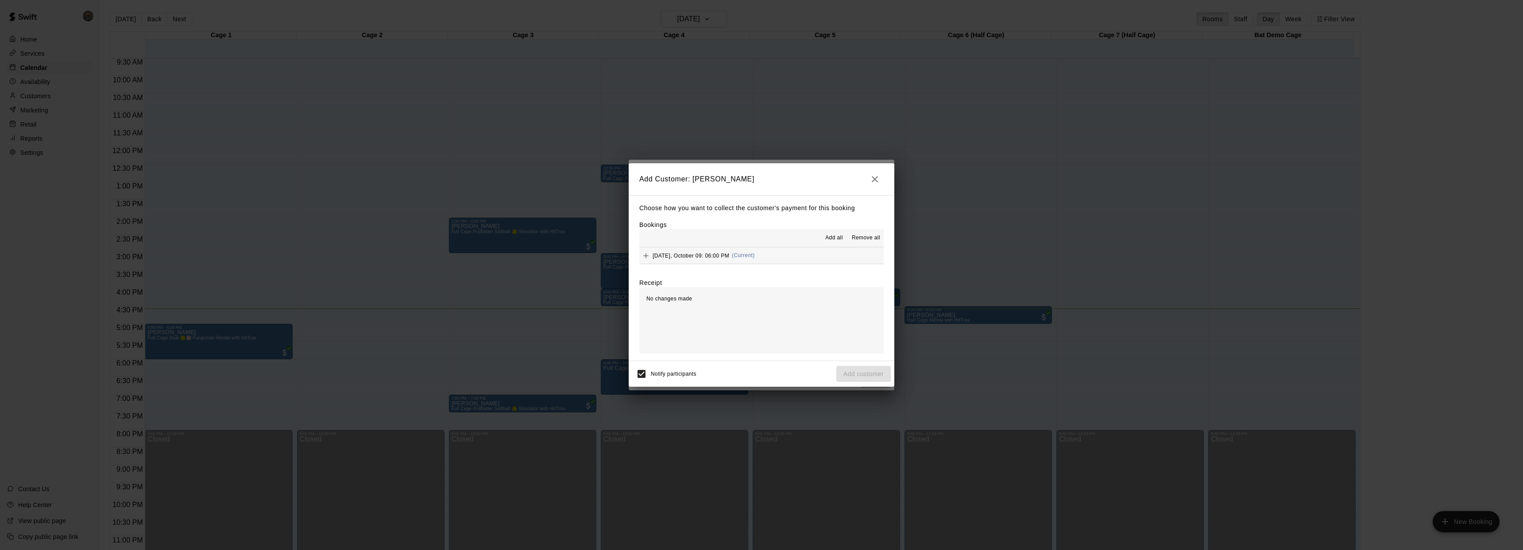
click at [729, 254] on span "[DATE], October 09: 06:00 PM" at bounding box center [691, 255] width 77 height 6
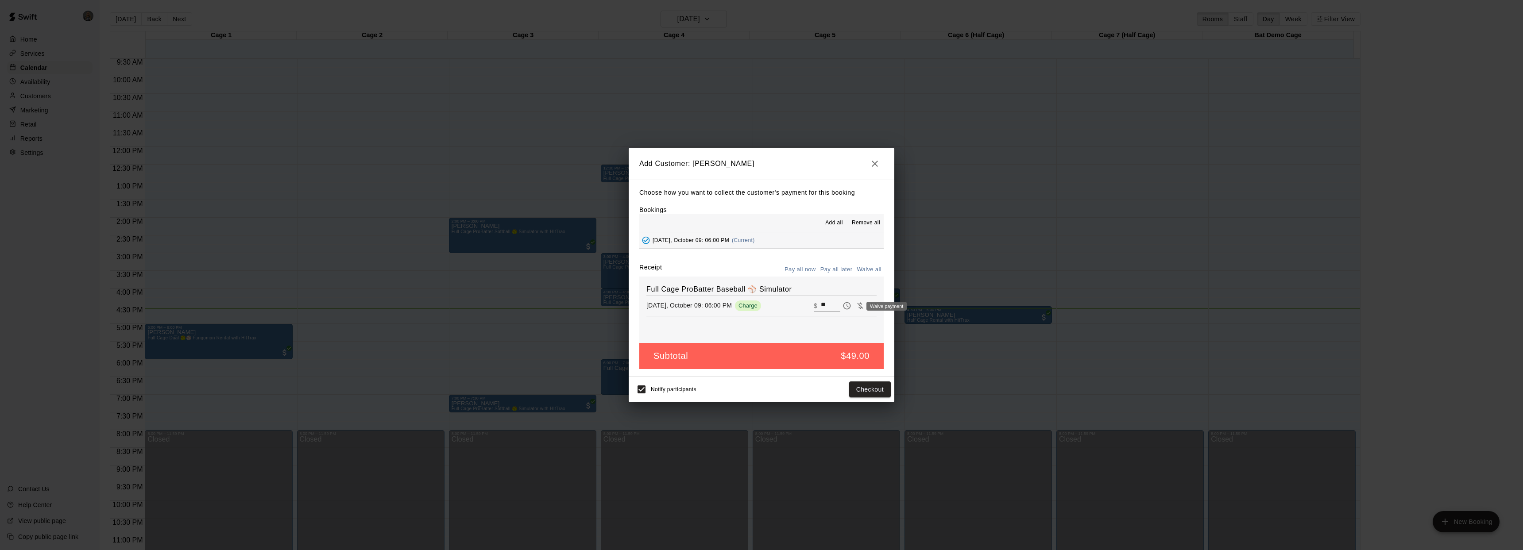
click at [857, 306] on icon "Waive payment" at bounding box center [860, 305] width 6 height 7
type input "*"
click at [862, 391] on button "Add customer" at bounding box center [863, 390] width 54 height 16
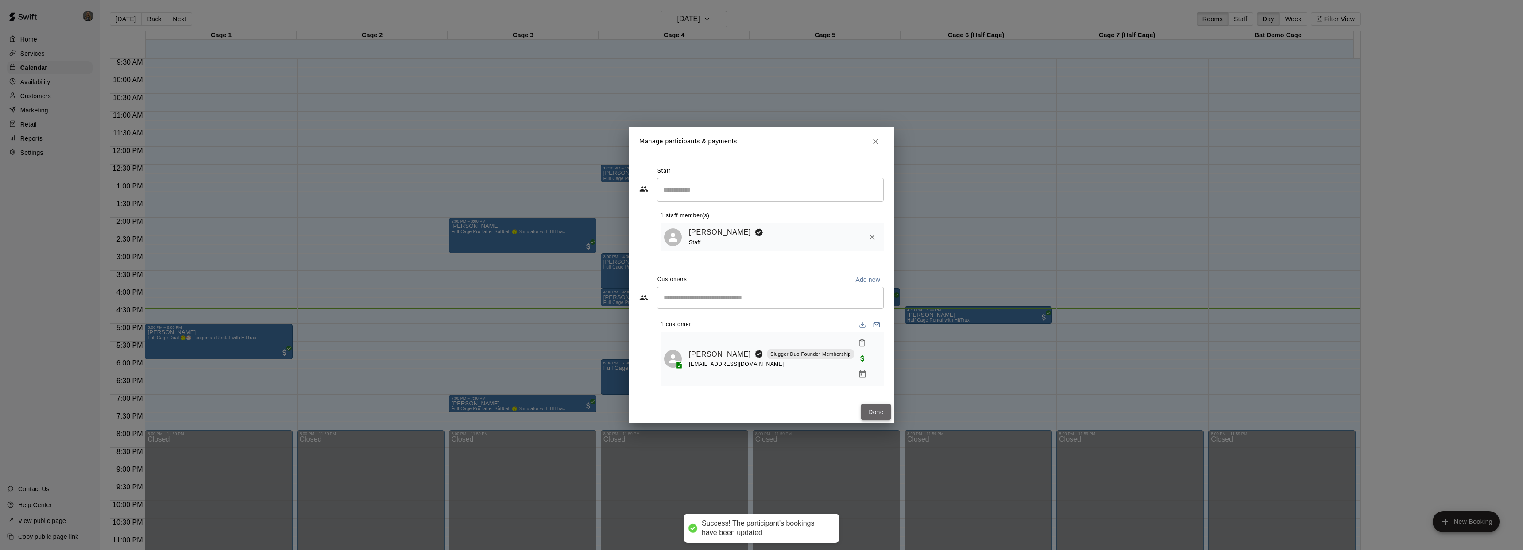
click at [882, 404] on button "Done" at bounding box center [876, 412] width 30 height 16
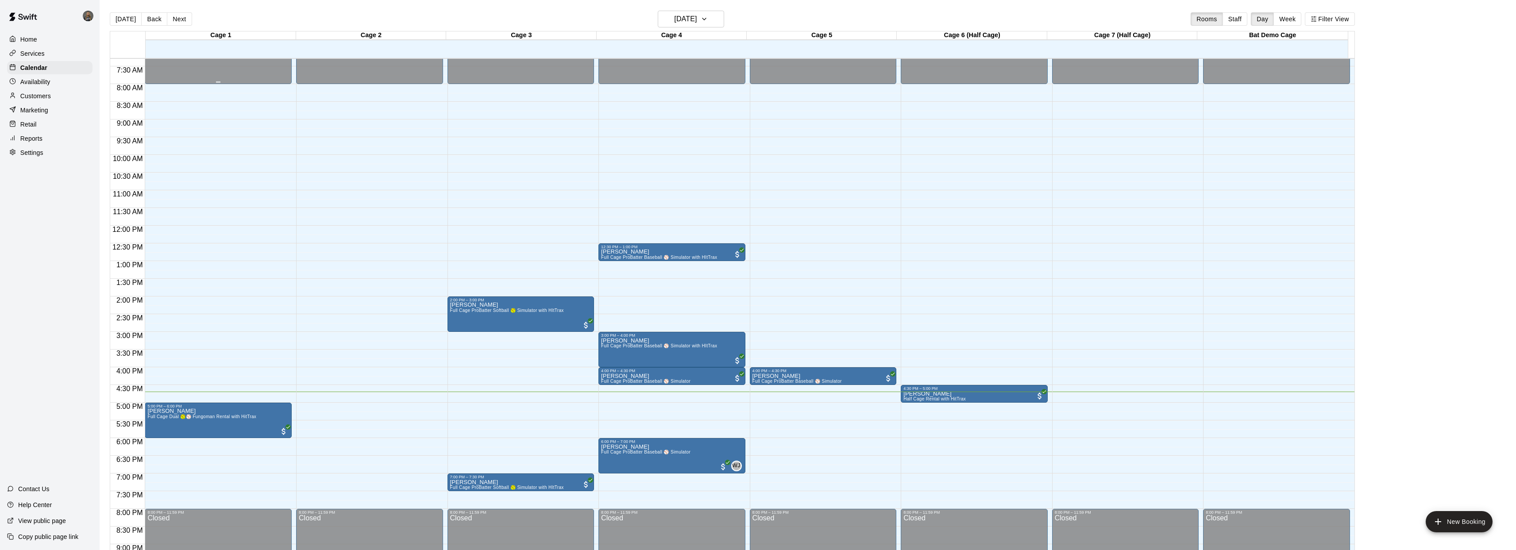
scroll to position [254, 0]
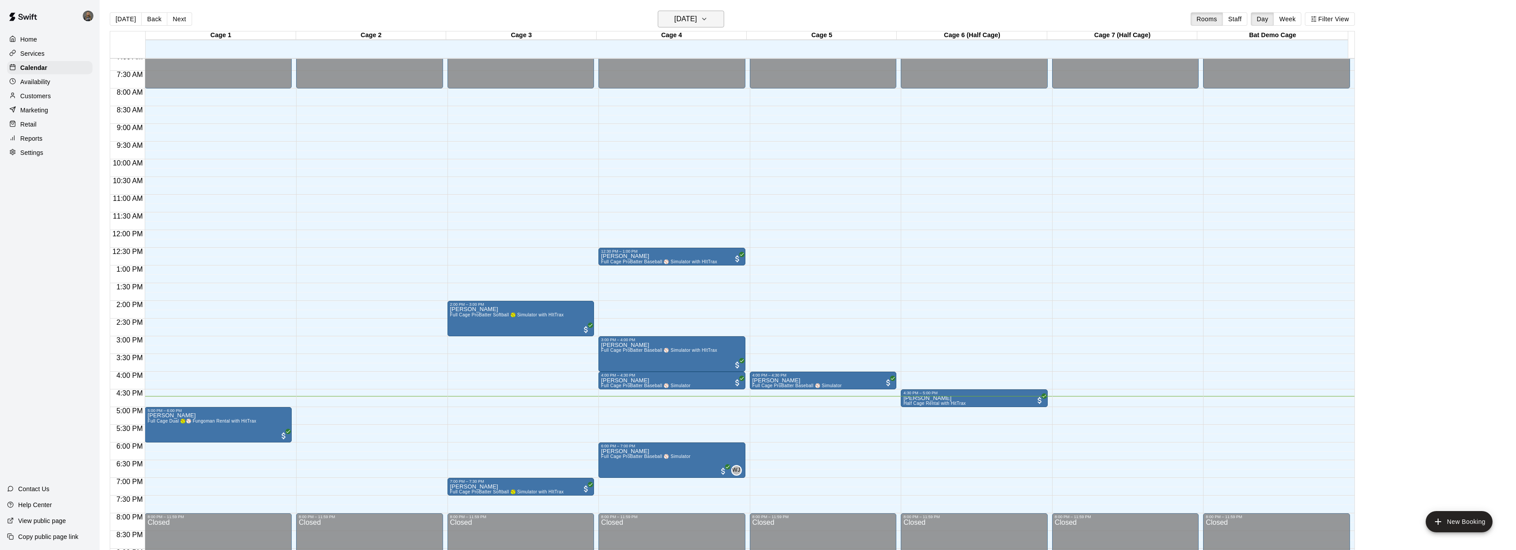
click at [688, 15] on h6 "[DATE]" at bounding box center [685, 19] width 23 height 12
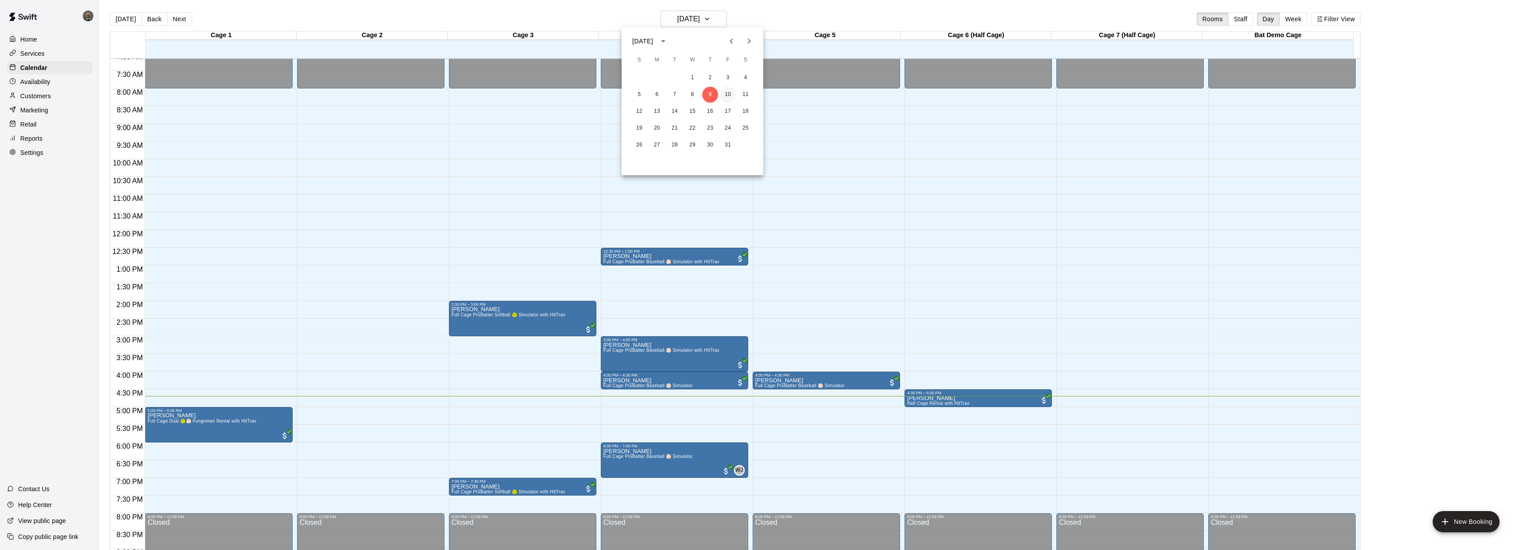
click at [727, 97] on button "10" at bounding box center [728, 95] width 16 height 16
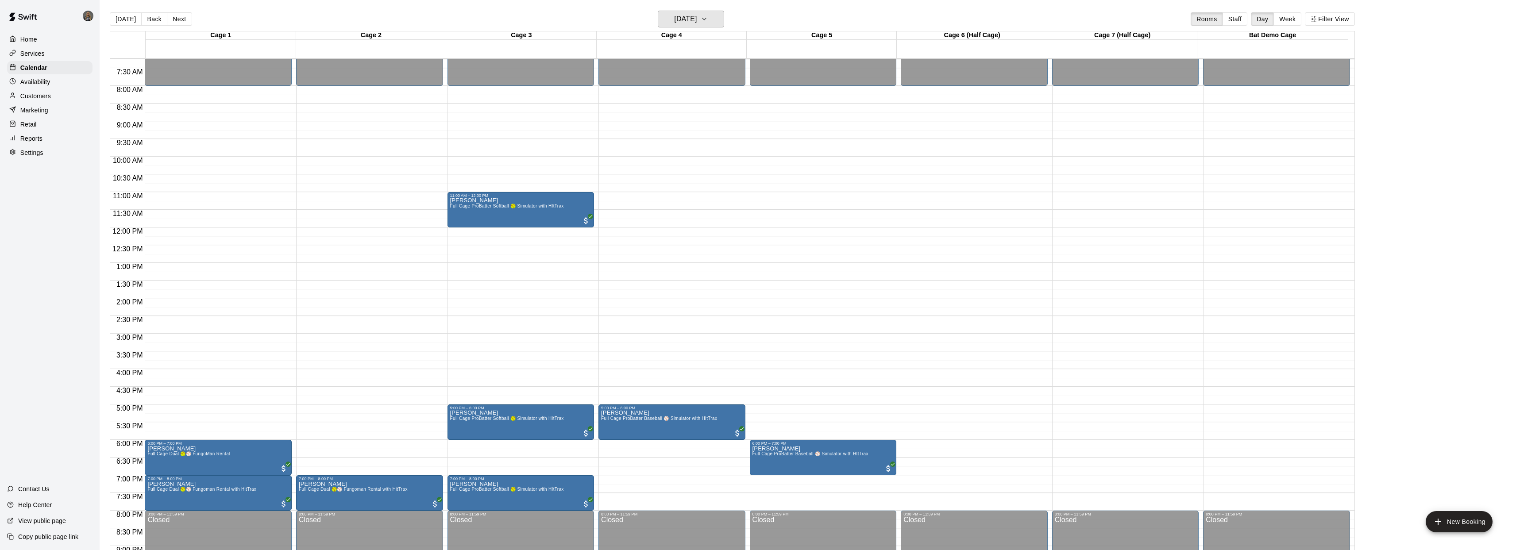
scroll to position [257, 0]
click at [719, 17] on button "[DATE]" at bounding box center [691, 19] width 66 height 17
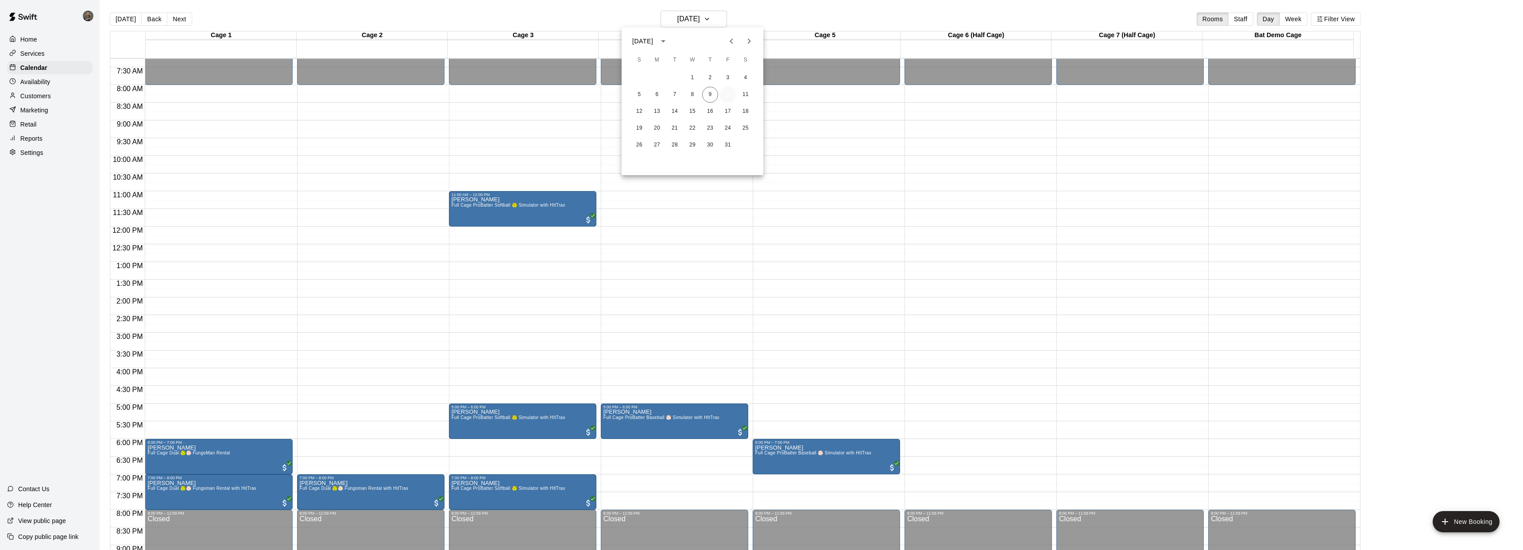
click at [731, 97] on button "10" at bounding box center [728, 95] width 16 height 16
click at [521, 201] on div "Atticus MacNelskee Full Cage ProBatter Softball 🥎 Simulator with HItTrax" at bounding box center [507, 472] width 114 height 550
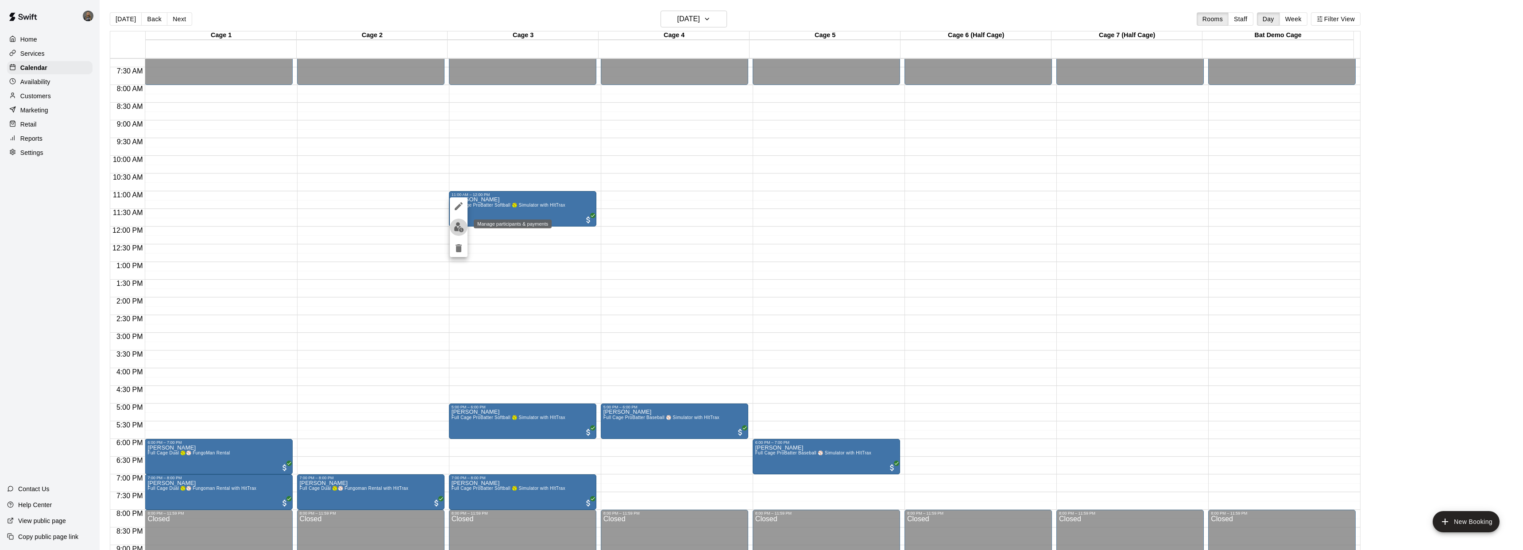
click at [460, 226] on img "edit" at bounding box center [459, 227] width 10 height 10
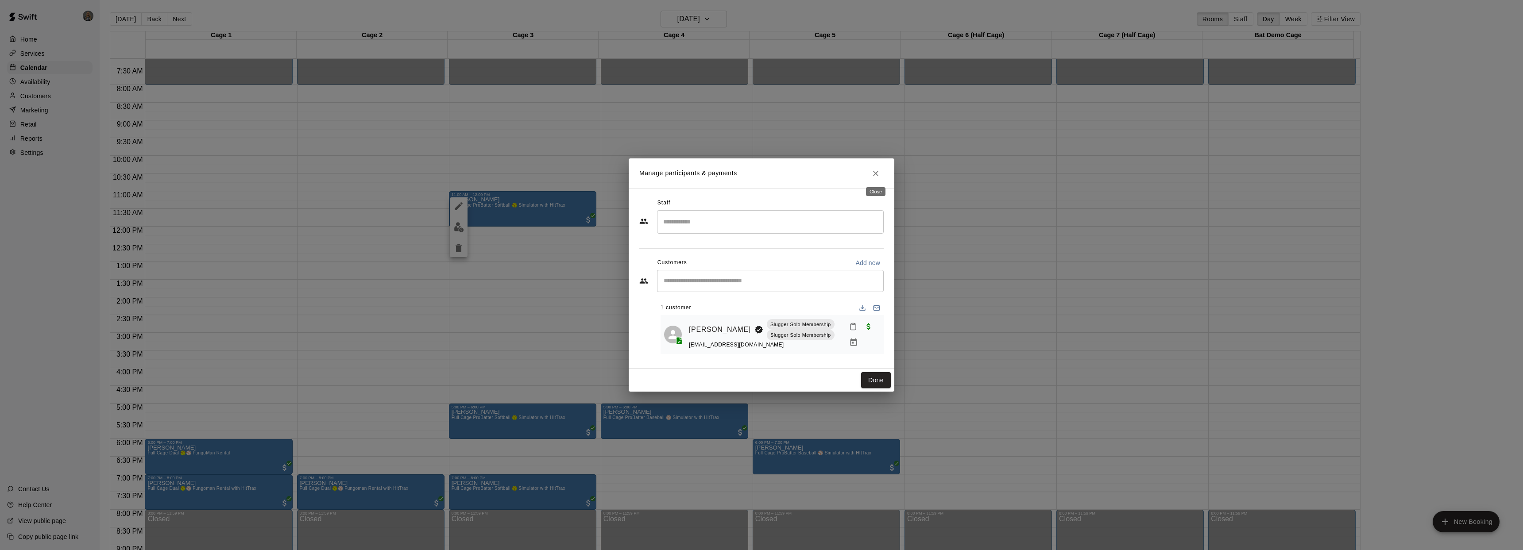
click at [877, 172] on icon "Close" at bounding box center [875, 173] width 5 height 5
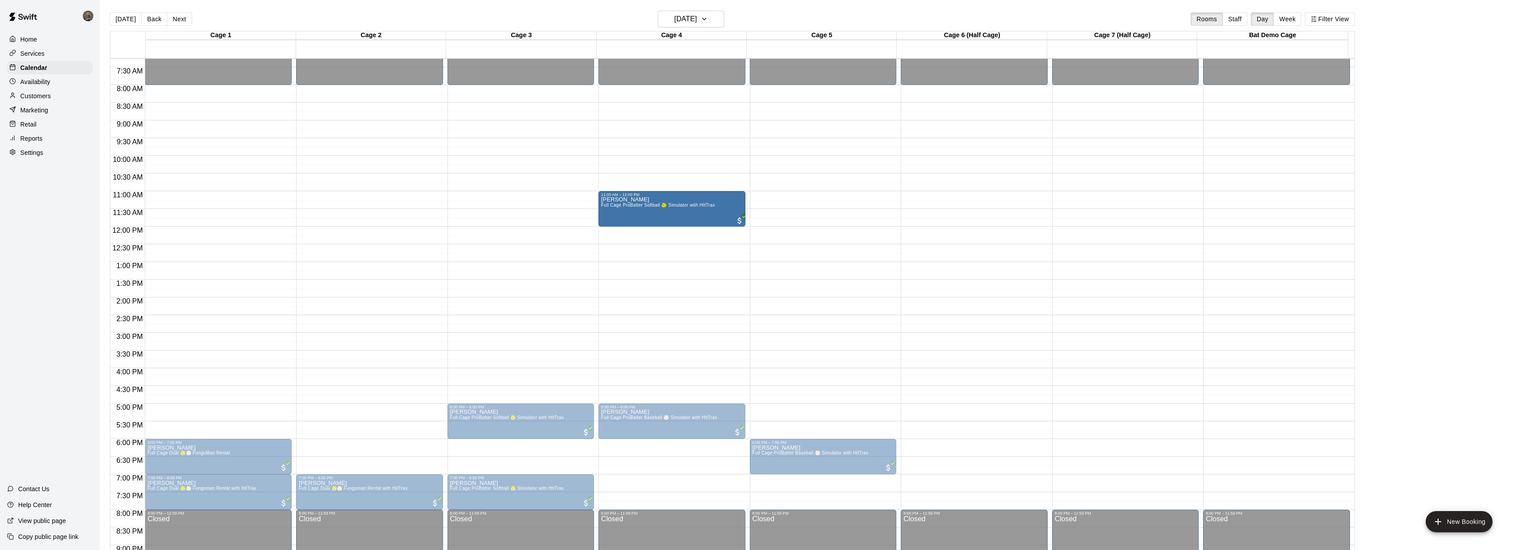
drag, startPoint x: 543, startPoint y: 212, endPoint x: 638, endPoint y: 216, distance: 94.9
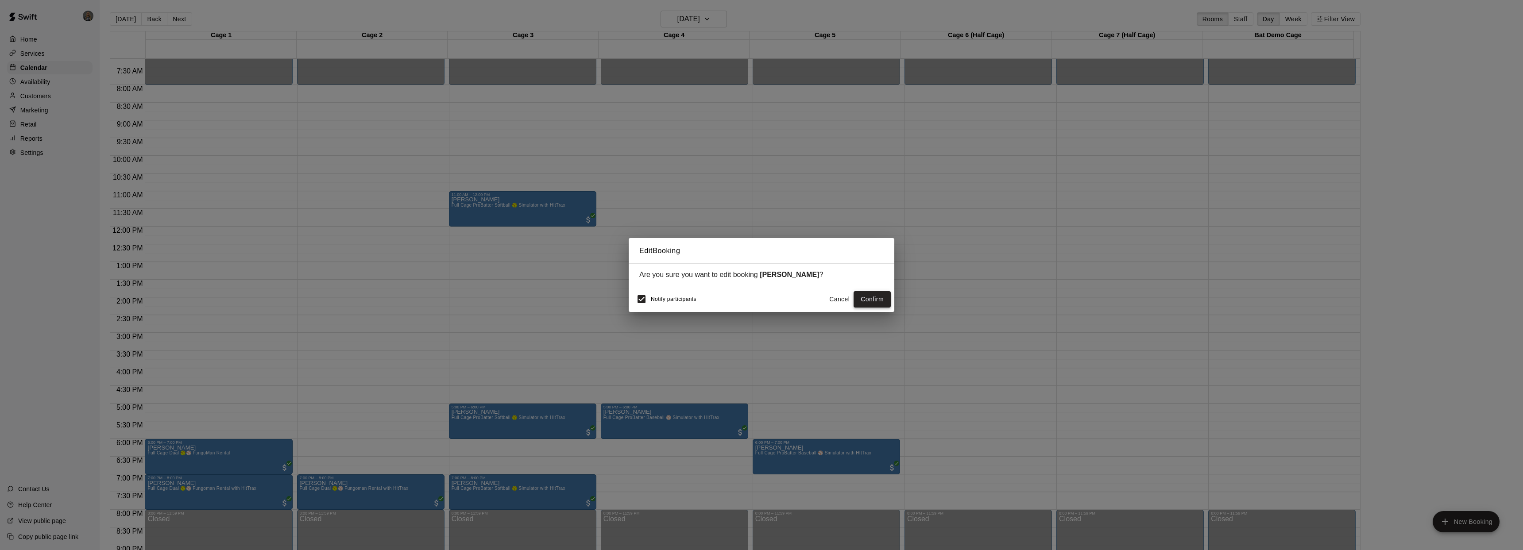
click at [874, 295] on button "Confirm" at bounding box center [872, 299] width 37 height 16
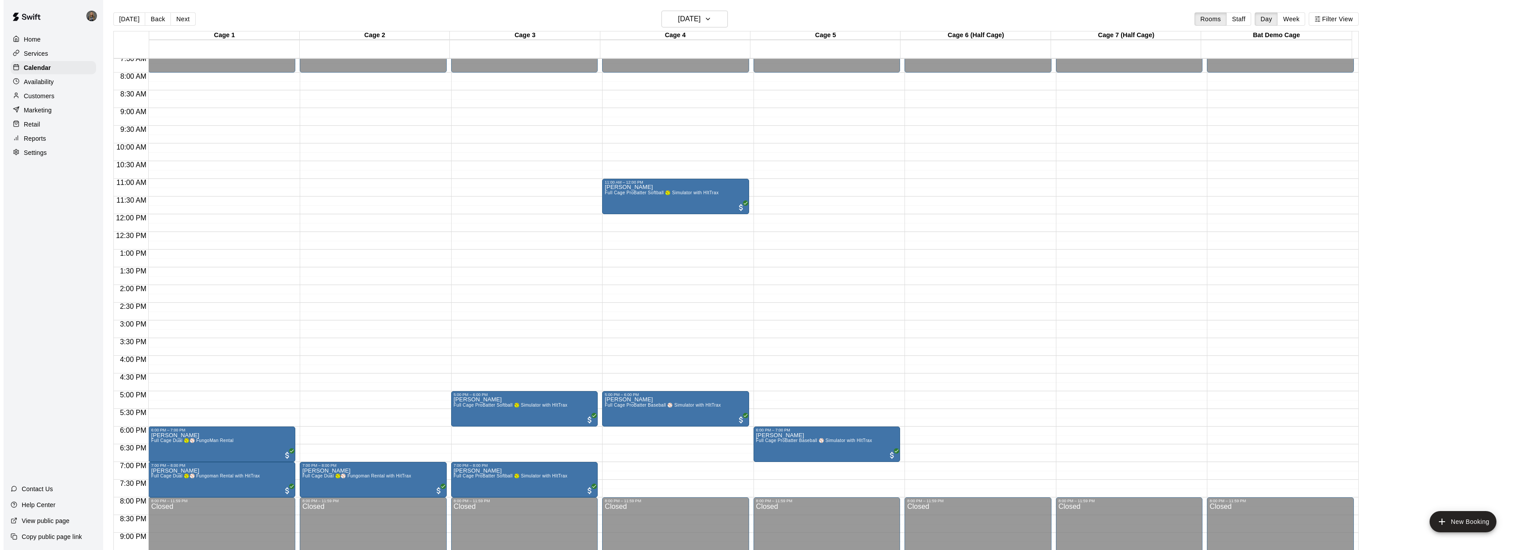
scroll to position [267, 0]
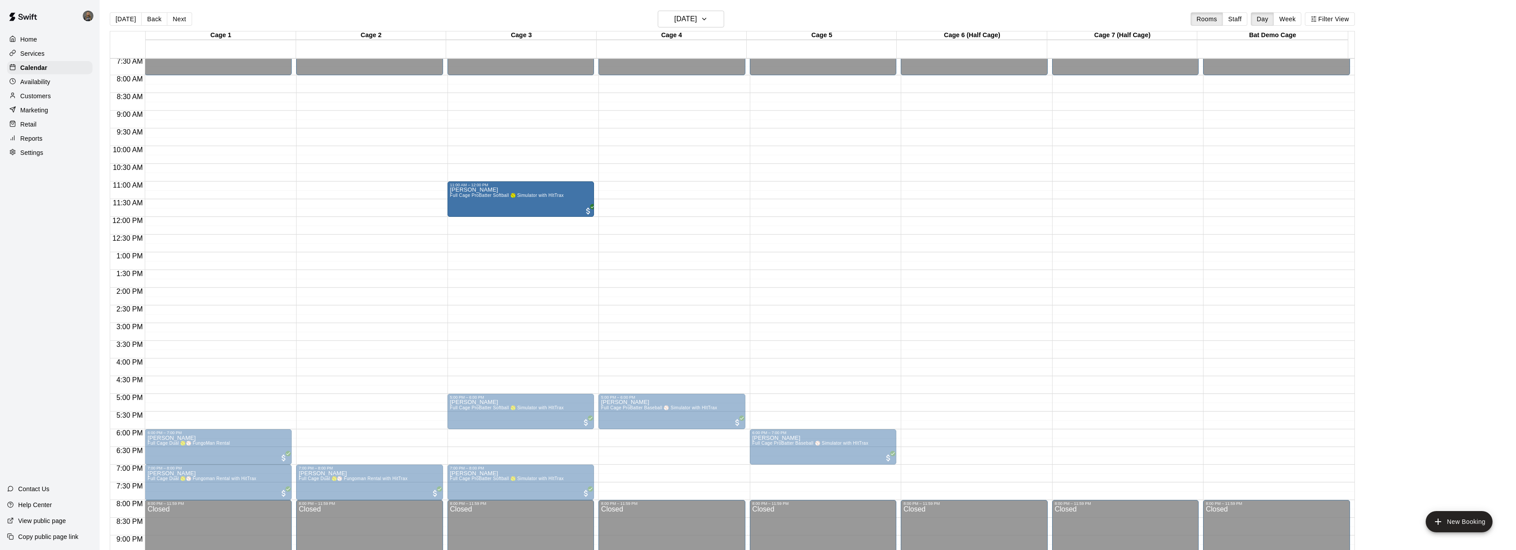
drag, startPoint x: 675, startPoint y: 197, endPoint x: 576, endPoint y: 199, distance: 98.8
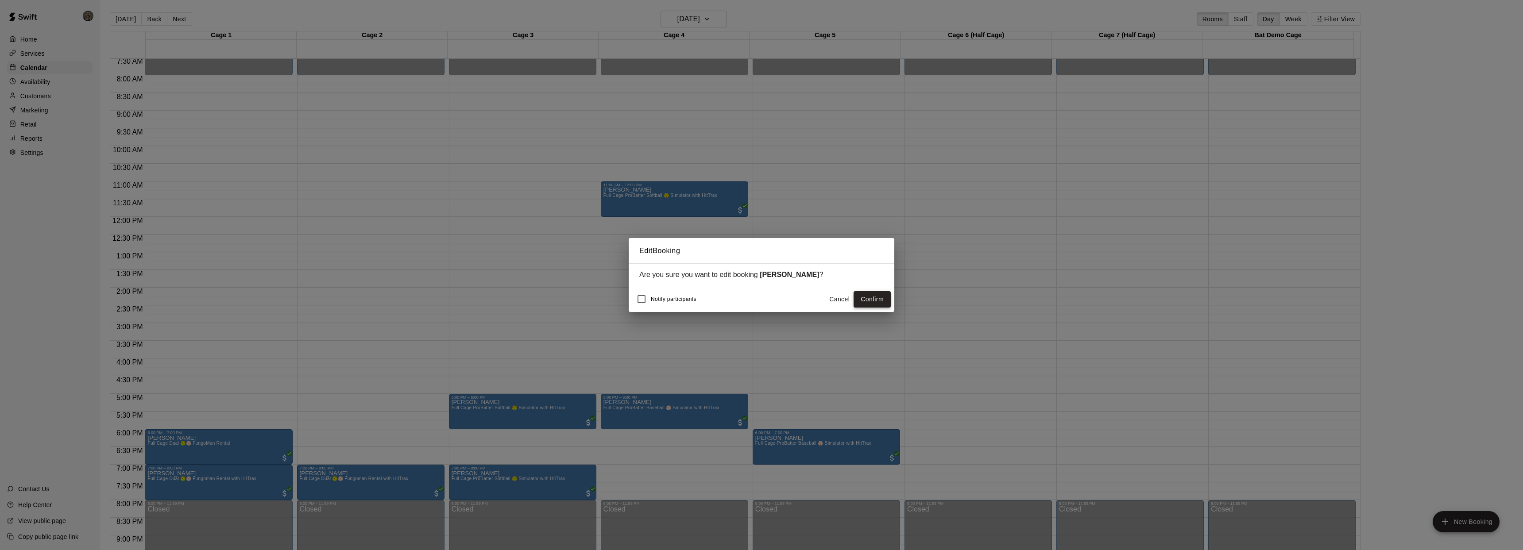
click at [877, 302] on button "Confirm" at bounding box center [872, 299] width 37 height 16
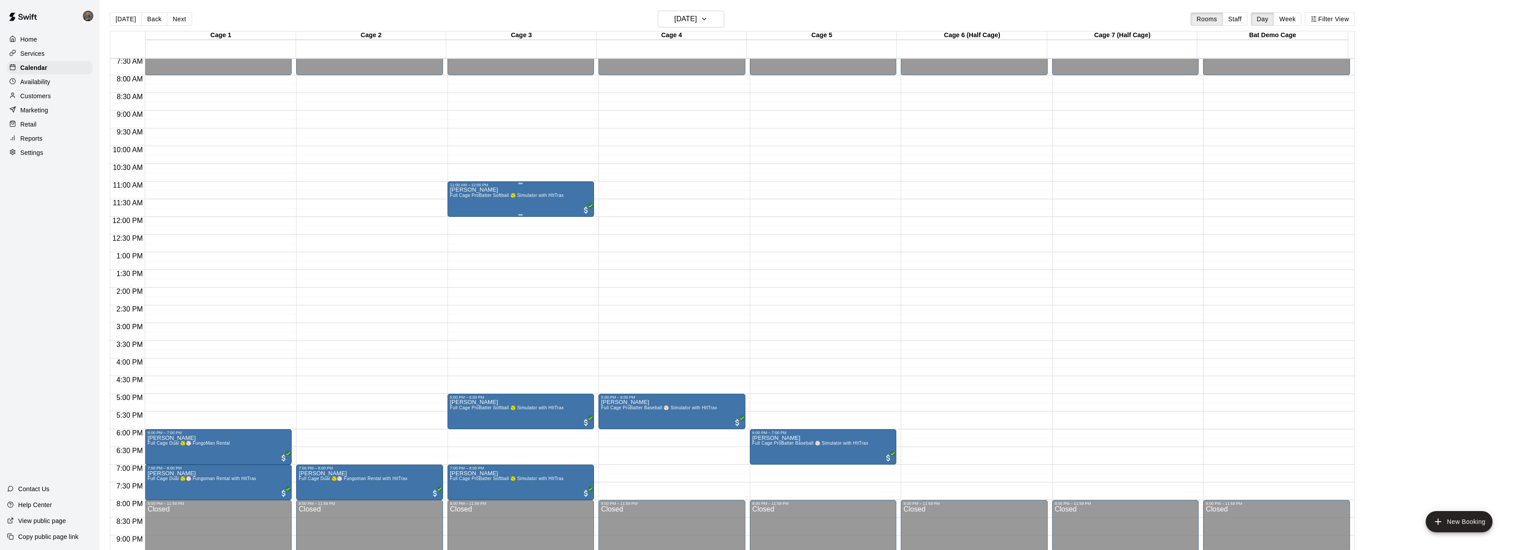
click at [530, 198] on span "Full Cage ProBatter Softball 🥎 Simulator with HItTrax" at bounding box center [507, 195] width 114 height 5
click at [456, 245] on icon "delete" at bounding box center [458, 244] width 11 height 11
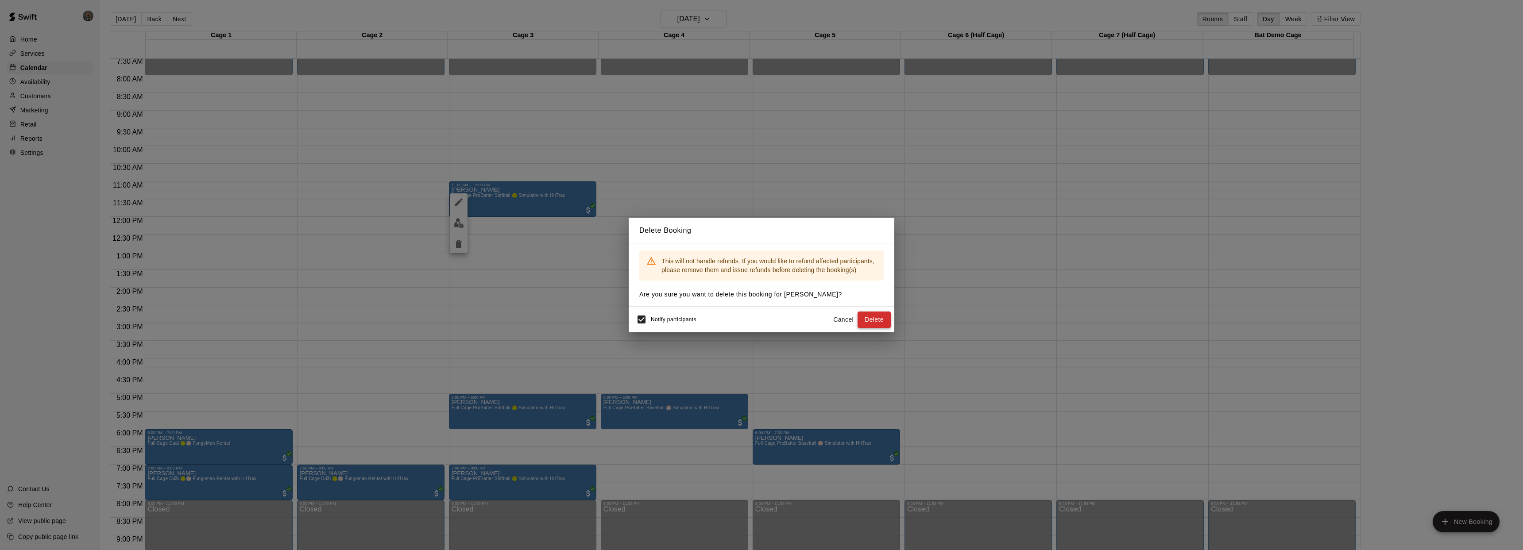
click at [870, 323] on button "Delete" at bounding box center [874, 320] width 33 height 16
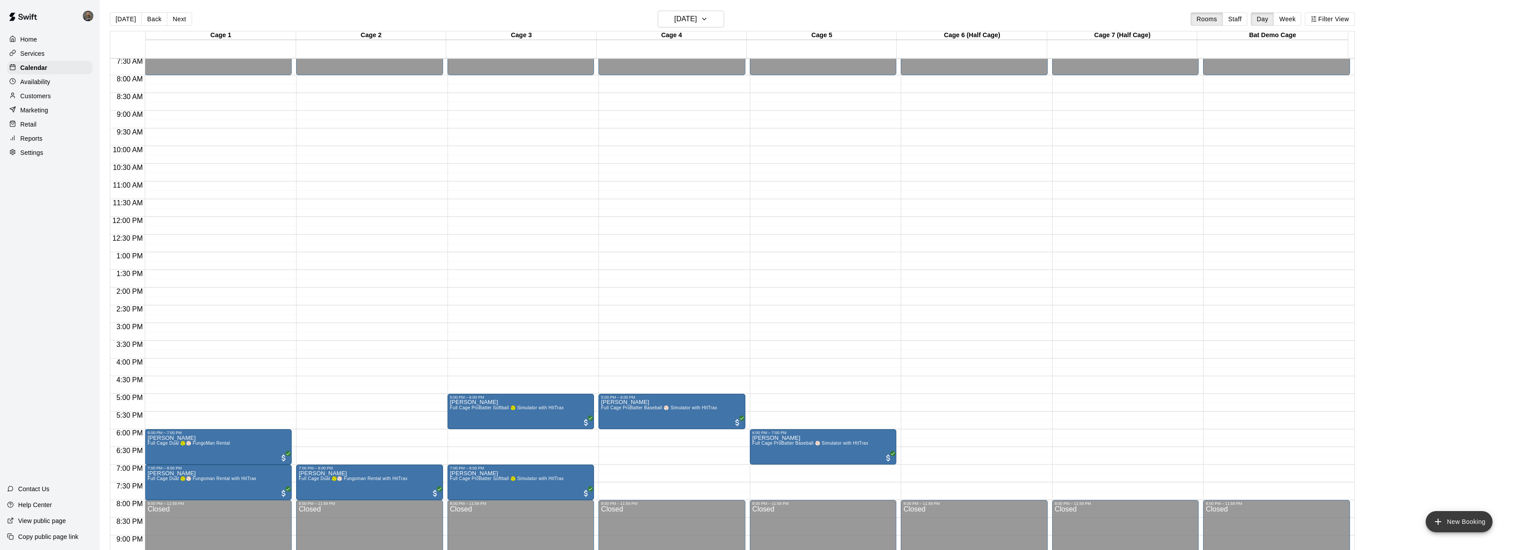
click at [1453, 523] on button "New Booking" at bounding box center [1459, 521] width 67 height 21
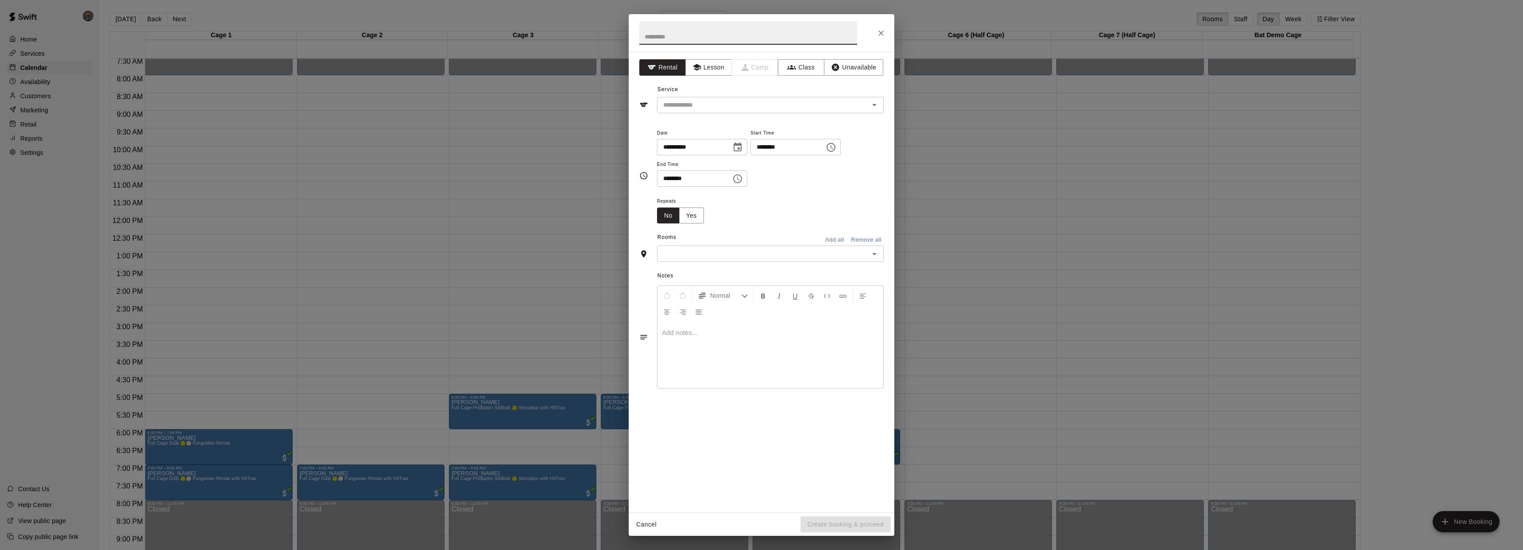
click at [833, 147] on icon "Choose time, selected time is 4:00 PM" at bounding box center [832, 147] width 3 height 4
click at [766, 185] on li "11" at bounding box center [765, 182] width 21 height 16
click at [814, 167] on li "PM" at bounding box center [815, 167] width 21 height 16
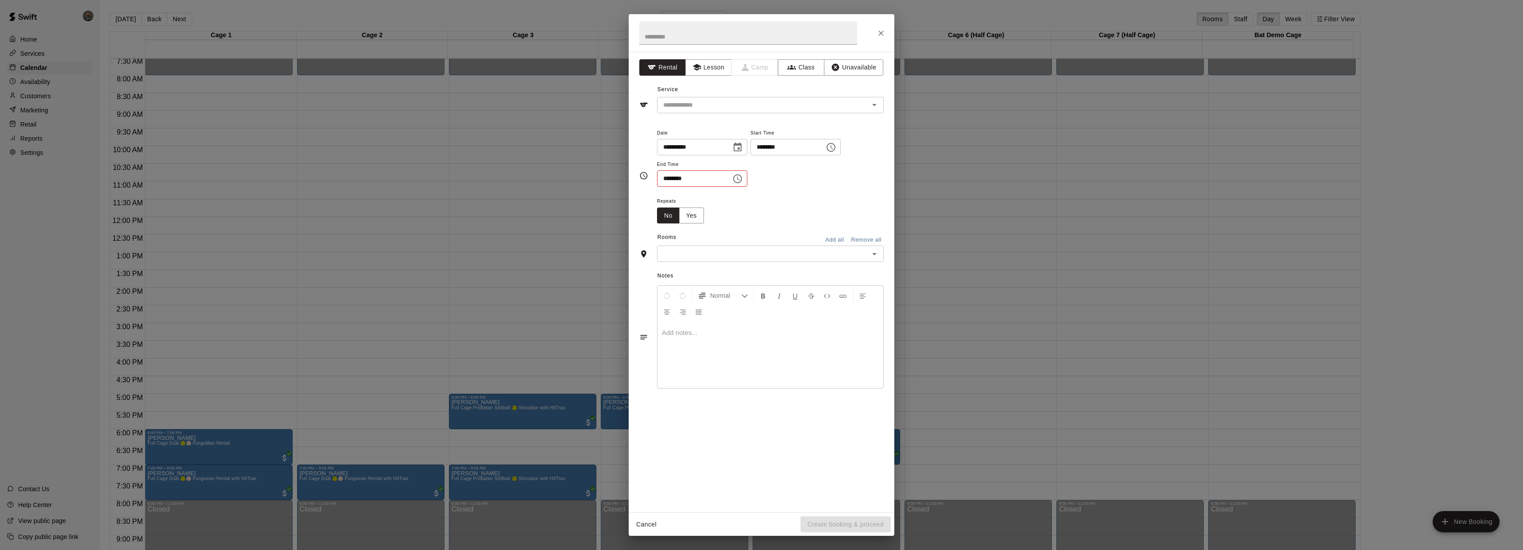
click at [836, 149] on icon "Choose time, selected time is 11:00 PM" at bounding box center [831, 147] width 11 height 11
click at [812, 162] on li "AM" at bounding box center [815, 165] width 21 height 16
type input "********"
click at [742, 178] on icon "Choose time, selected time is 4:30 PM" at bounding box center [737, 179] width 11 height 11
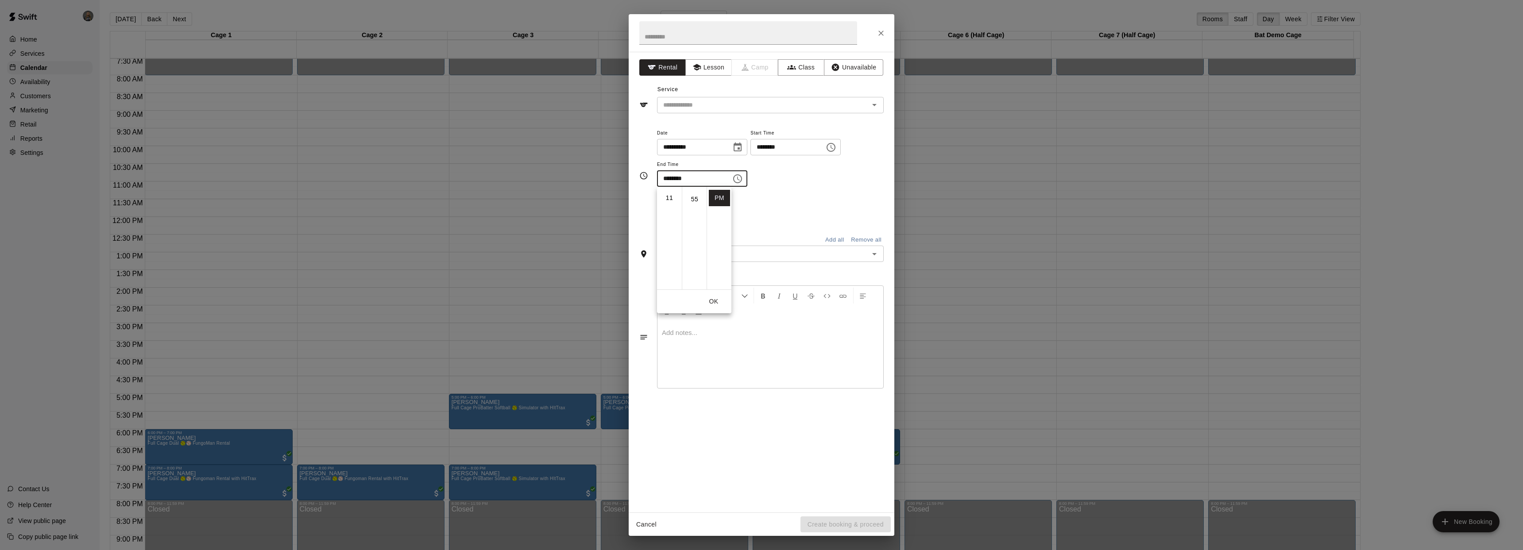
scroll to position [189, 0]
click at [746, 180] on button "Choose time, selected time is 4:30 PM" at bounding box center [738, 179] width 18 height 18
click at [743, 178] on icon "Choose time, selected time is 4:30 PM" at bounding box center [737, 179] width 11 height 11
click at [717, 195] on li "AM" at bounding box center [719, 197] width 21 height 16
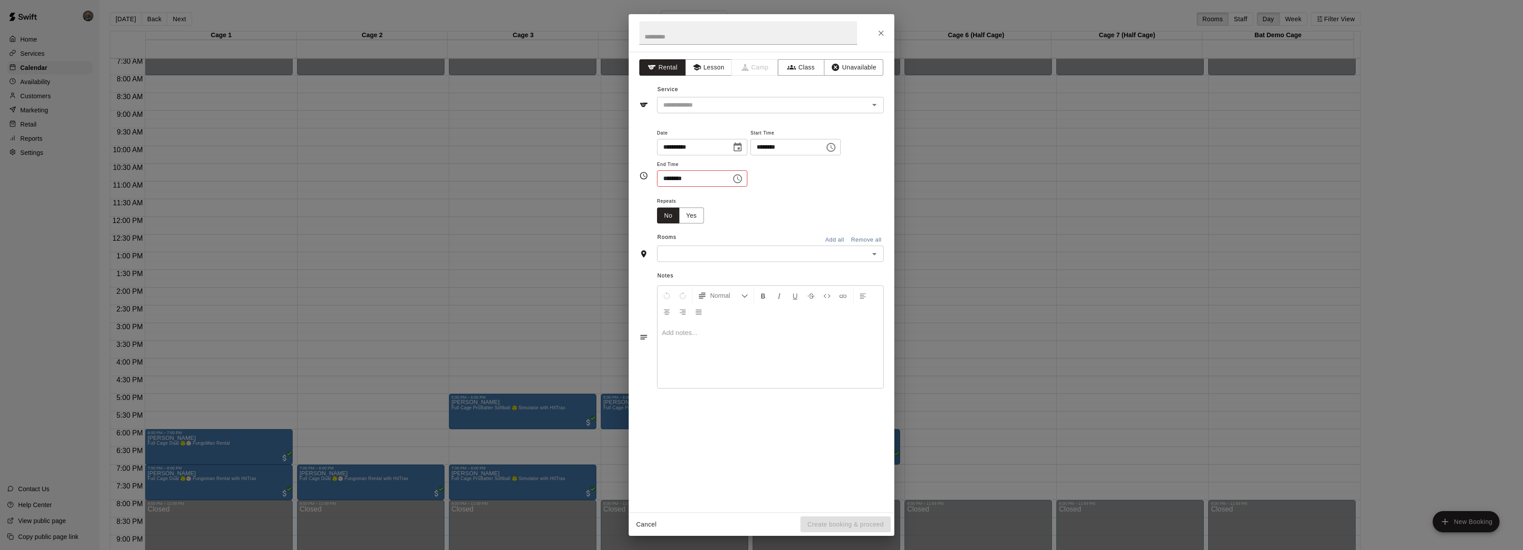
scroll to position [29, 0]
click at [743, 178] on icon "Choose time, selected time is 4:30 AM" at bounding box center [737, 179] width 11 height 11
click at [673, 211] on li "11" at bounding box center [669, 212] width 21 height 16
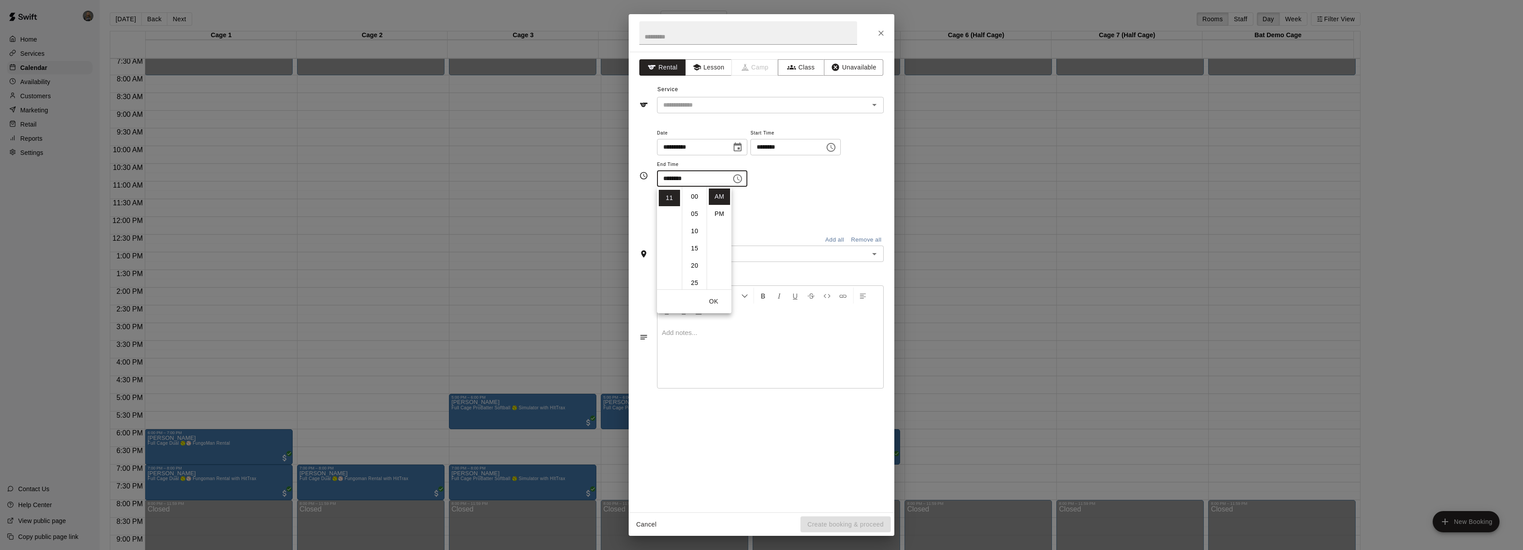
click at [743, 176] on icon "Choose time, selected time is 11:30 AM" at bounding box center [737, 179] width 11 height 11
click at [743, 177] on icon "Choose time, selected time is 11:30 AM" at bounding box center [737, 179] width 11 height 11
click at [788, 207] on div "Repeats No Yes" at bounding box center [770, 210] width 227 height 28
click at [835, 147] on icon "Choose time, selected time is 11:00 AM" at bounding box center [831, 147] width 9 height 9
click at [853, 220] on div "Repeats No Yes" at bounding box center [770, 210] width 227 height 28
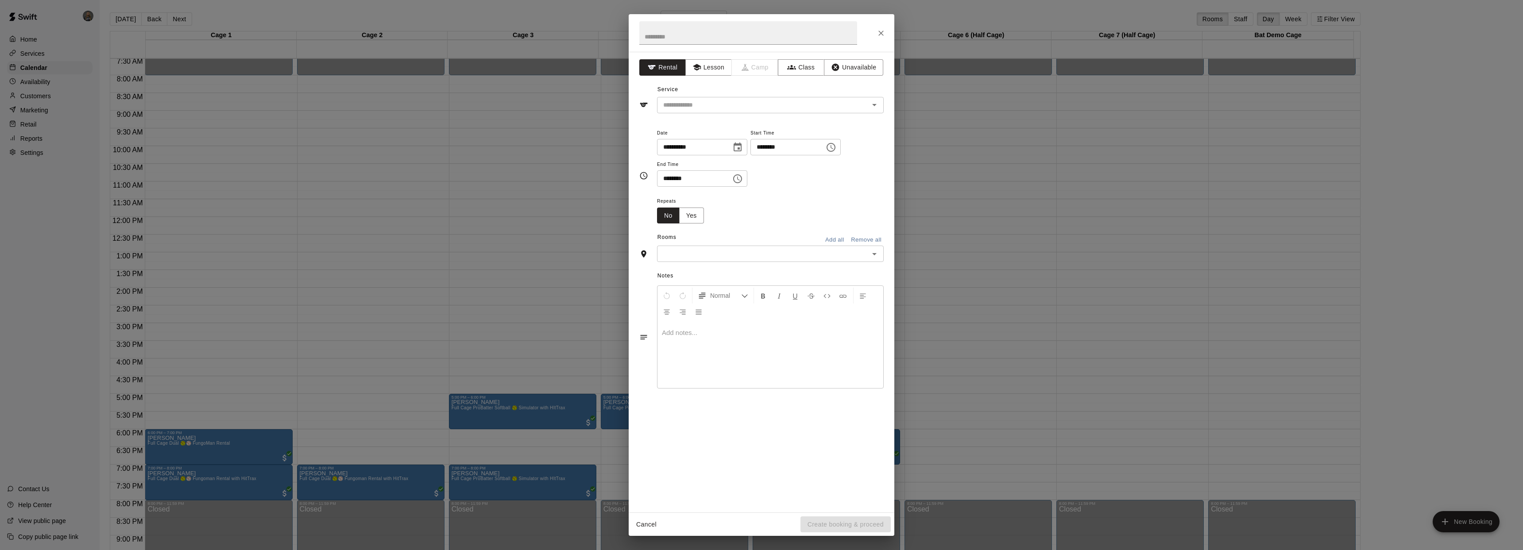
click at [739, 179] on icon "Choose time, selected time is 11:30 AM" at bounding box center [737, 179] width 11 height 11
click at [697, 216] on ul "00 05 10 15 20 25 30 35 40 45 50 55" at bounding box center [694, 238] width 25 height 103
click at [697, 215] on ul "00 05 10 15 20 25 30 35 40 45 50 55" at bounding box center [694, 238] width 25 height 103
click at [717, 212] on li "PM" at bounding box center [719, 214] width 21 height 16
click at [746, 181] on button "Choose time, selected time is 11:30 PM" at bounding box center [738, 179] width 18 height 18
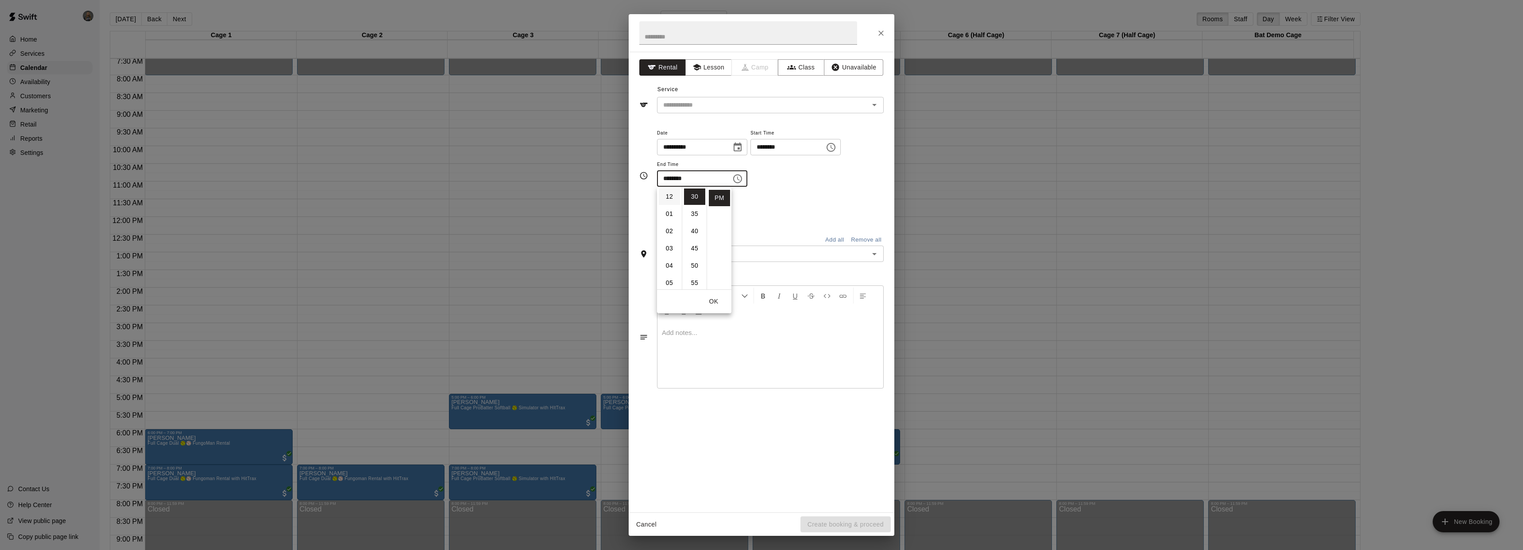
click at [669, 197] on li "12" at bounding box center [669, 197] width 21 height 16
click at [694, 196] on li "00" at bounding box center [694, 197] width 21 height 16
type input "********"
click at [773, 190] on div "**********" at bounding box center [770, 162] width 227 height 69
click at [743, 178] on icon "Choose time, selected time is 12:00 PM" at bounding box center [737, 179] width 11 height 11
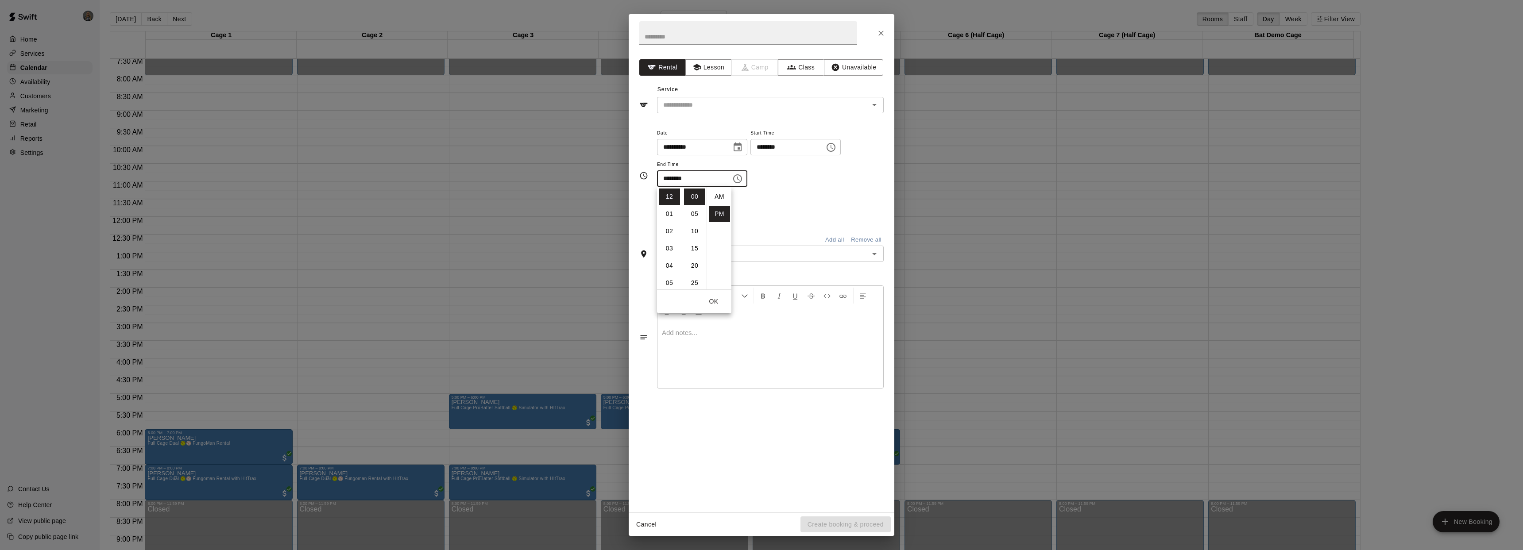
click at [717, 303] on button "OK" at bounding box center [714, 302] width 28 height 16
click at [874, 253] on icon "Open" at bounding box center [874, 254] width 11 height 11
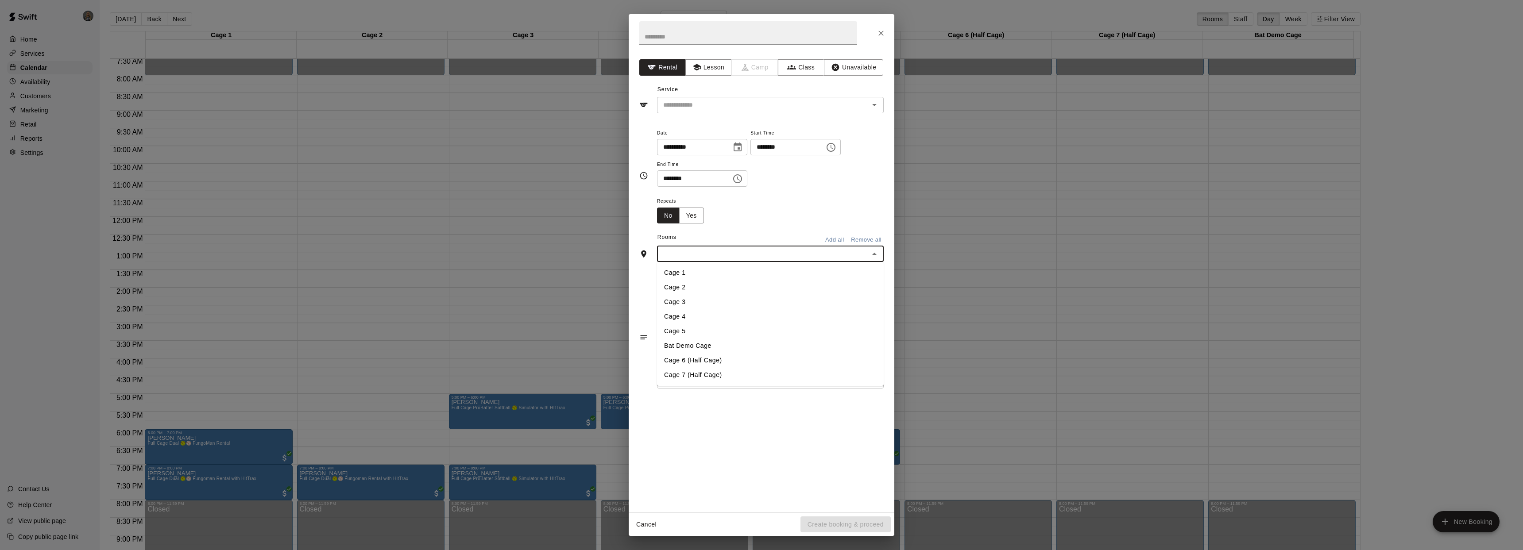
click at [741, 318] on li "Cage 4" at bounding box center [770, 316] width 227 height 15
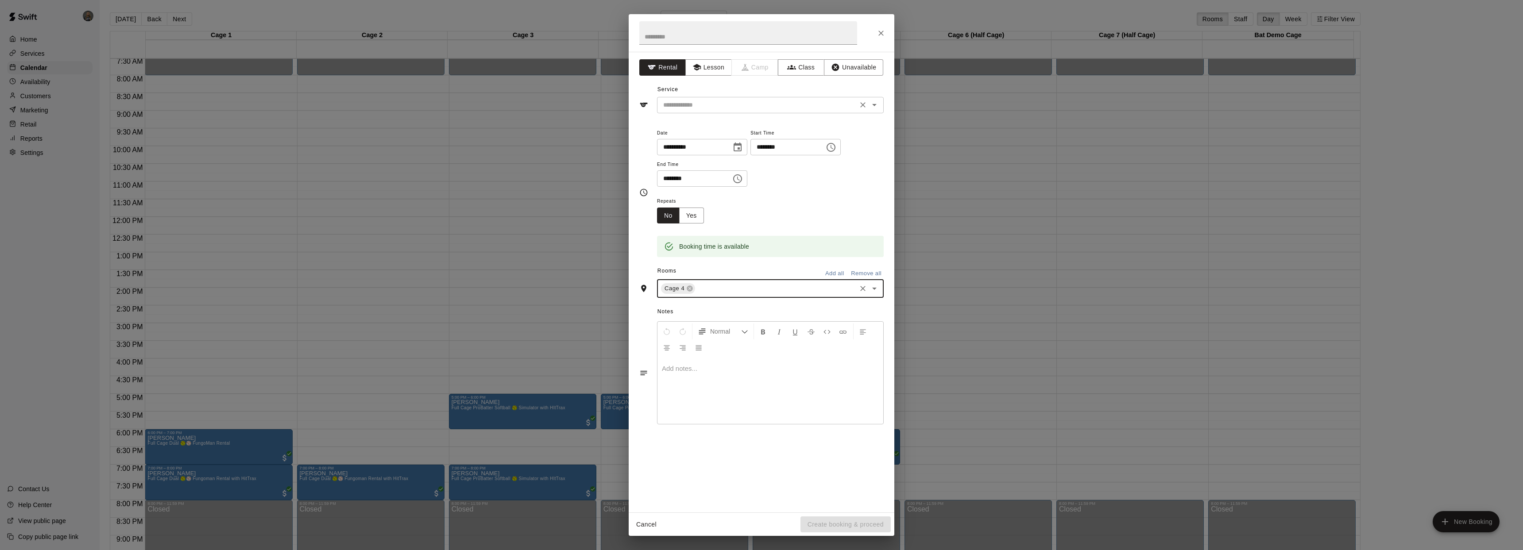
click at [874, 108] on icon "Open" at bounding box center [874, 105] width 11 height 11
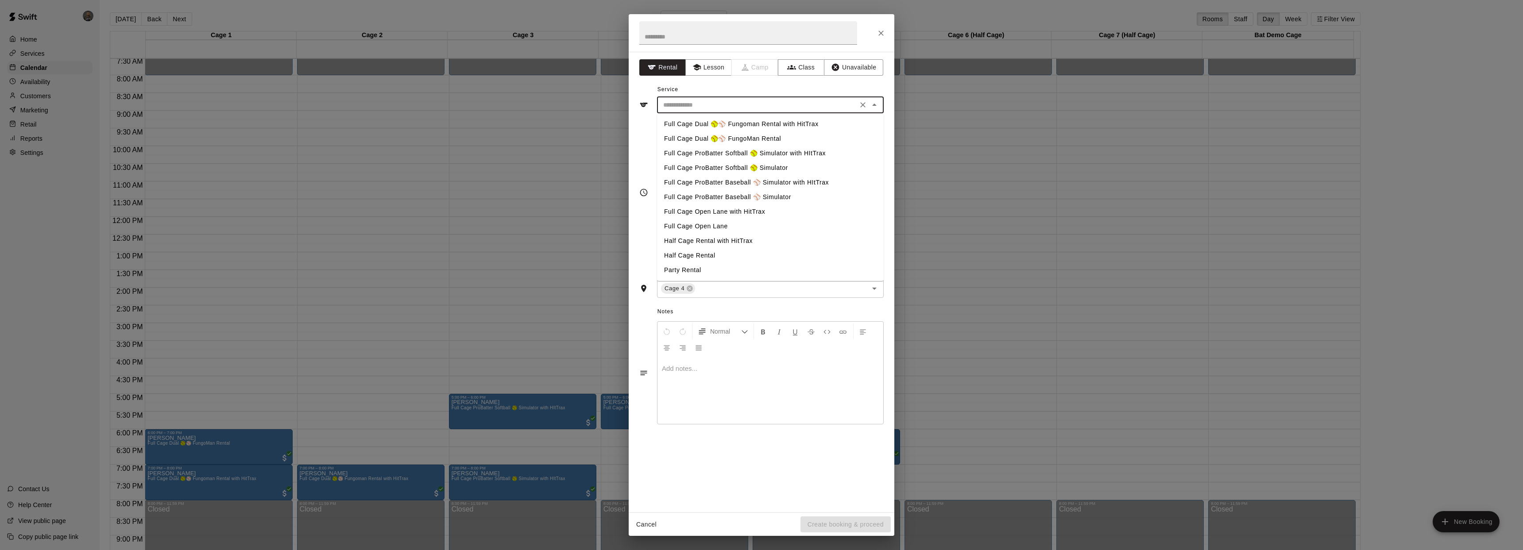
click at [777, 192] on li "Full Cage ProBatter Baseball ⚾ Simulator" at bounding box center [770, 197] width 227 height 15
type input "**********"
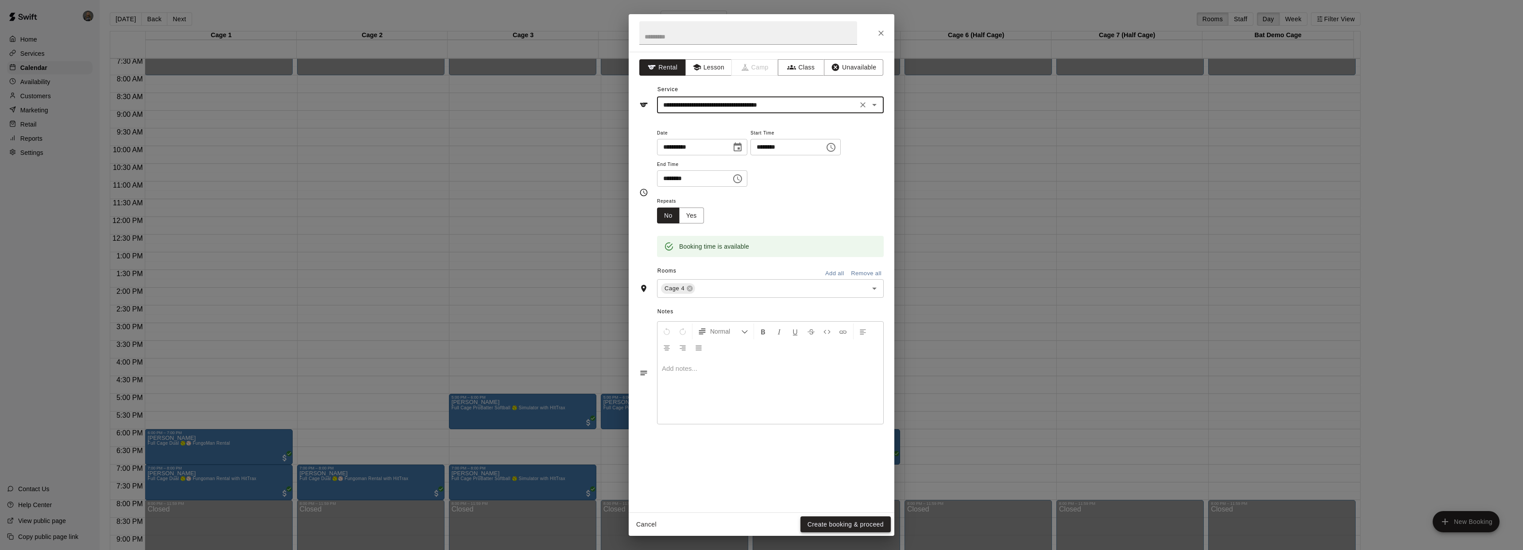
click at [843, 522] on button "Create booking & proceed" at bounding box center [846, 525] width 90 height 16
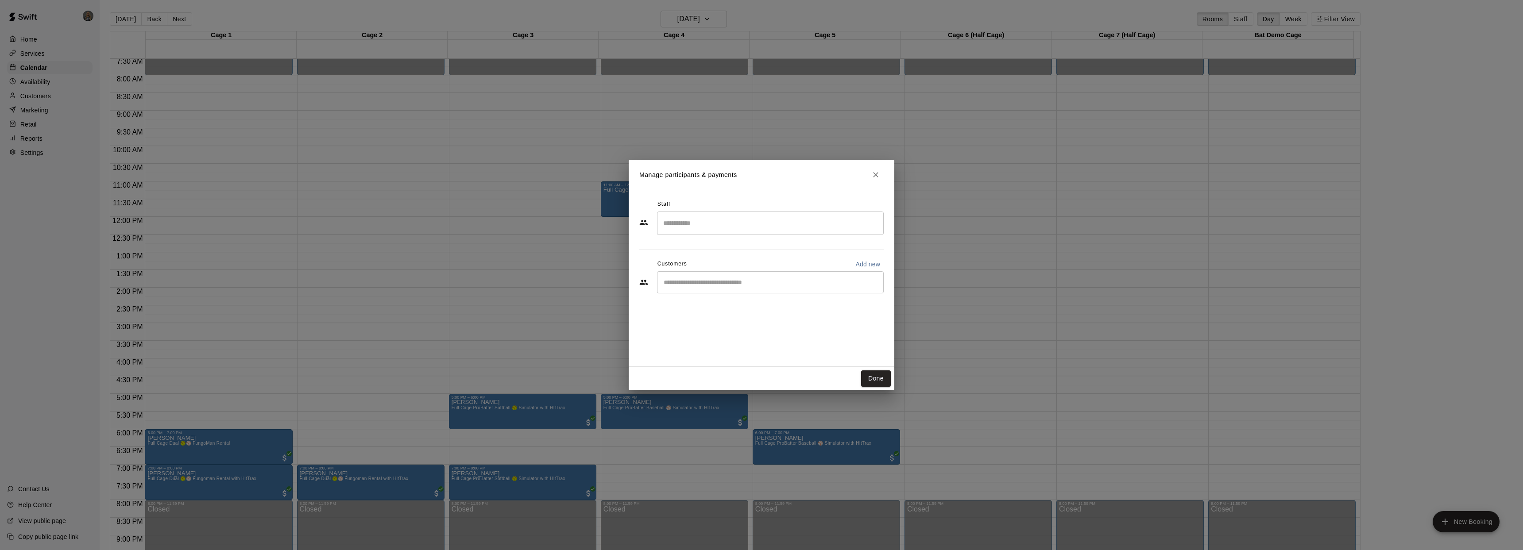
click at [749, 224] on input "Search staff" at bounding box center [770, 223] width 219 height 15
click at [727, 342] on div "[PERSON_NAME] Staff" at bounding box center [775, 343] width 190 height 17
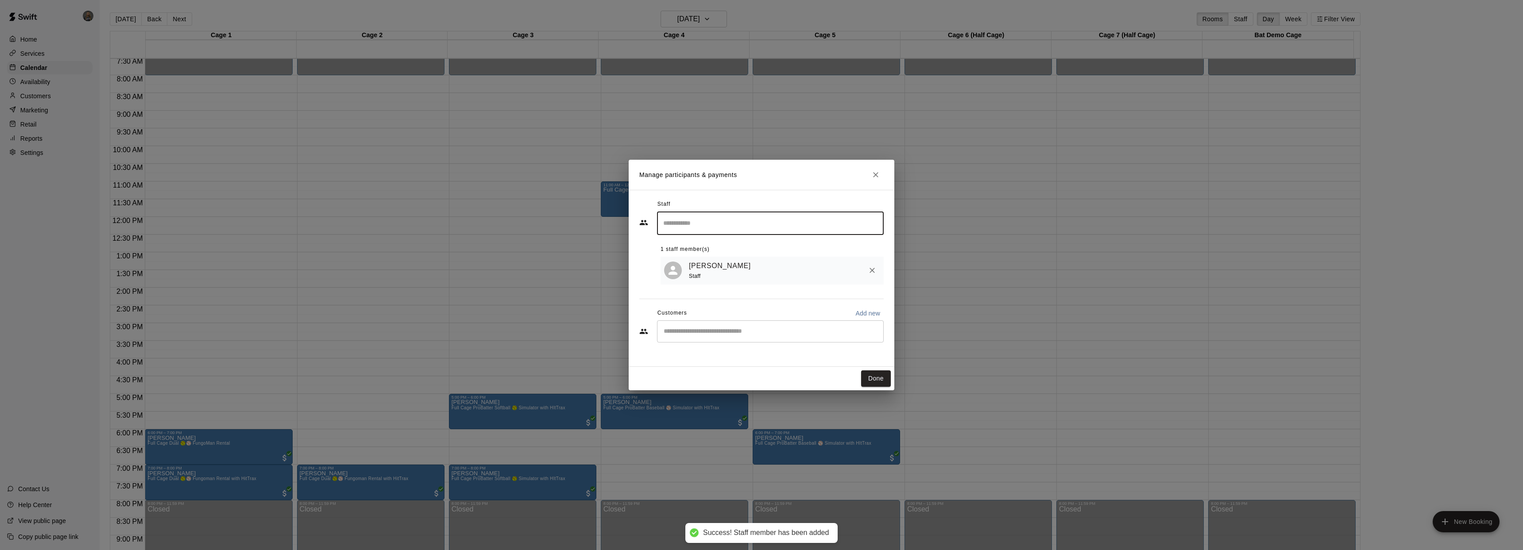
click at [793, 329] on input "Start typing to search customers..." at bounding box center [770, 331] width 219 height 9
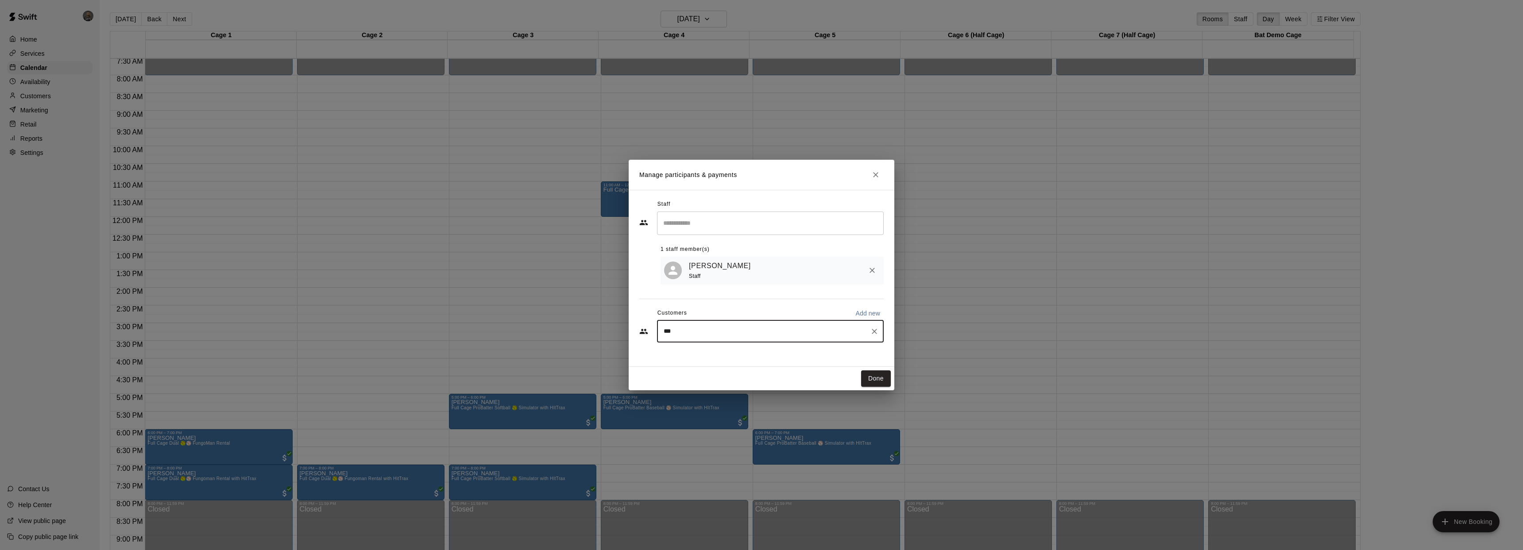
click at [717, 332] on input "***" at bounding box center [763, 331] width 205 height 9
type input "******"
click at [696, 356] on p "[PERSON_NAME]" at bounding box center [709, 352] width 54 height 9
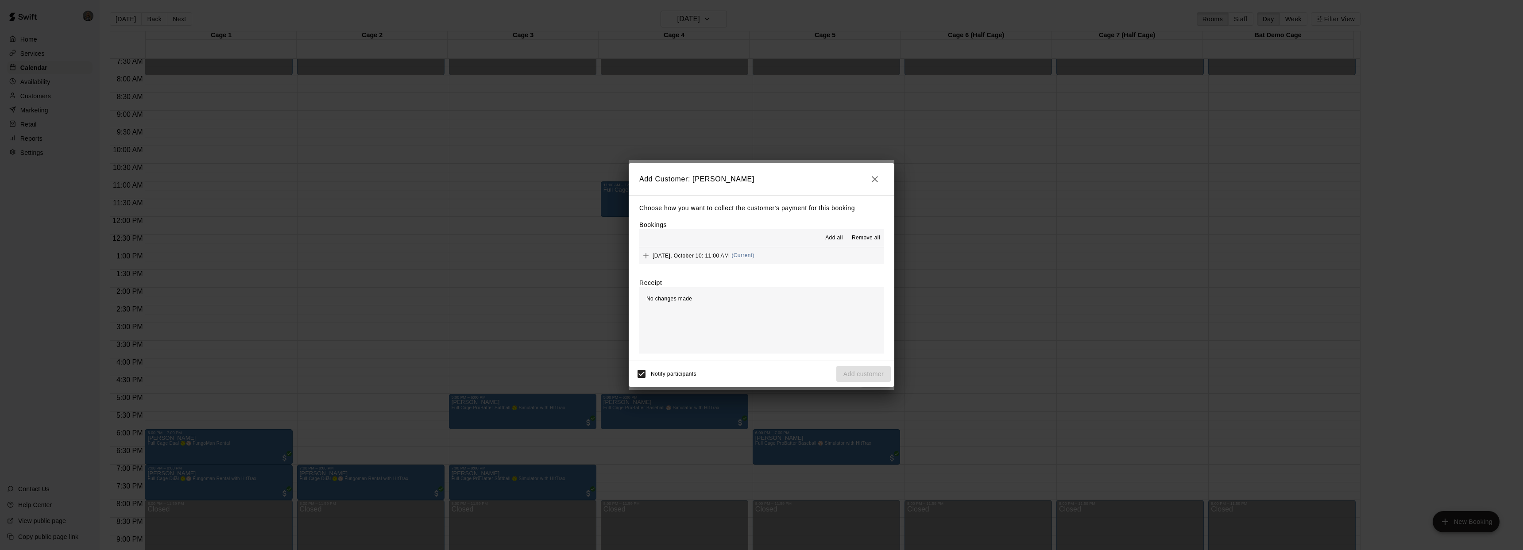
click at [702, 256] on span "[DATE], October 10: 11:00 AM" at bounding box center [691, 255] width 76 height 6
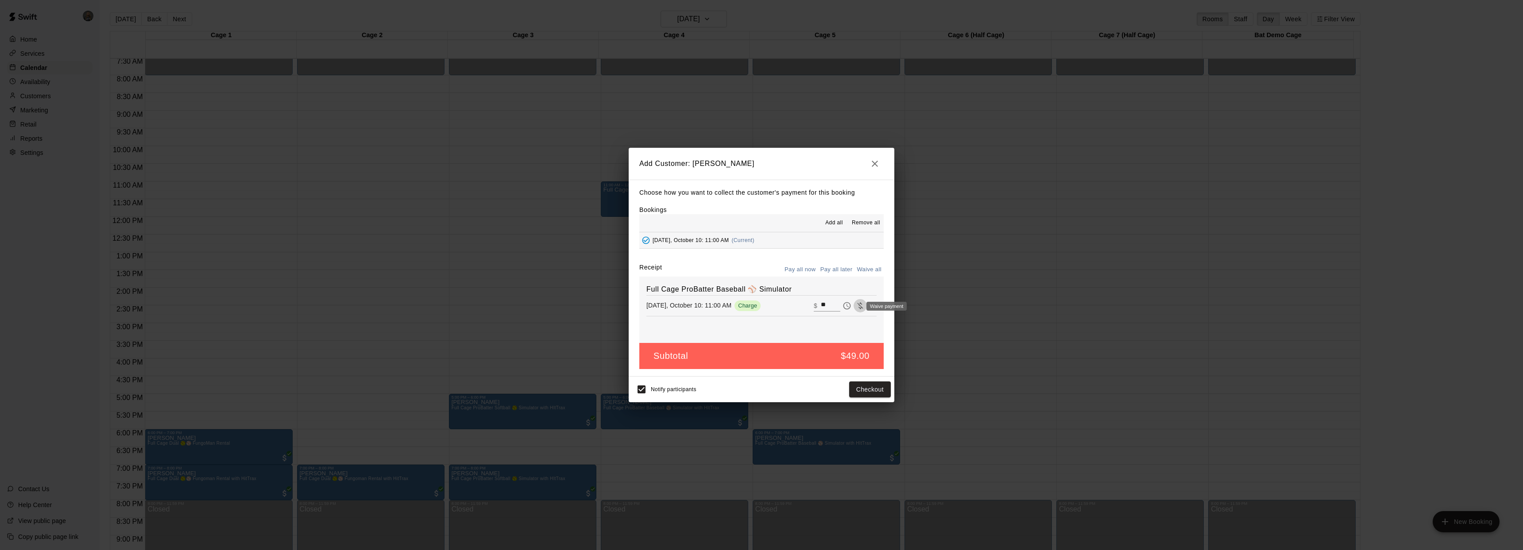
click at [857, 306] on icon "Waive payment" at bounding box center [860, 305] width 6 height 7
type input "*"
click at [870, 388] on button "Add customer" at bounding box center [863, 390] width 54 height 16
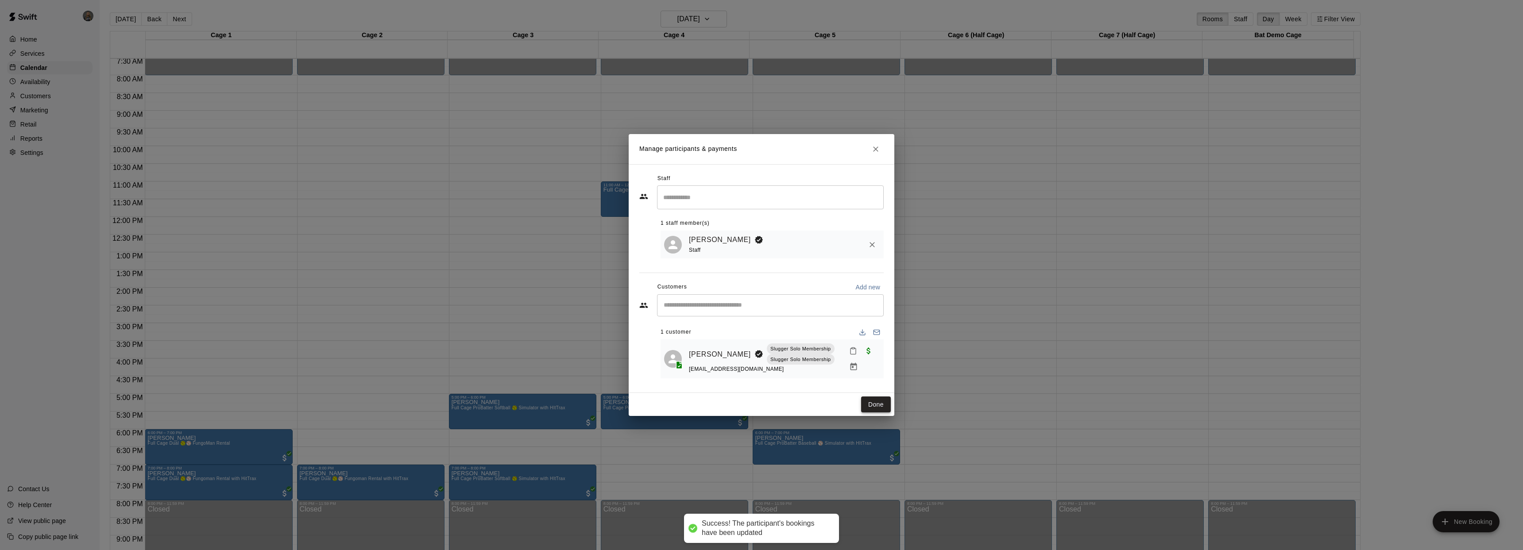
click at [869, 405] on button "Done" at bounding box center [876, 405] width 30 height 16
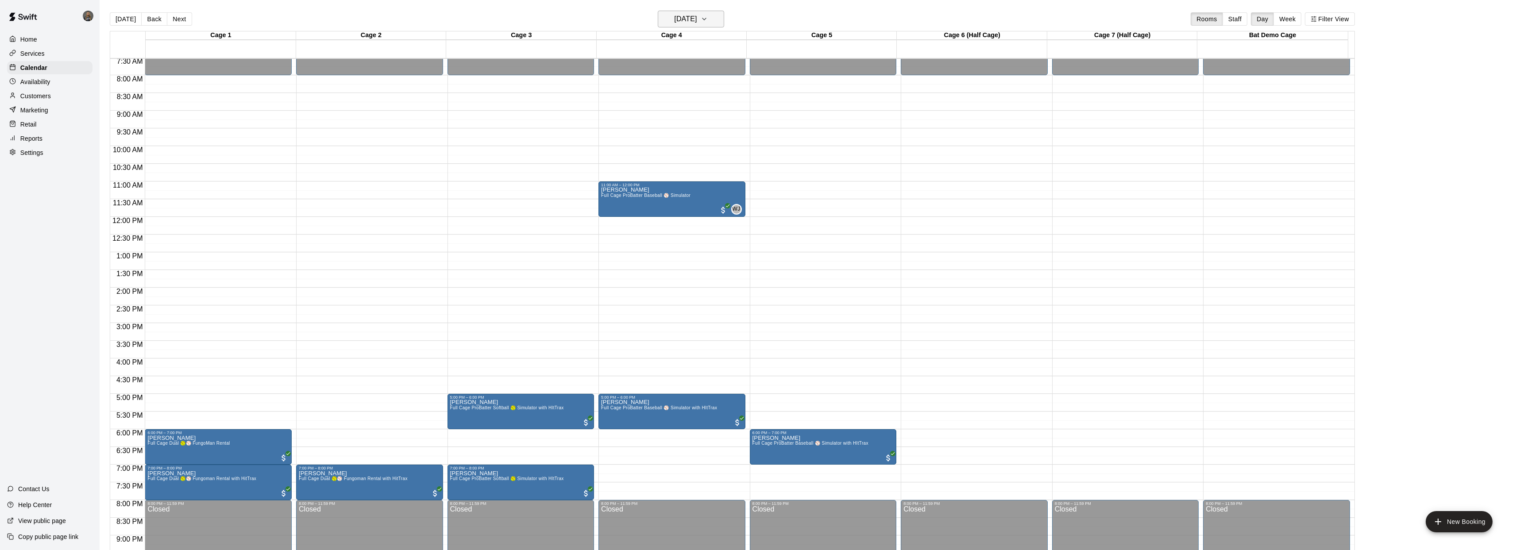
click at [708, 15] on icon "button" at bounding box center [704, 19] width 7 height 11
click at [712, 93] on button "9" at bounding box center [710, 95] width 16 height 16
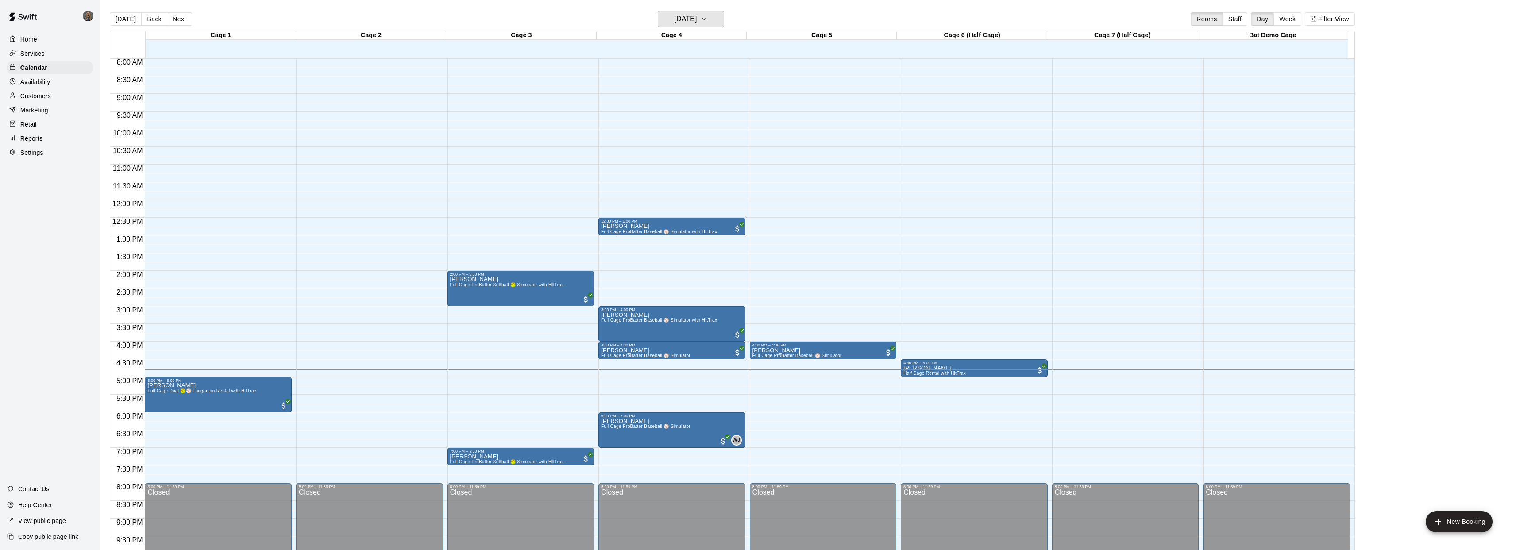
scroll to position [284, 0]
click at [708, 17] on icon "button" at bounding box center [704, 19] width 7 height 11
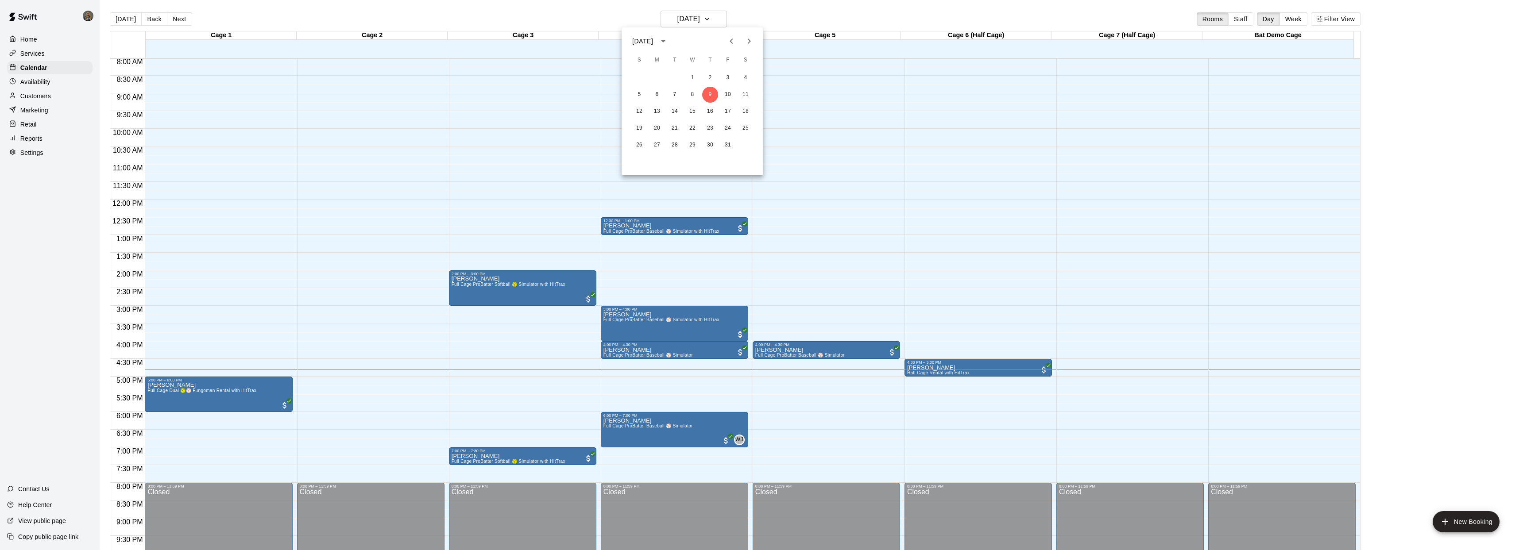
click at [742, 11] on div at bounding box center [761, 275] width 1523 height 550
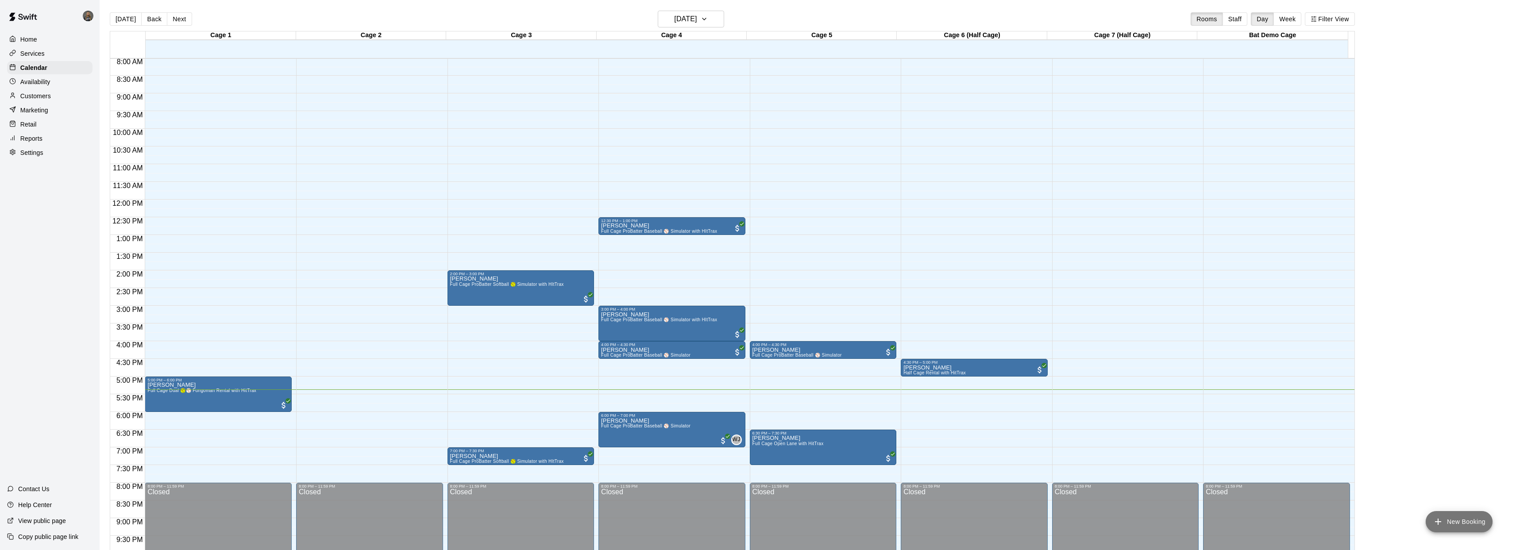
click at [1487, 526] on button "New Booking" at bounding box center [1459, 521] width 67 height 21
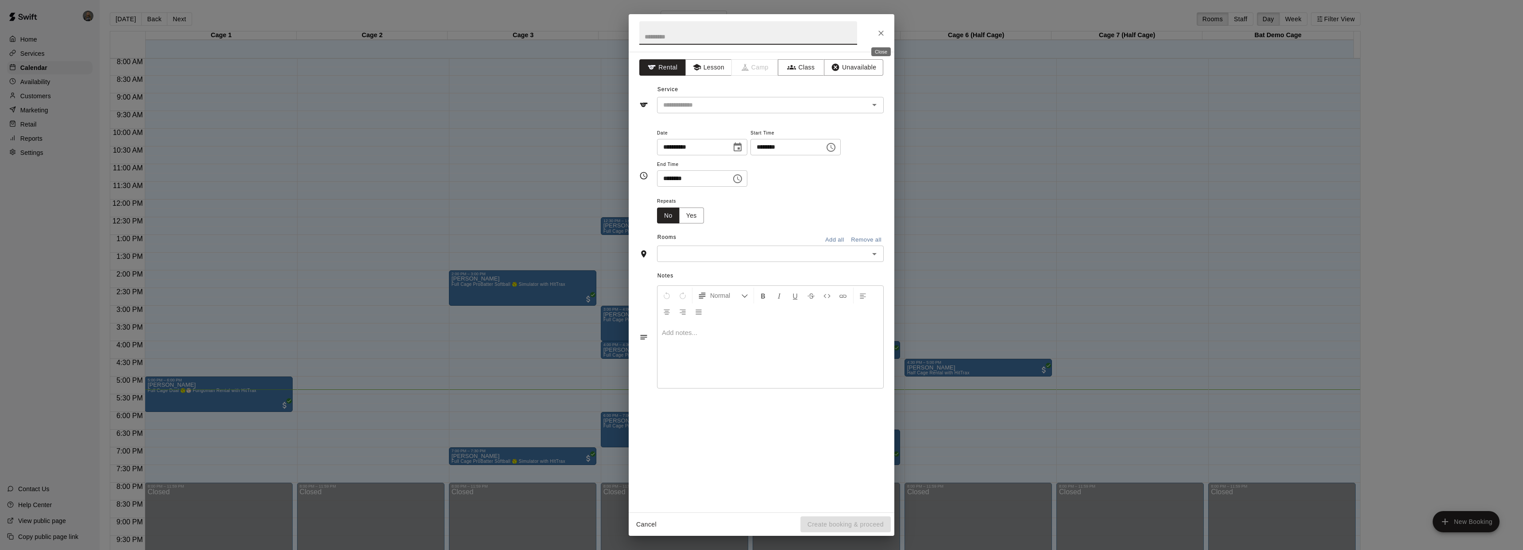
click at [877, 33] on icon "Close" at bounding box center [881, 33] width 9 height 9
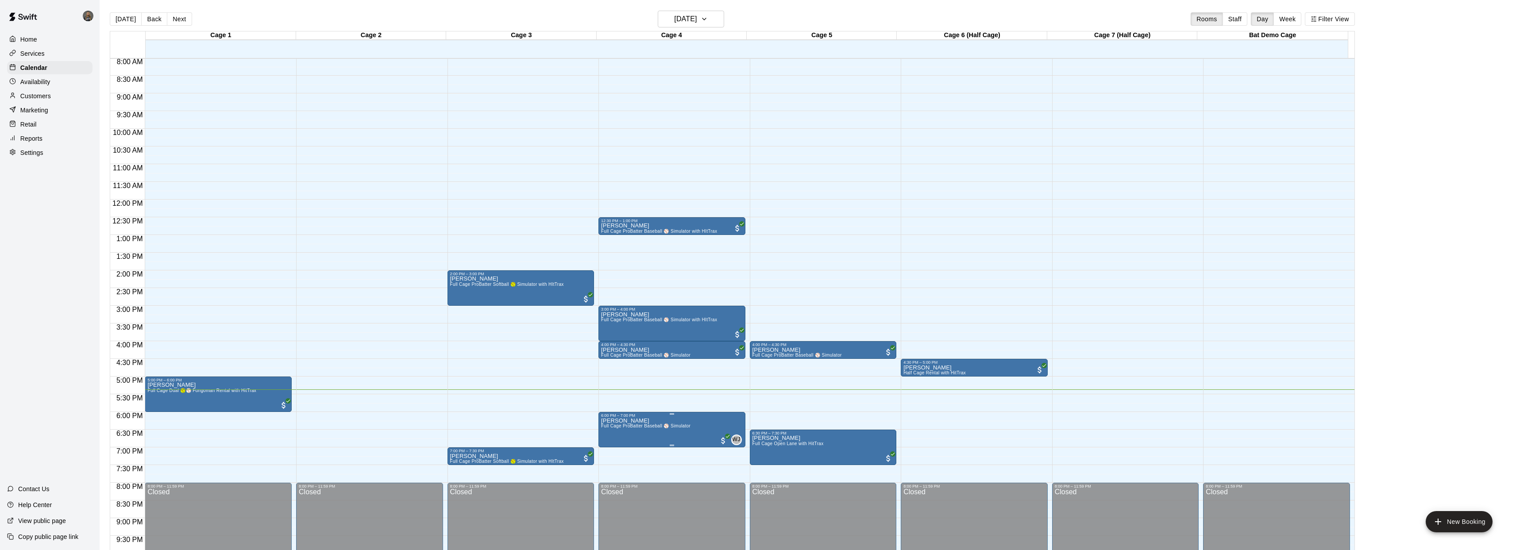
click at [610, 448] on img "edit" at bounding box center [610, 448] width 10 height 10
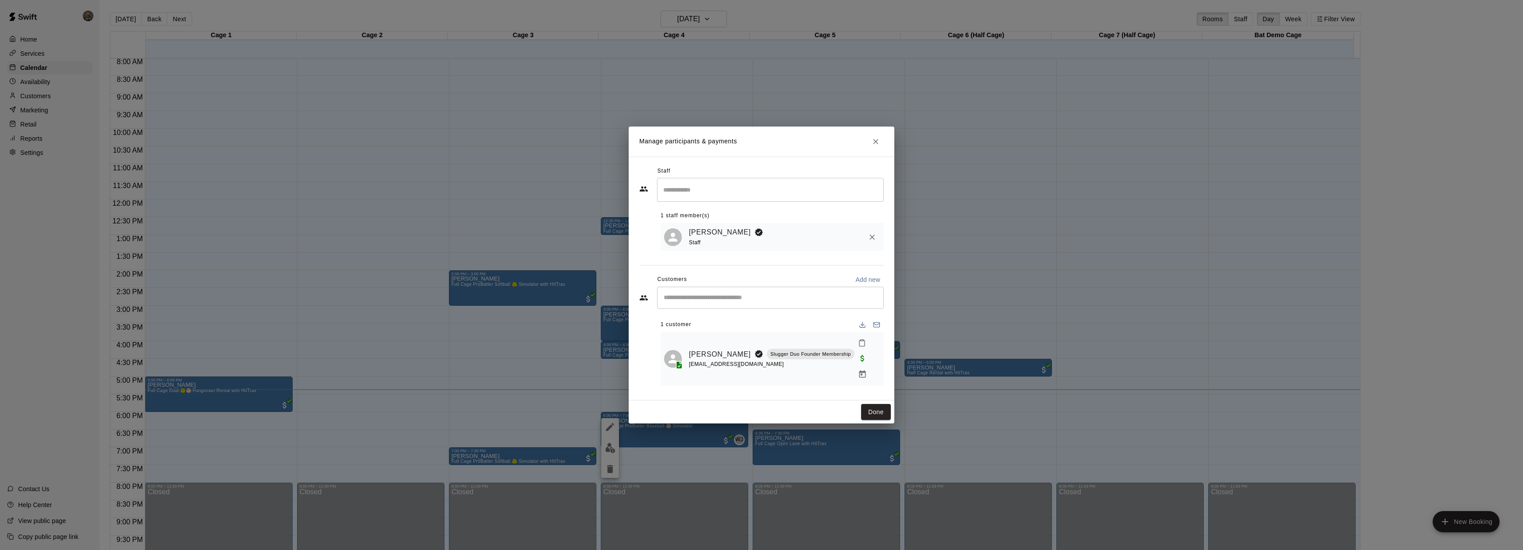
drag, startPoint x: 870, startPoint y: 150, endPoint x: 862, endPoint y: 162, distance: 15.1
click at [870, 149] on button "Close" at bounding box center [876, 142] width 16 height 16
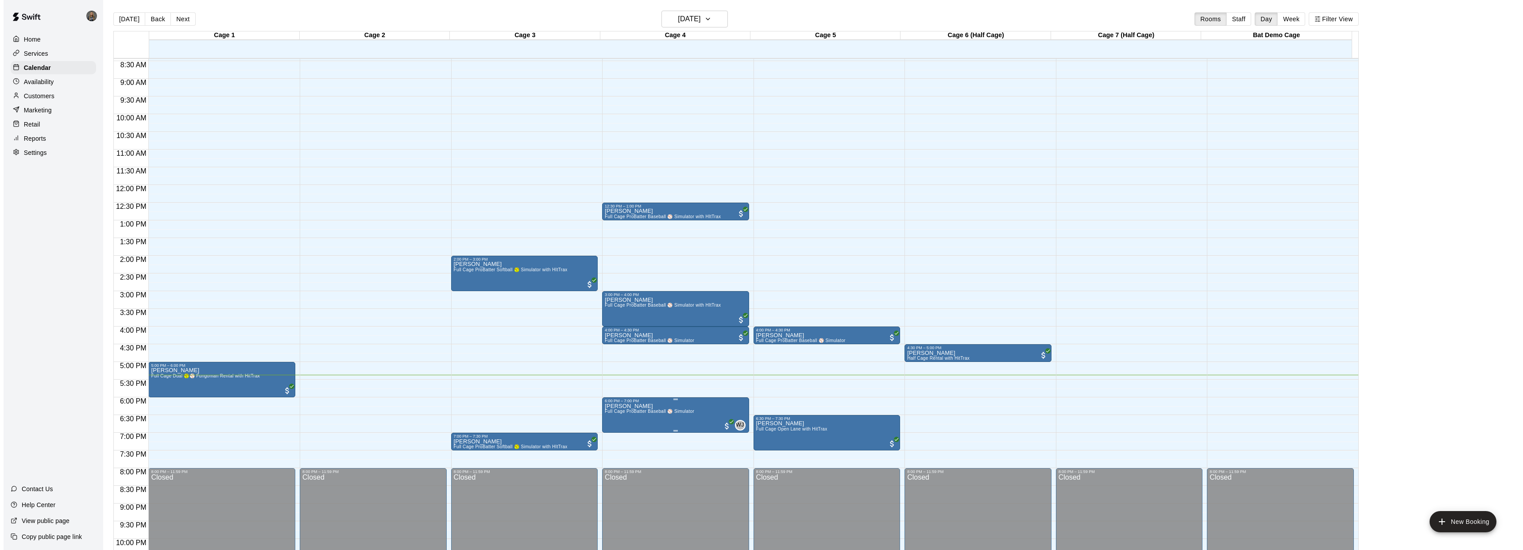
scroll to position [300, 0]
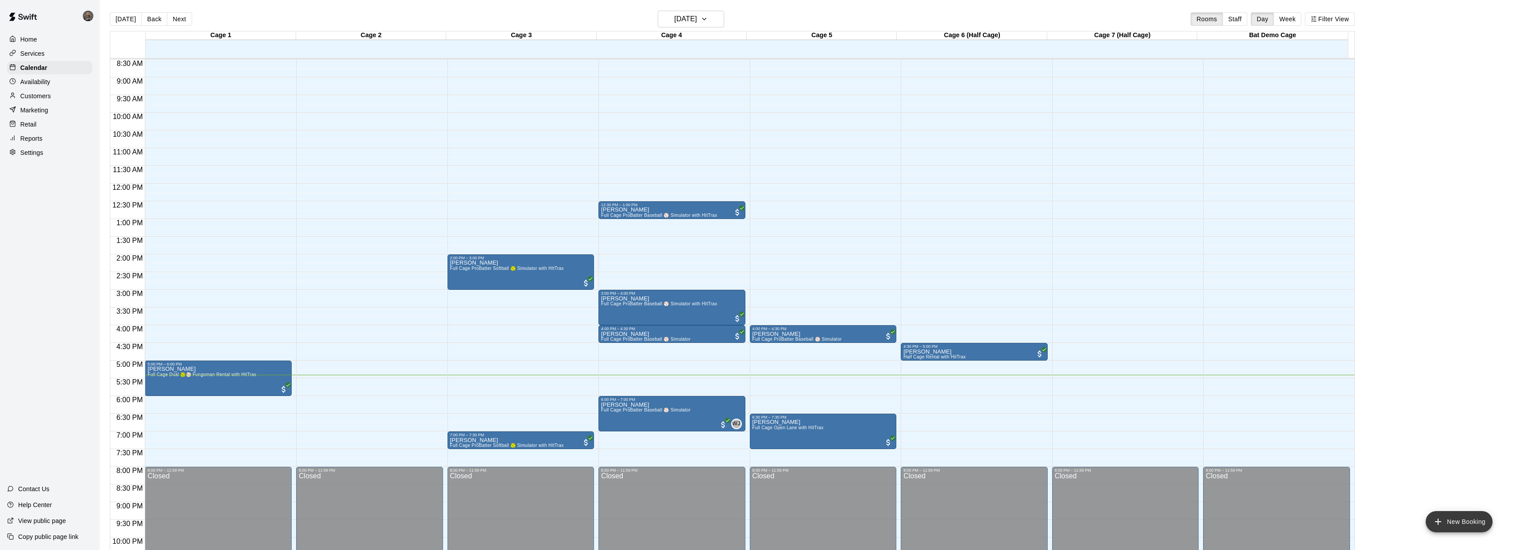
click at [1451, 526] on button "New Booking" at bounding box center [1459, 521] width 67 height 21
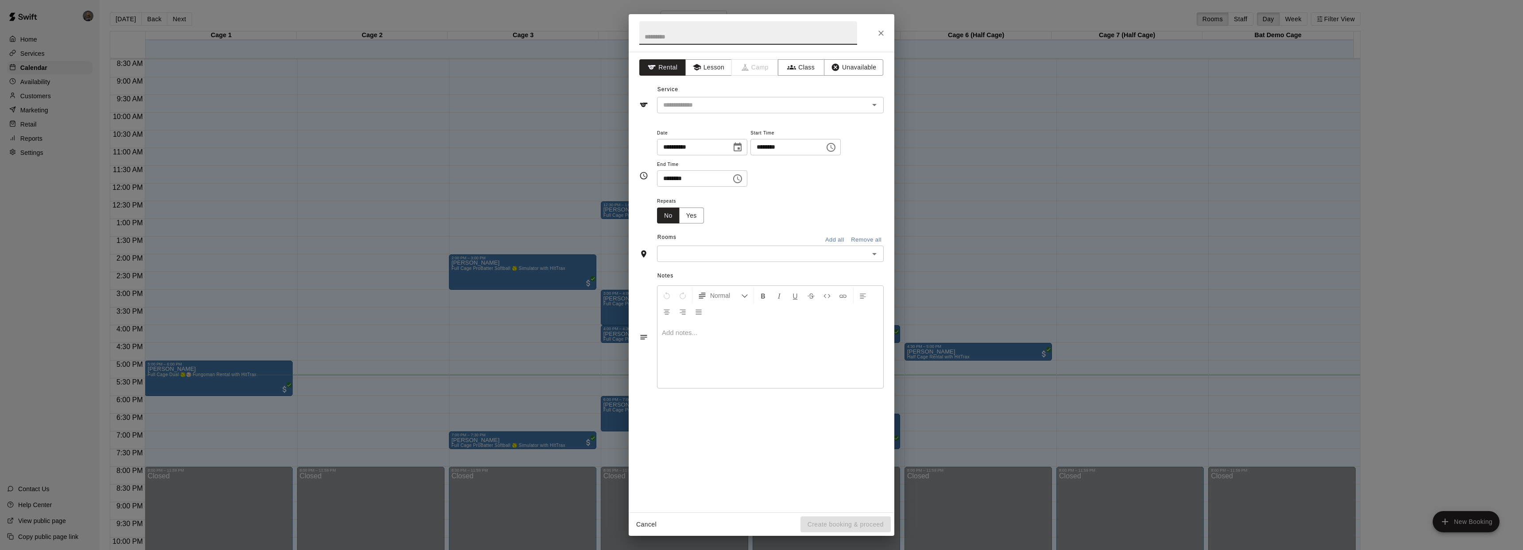
click at [836, 149] on icon "Choose time, selected time is 4:00 PM" at bounding box center [831, 147] width 11 height 11
click at [766, 182] on li "05" at bounding box center [765, 182] width 21 height 16
click at [791, 203] on li "30" at bounding box center [790, 200] width 21 height 16
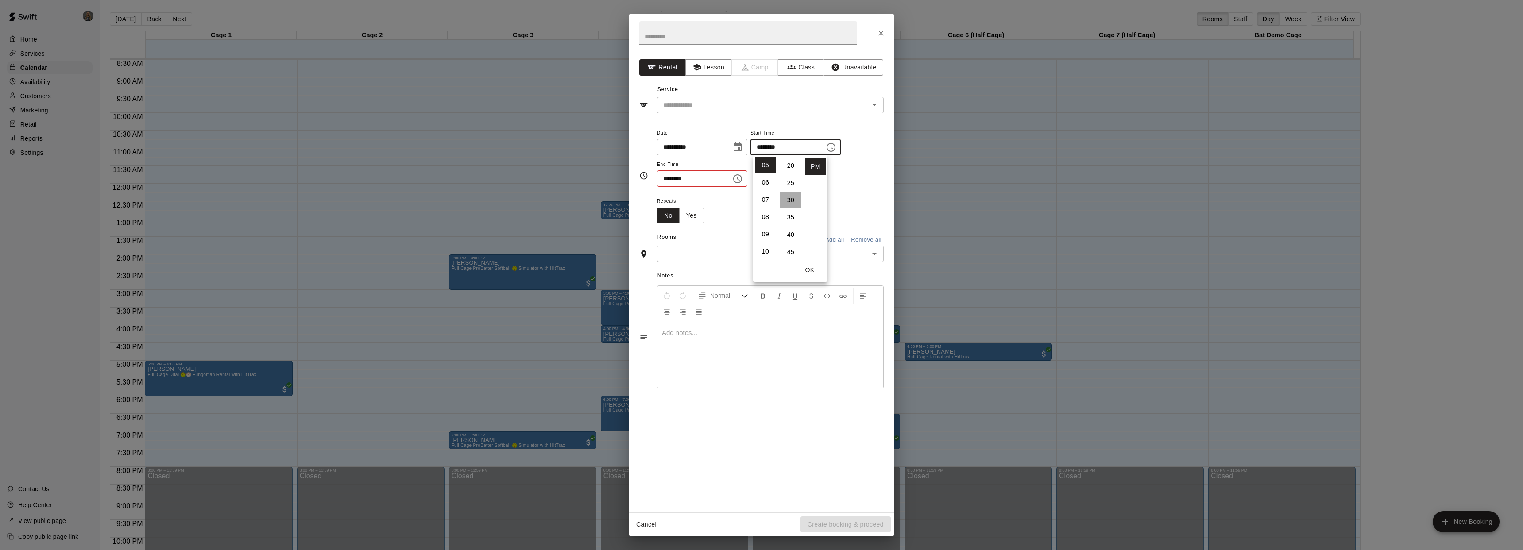
type input "********"
click at [737, 179] on icon "Choose time, selected time is 4:30 PM" at bounding box center [737, 179] width 11 height 11
click at [669, 234] on li "06" at bounding box center [669, 231] width 21 height 16
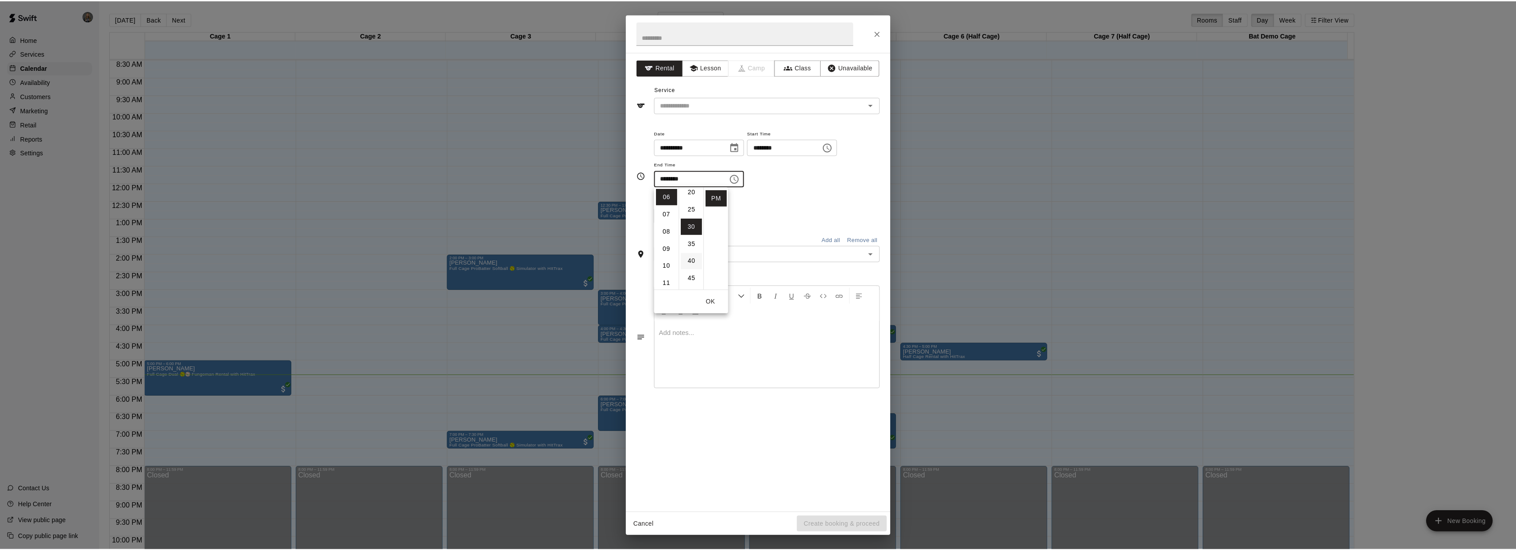
scroll to position [0, 0]
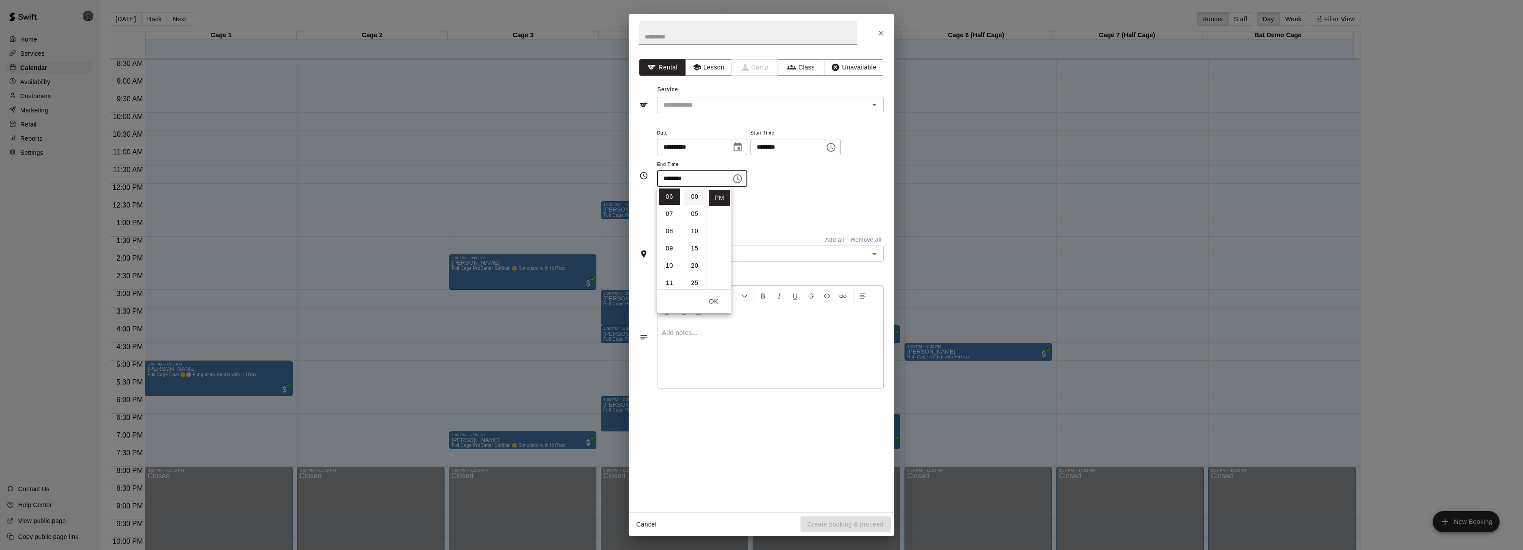
click at [696, 196] on li "00" at bounding box center [694, 197] width 21 height 16
type input "********"
click at [829, 170] on div "**********" at bounding box center [770, 158] width 227 height 60
click at [878, 108] on icon "Open" at bounding box center [874, 105] width 11 height 11
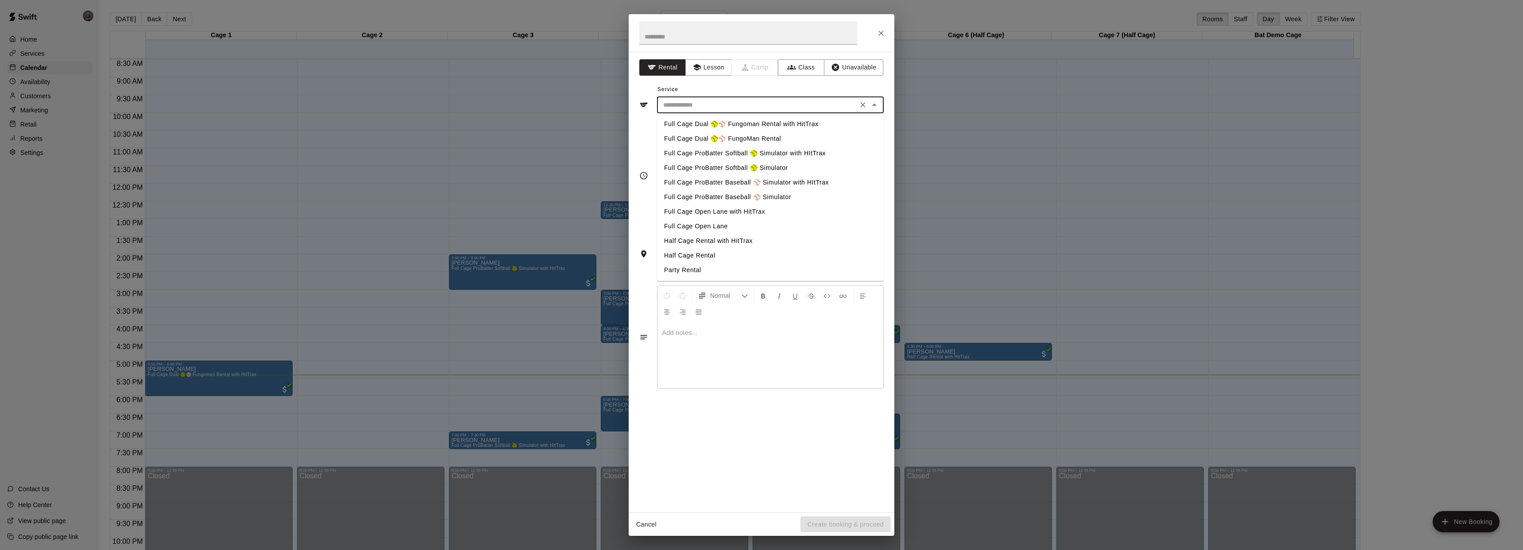
click at [790, 192] on li "Full Cage ProBatter Baseball ⚾ Simulator" at bounding box center [770, 197] width 227 height 15
type input "**********"
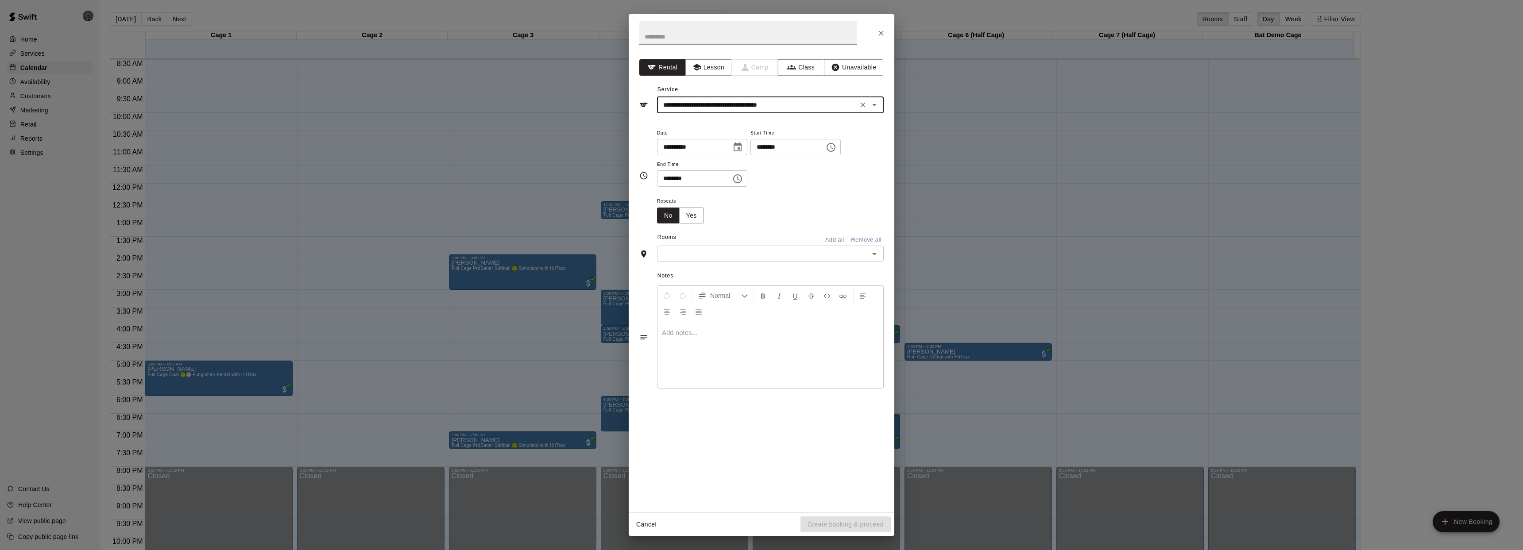
click at [877, 255] on icon "Open" at bounding box center [874, 254] width 11 height 11
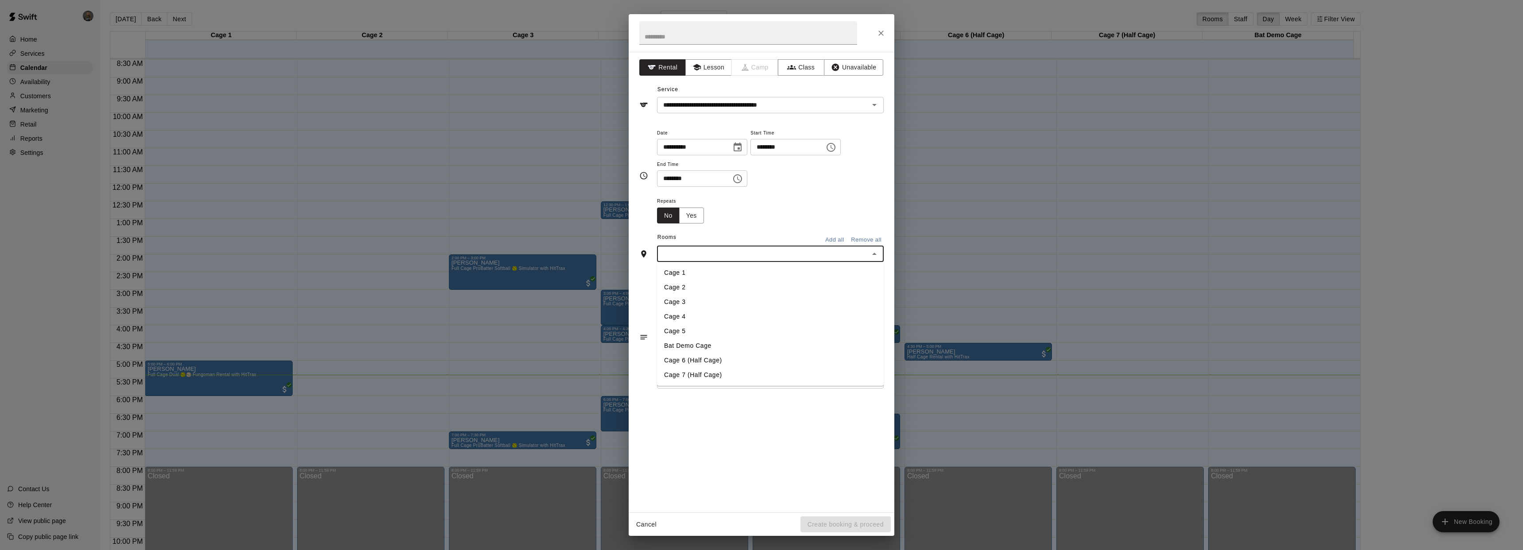
click at [719, 318] on li "Cage 4" at bounding box center [770, 316] width 227 height 15
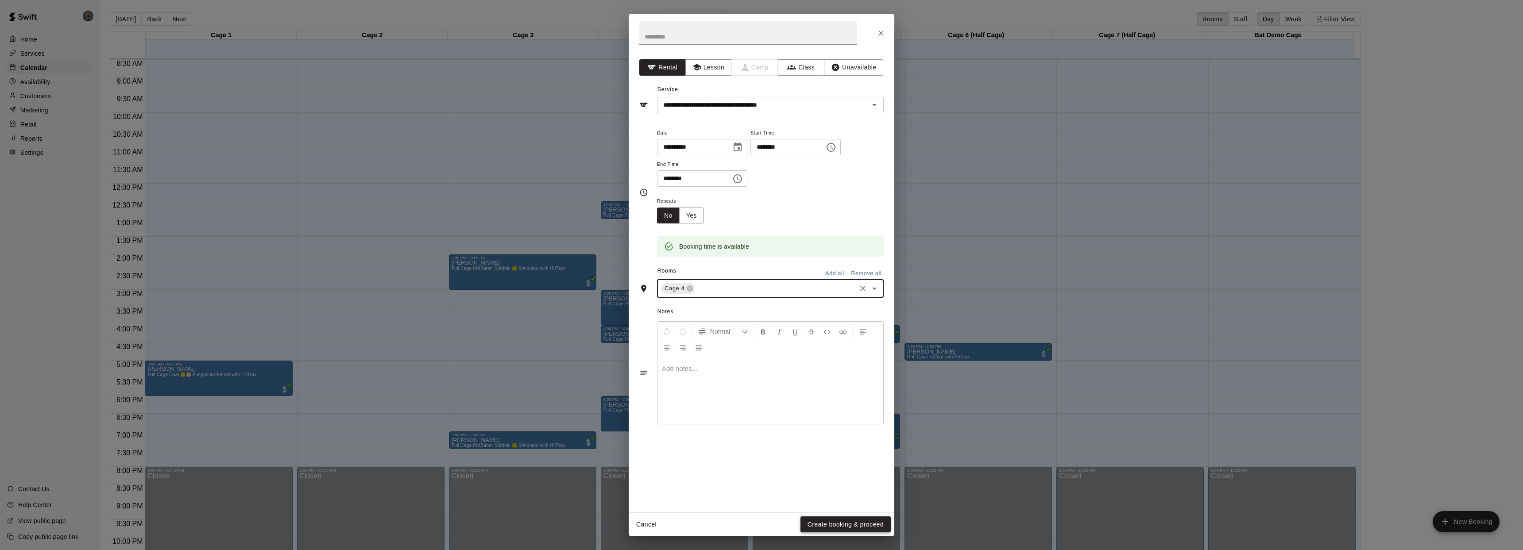
click at [835, 522] on button "Create booking & proceed" at bounding box center [846, 525] width 90 height 16
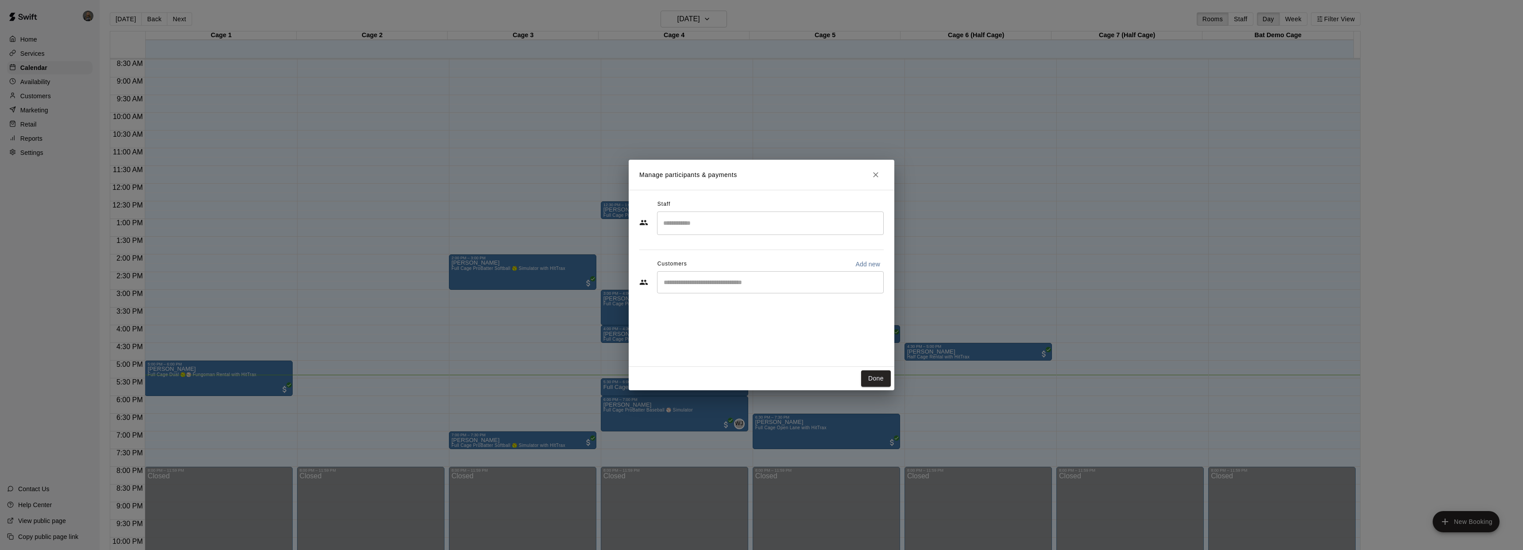
click at [725, 232] on div "​" at bounding box center [770, 223] width 227 height 23
click at [715, 344] on p "[PERSON_NAME]" at bounding box center [704, 339] width 54 height 9
drag, startPoint x: 709, startPoint y: 273, endPoint x: 710, endPoint y: 278, distance: 5.4
click at [709, 273] on div "​" at bounding box center [770, 282] width 227 height 22
type input "****"
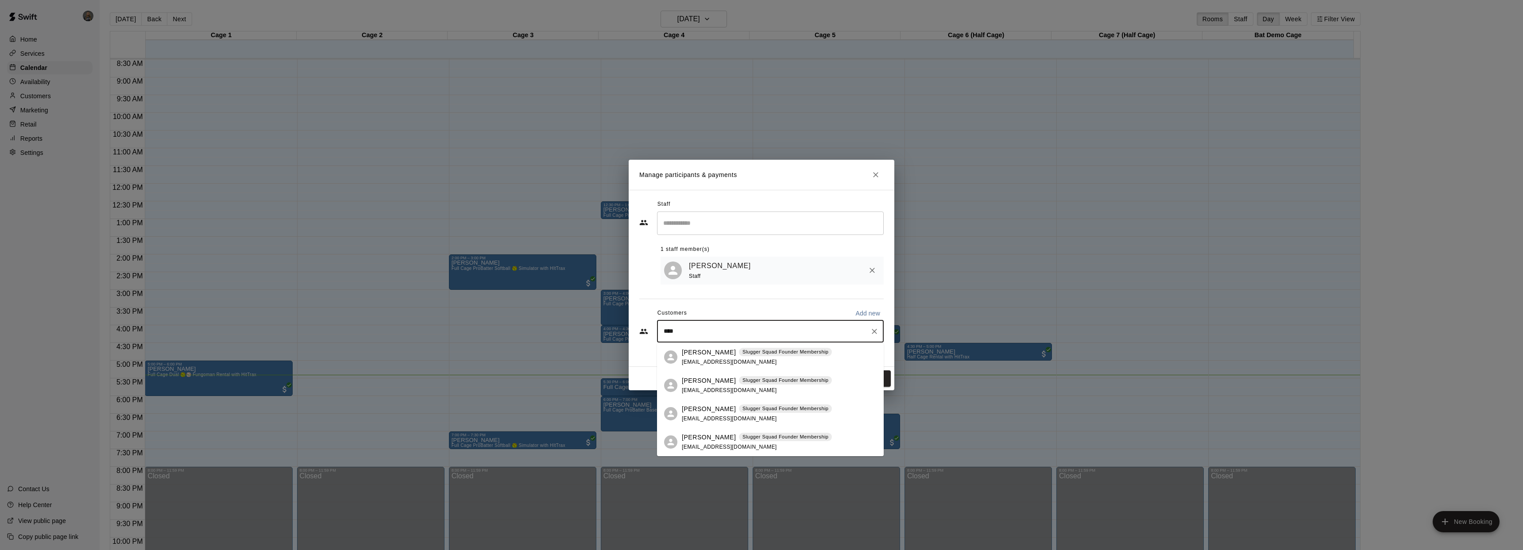
click at [700, 357] on div "[PERSON_NAME] Slugger Squad Founder Membership [EMAIL_ADDRESS][DOMAIN_NAME]" at bounding box center [757, 357] width 150 height 19
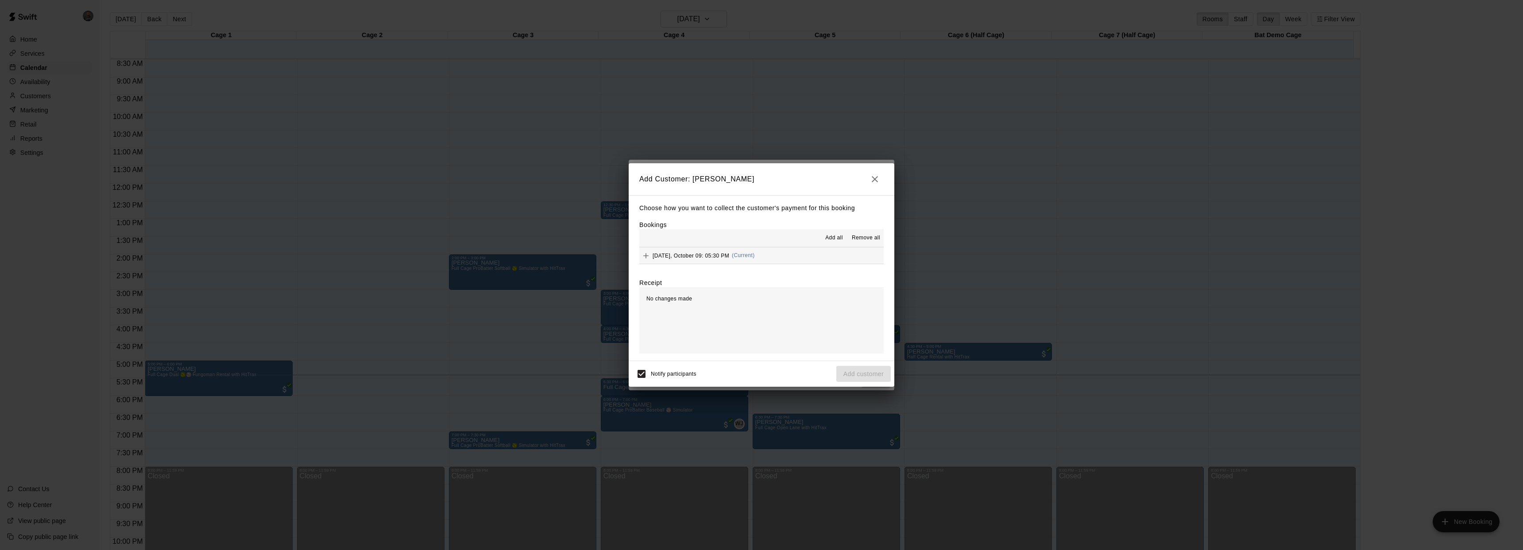
click at [712, 251] on div "[DATE], October 09: 05:30 PM (Current)" at bounding box center [697, 255] width 116 height 13
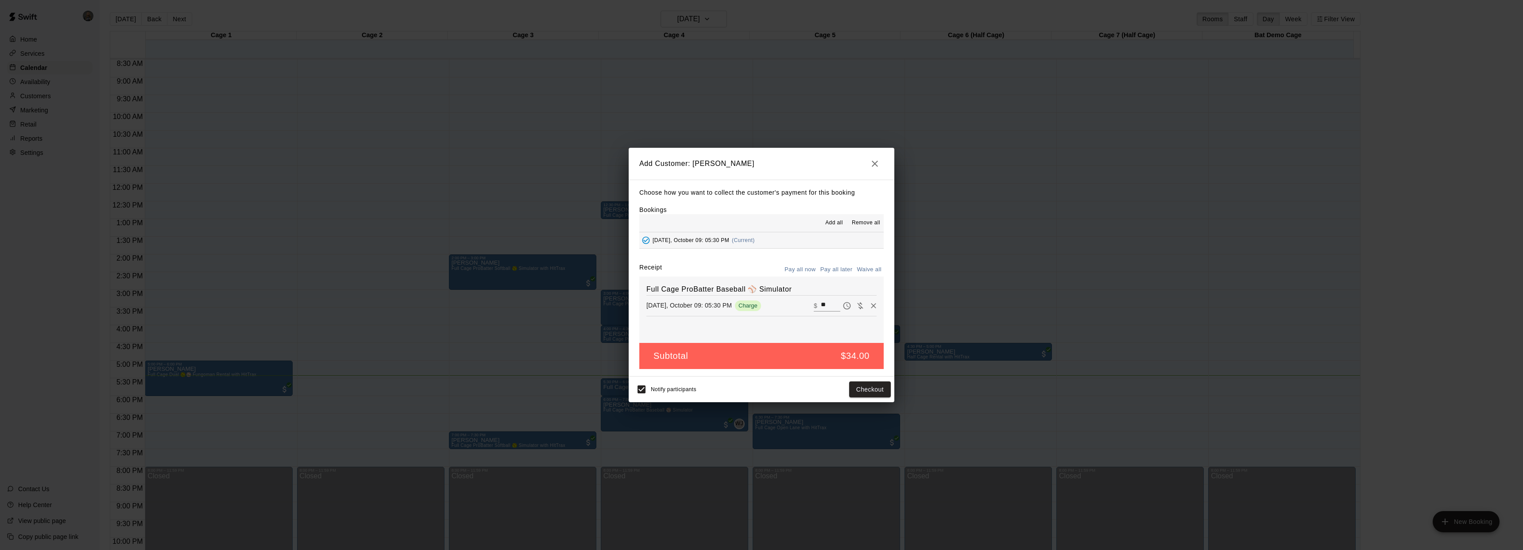
click at [856, 307] on icon "Waive payment" at bounding box center [860, 306] width 9 height 9
type input "*"
click at [863, 393] on button "Add customer" at bounding box center [863, 390] width 54 height 16
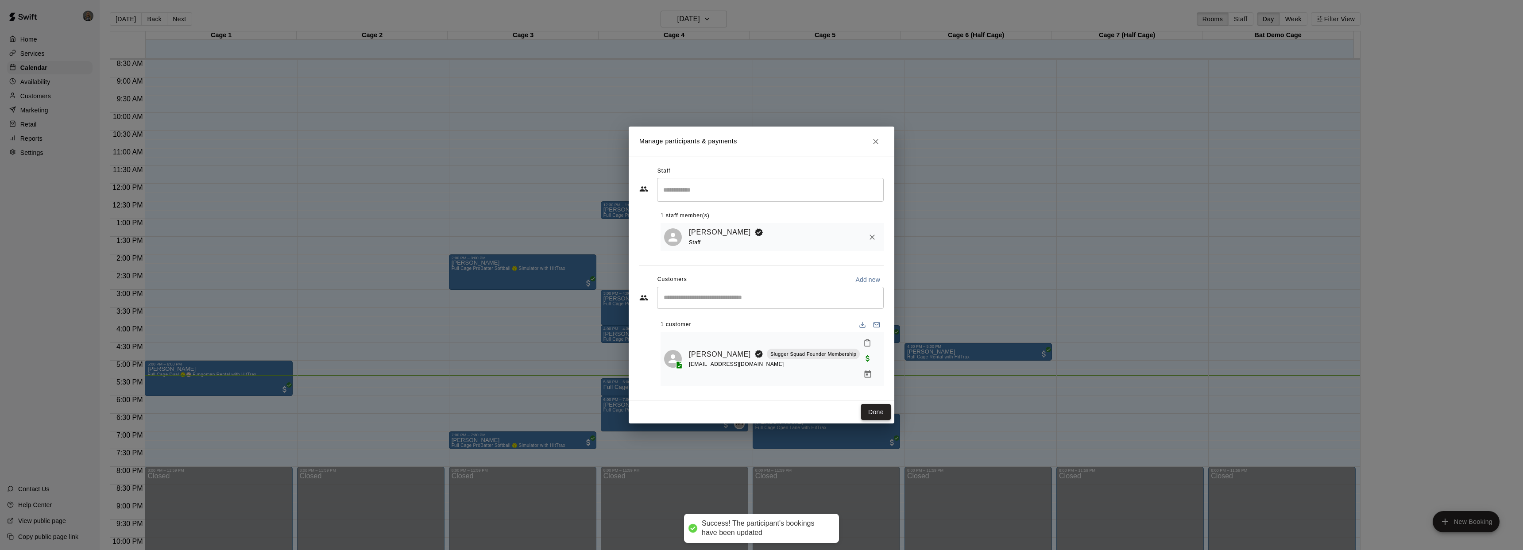
click at [868, 405] on button "Done" at bounding box center [876, 412] width 30 height 16
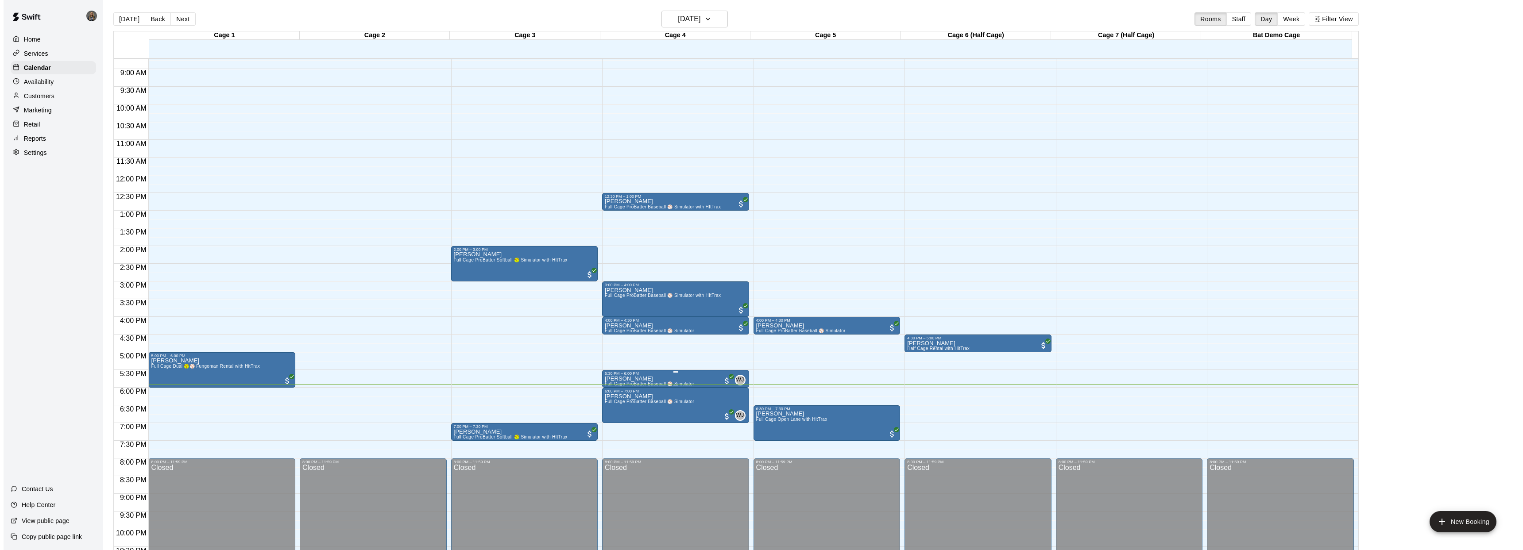
scroll to position [310, 0]
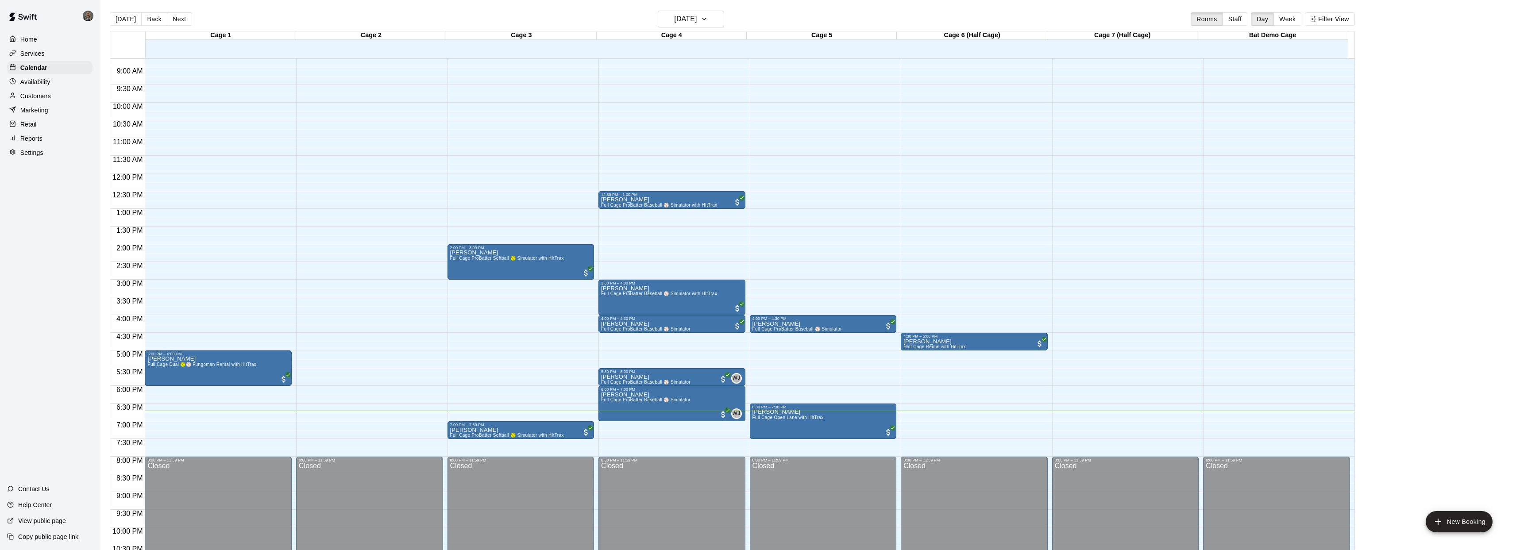
click at [273, 399] on div "12:00 AM – 8:00 AM Closed 5:00 PM – 6:00 PM [PERSON_NAME] Full Cage Dual 🥎⚾ Fun…" at bounding box center [218, 174] width 147 height 850
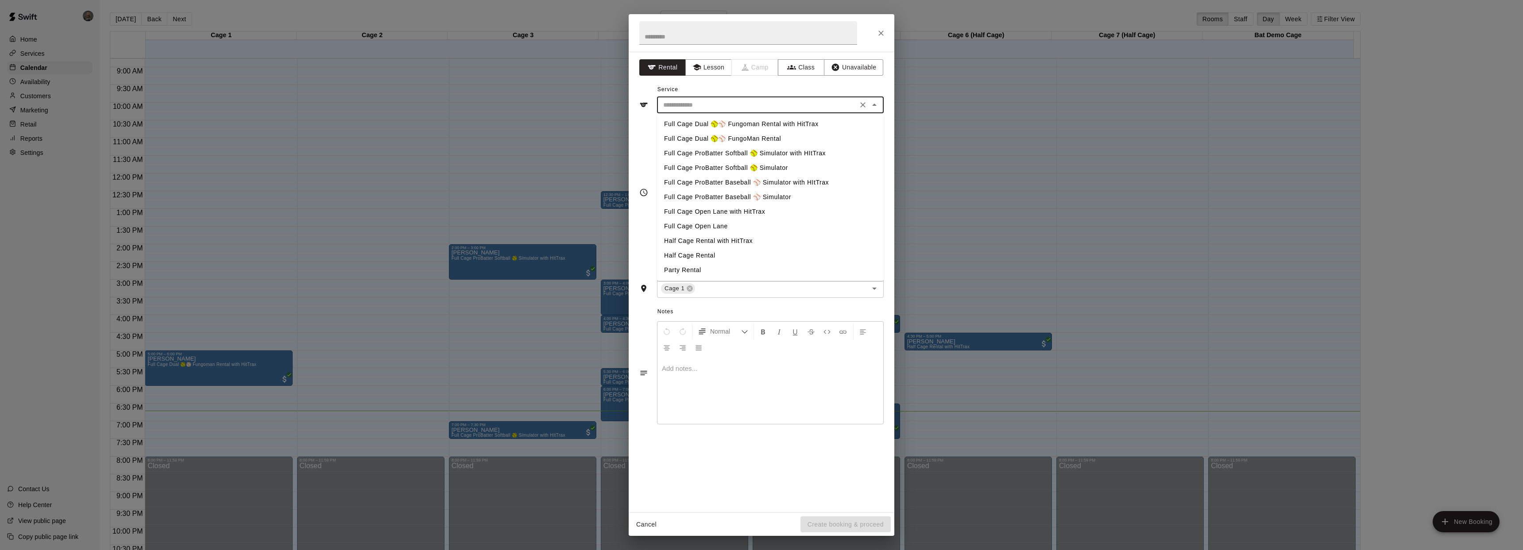
click at [782, 105] on input "text" at bounding box center [757, 105] width 195 height 11
click at [785, 125] on li "Full Cage Dual 🥎⚾ Fungoman Rental with HitTrax" at bounding box center [770, 124] width 227 height 15
type input "**********"
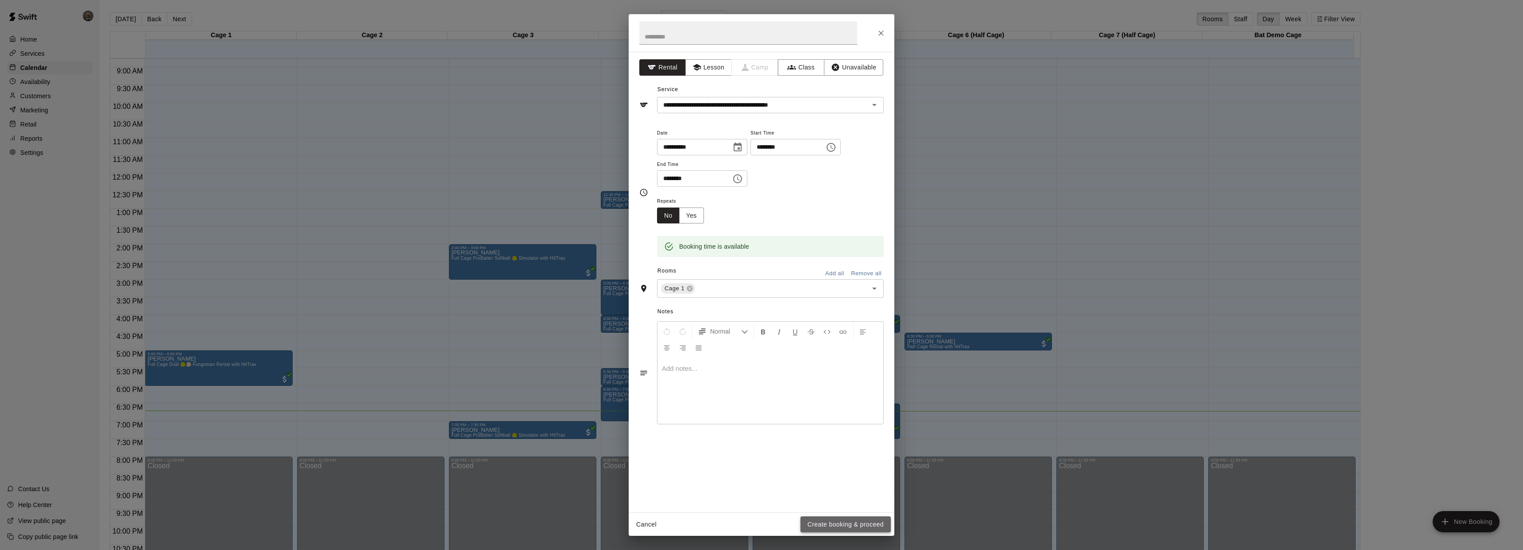
click at [845, 522] on button "Create booking & proceed" at bounding box center [846, 525] width 90 height 16
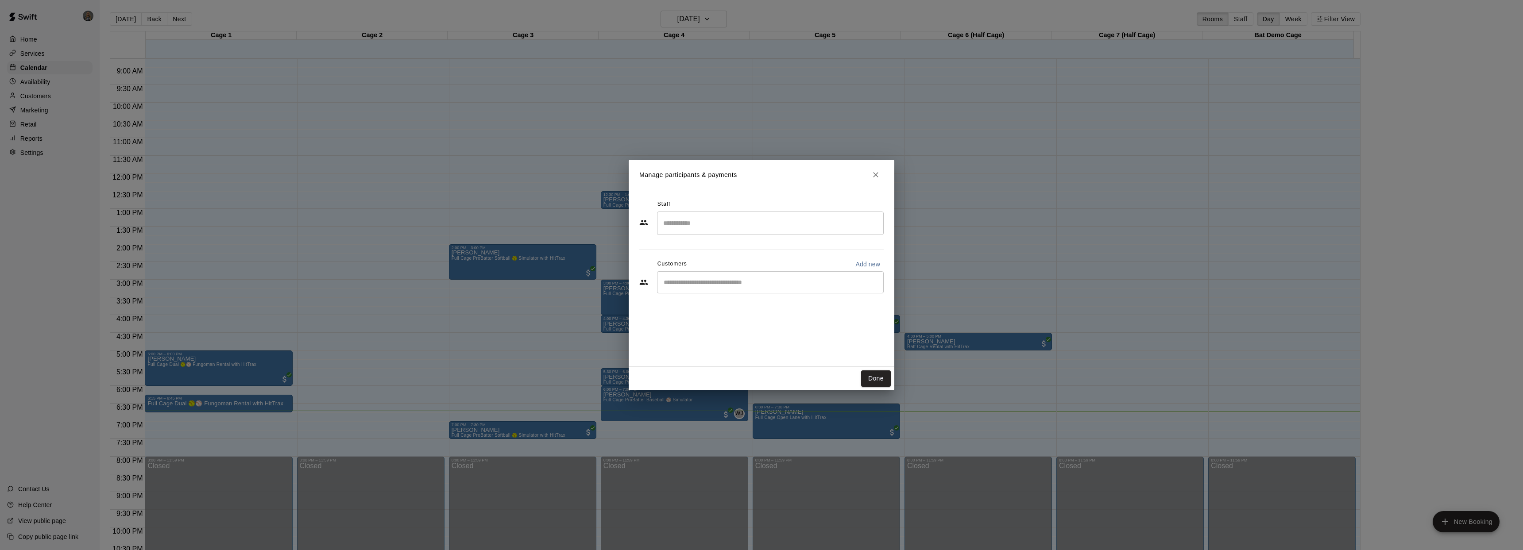
click at [756, 287] on div "​" at bounding box center [770, 282] width 227 height 22
type input "****"
click at [691, 311] on span "[EMAIL_ADDRESS][DOMAIN_NAME]" at bounding box center [729, 312] width 95 height 6
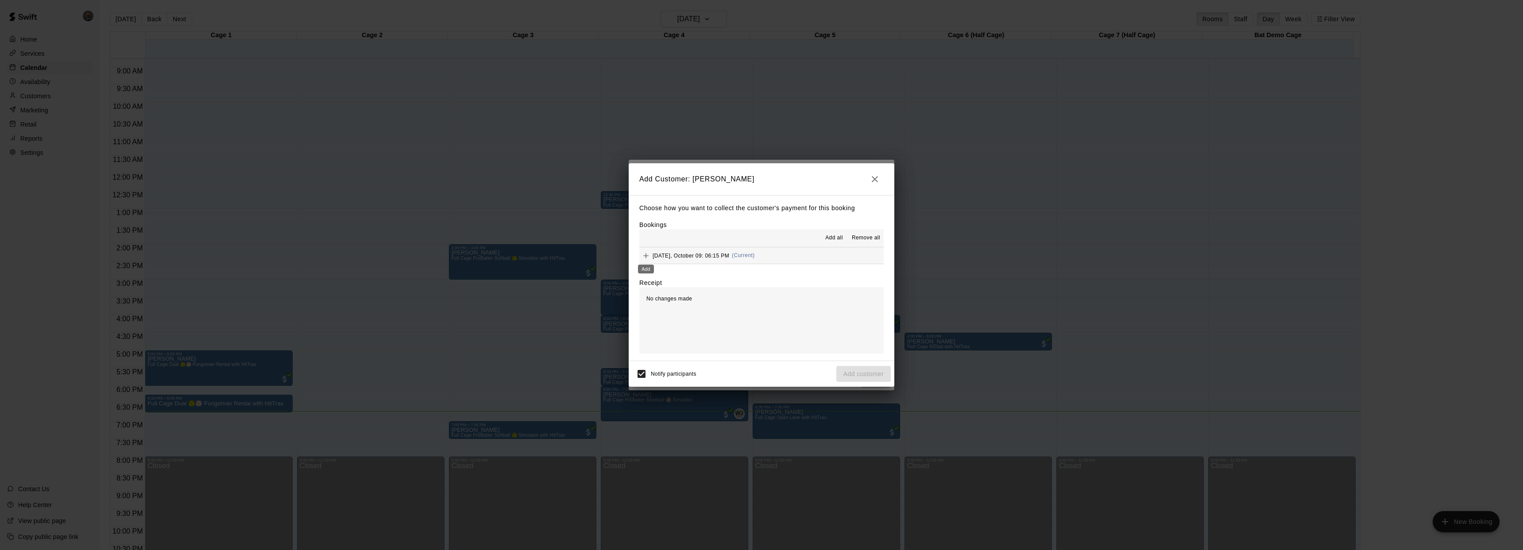
click at [650, 255] on button "Add" at bounding box center [645, 255] width 13 height 13
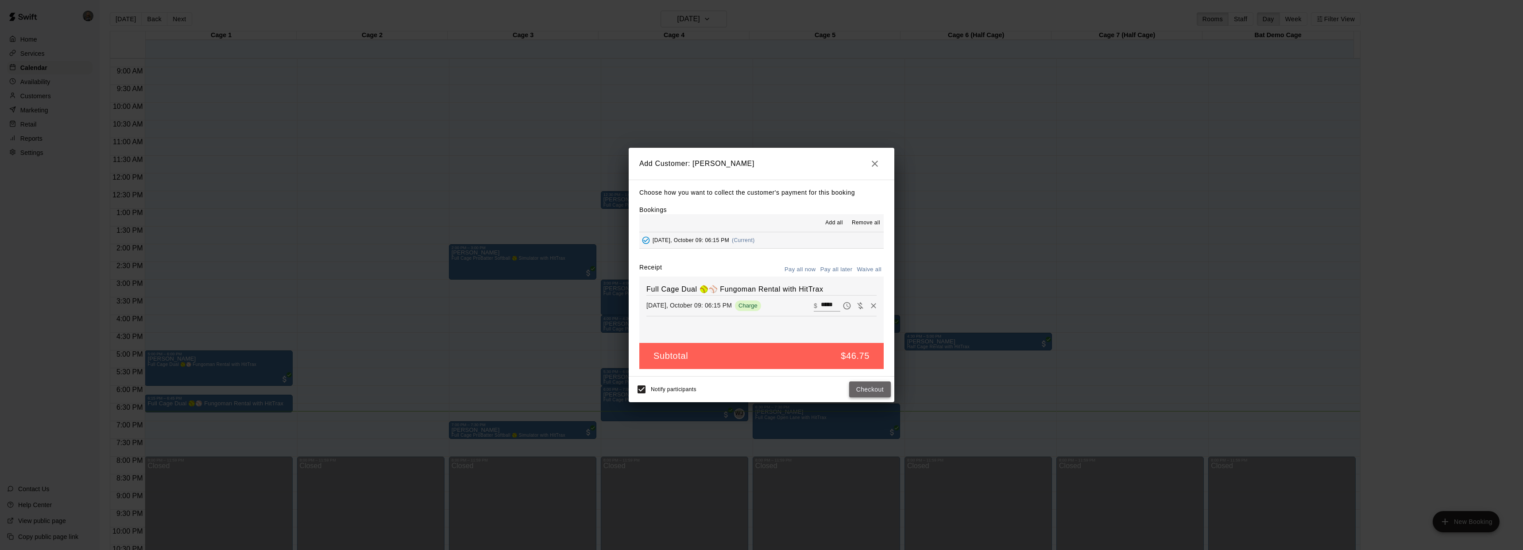
click at [865, 391] on button "Checkout" at bounding box center [870, 390] width 42 height 16
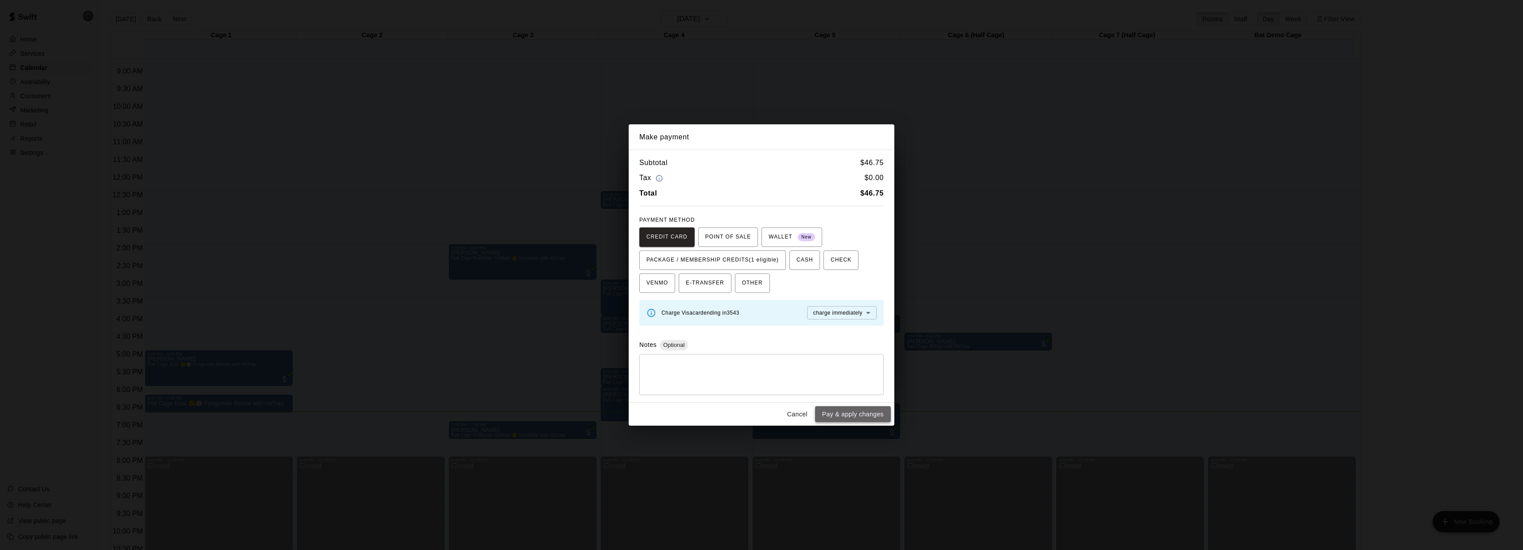
click at [821, 418] on button "Pay & apply changes" at bounding box center [853, 414] width 76 height 16
click at [807, 415] on button "Cancel" at bounding box center [797, 414] width 28 height 16
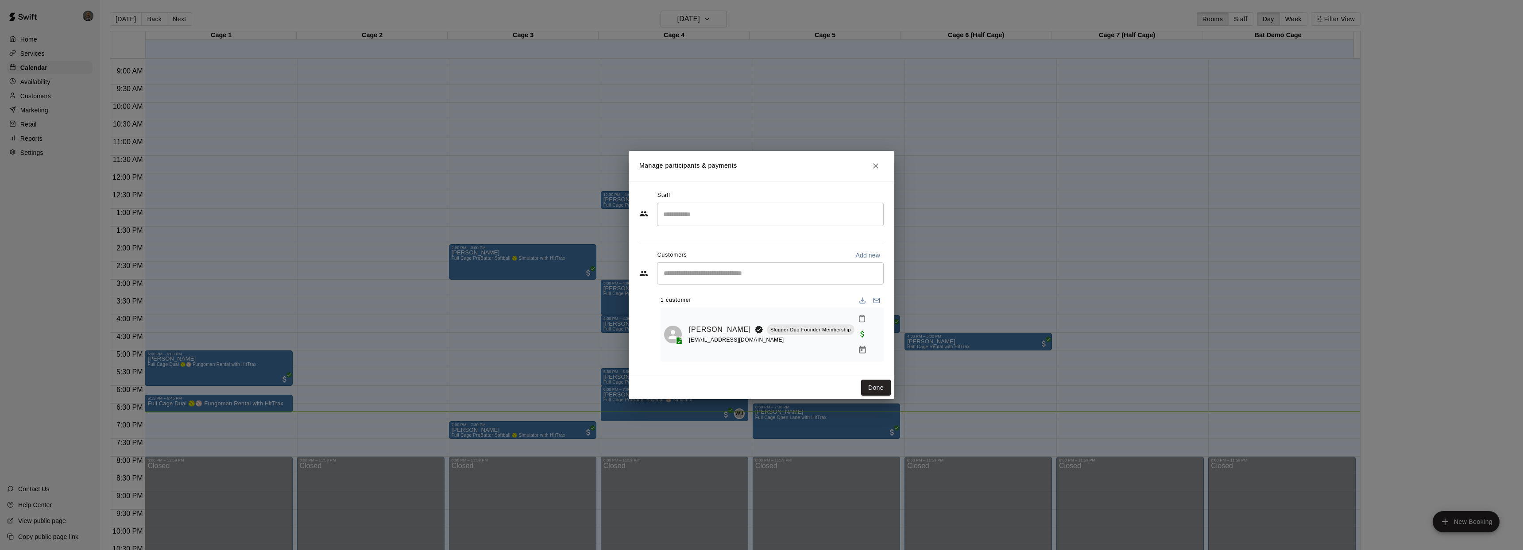
click at [756, 345] on div "[EMAIL_ADDRESS][DOMAIN_NAME]" at bounding box center [772, 340] width 166 height 9
click at [794, 285] on div "​" at bounding box center [770, 274] width 227 height 22
click at [789, 308] on ul "[PERSON_NAME] Duo Founder Membership [EMAIL_ADDRESS][DOMAIN_NAME]" at bounding box center [770, 306] width 227 height 28
click at [789, 226] on div "​" at bounding box center [770, 214] width 227 height 23
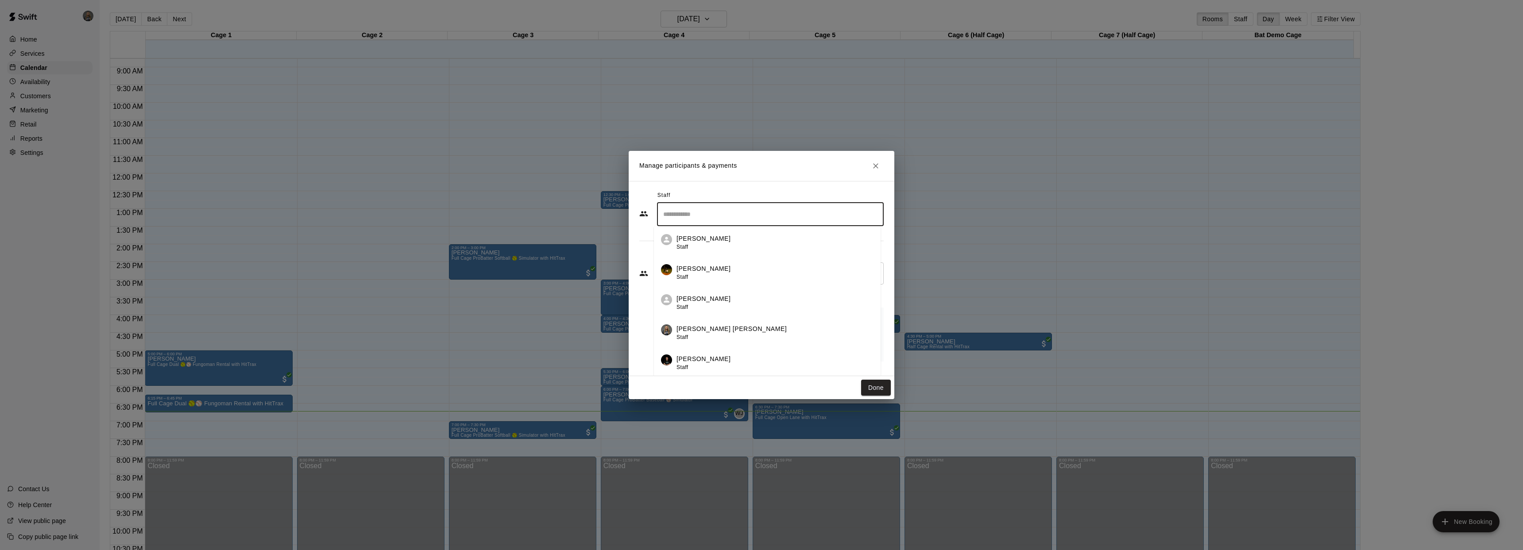
scroll to position [43, 0]
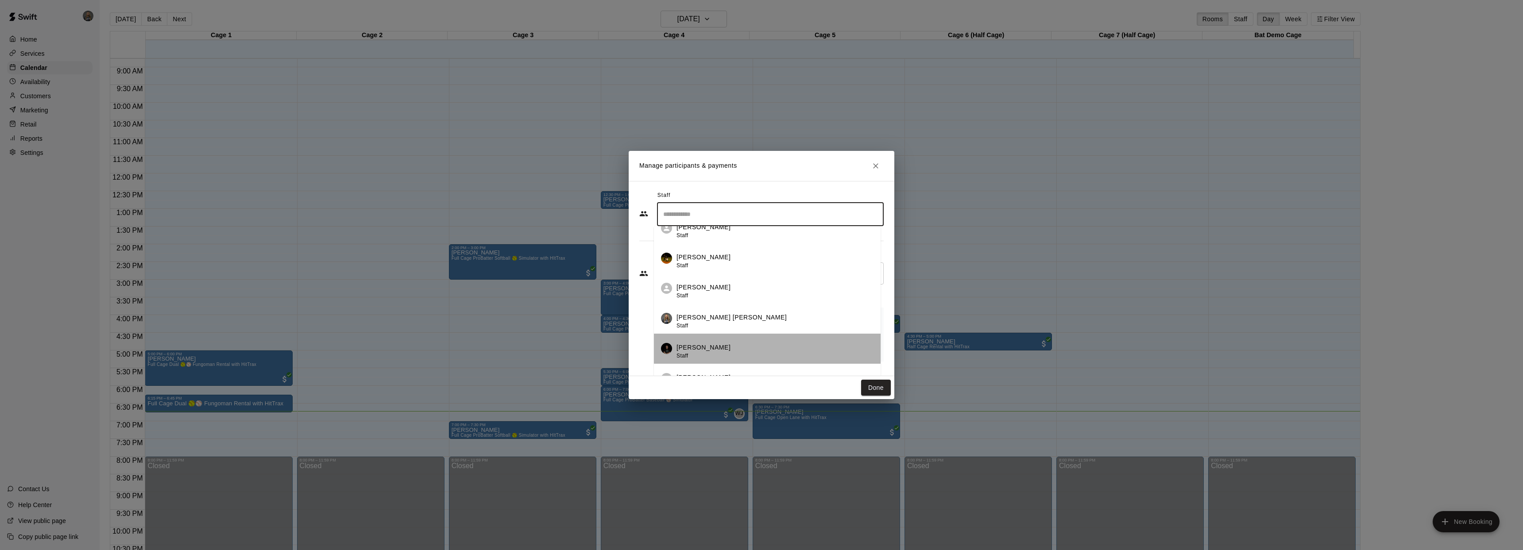
click at [801, 352] on div "[PERSON_NAME] Staff" at bounding box center [775, 351] width 197 height 17
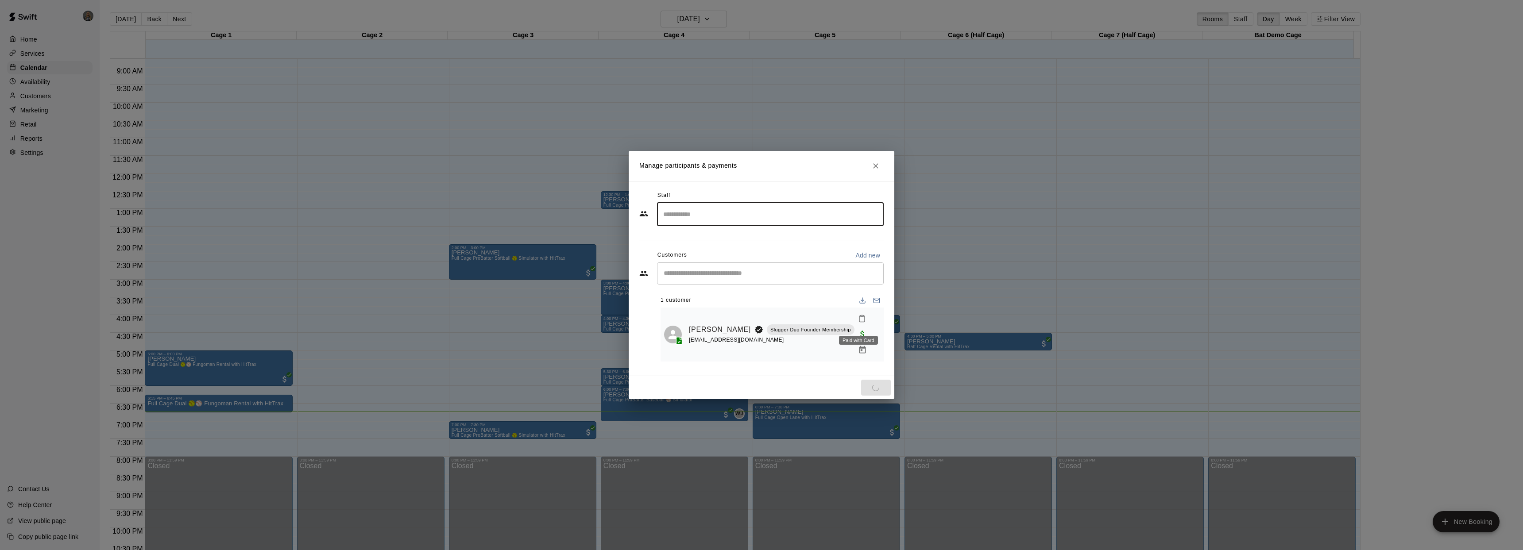
click at [859, 331] on div "Paid with Card" at bounding box center [858, 338] width 41 height 16
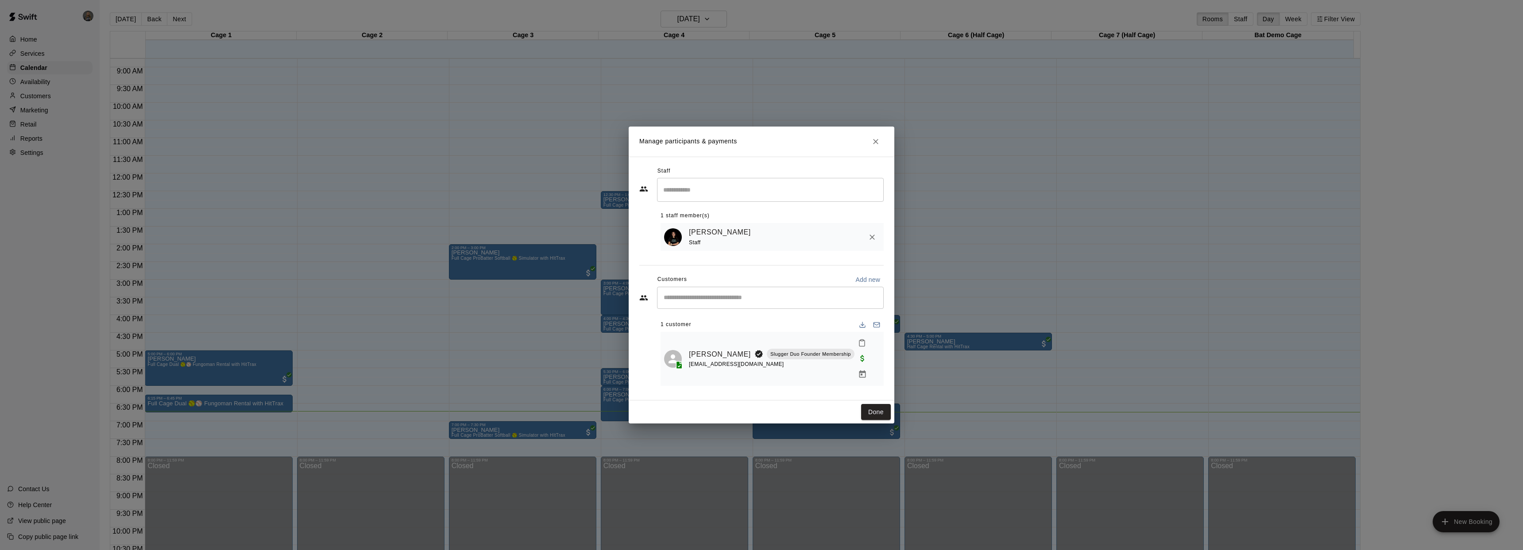
click at [855, 354] on span "Paid with Card" at bounding box center [863, 358] width 16 height 8
click at [792, 302] on input "Start typing to search customers..." at bounding box center [770, 298] width 219 height 9
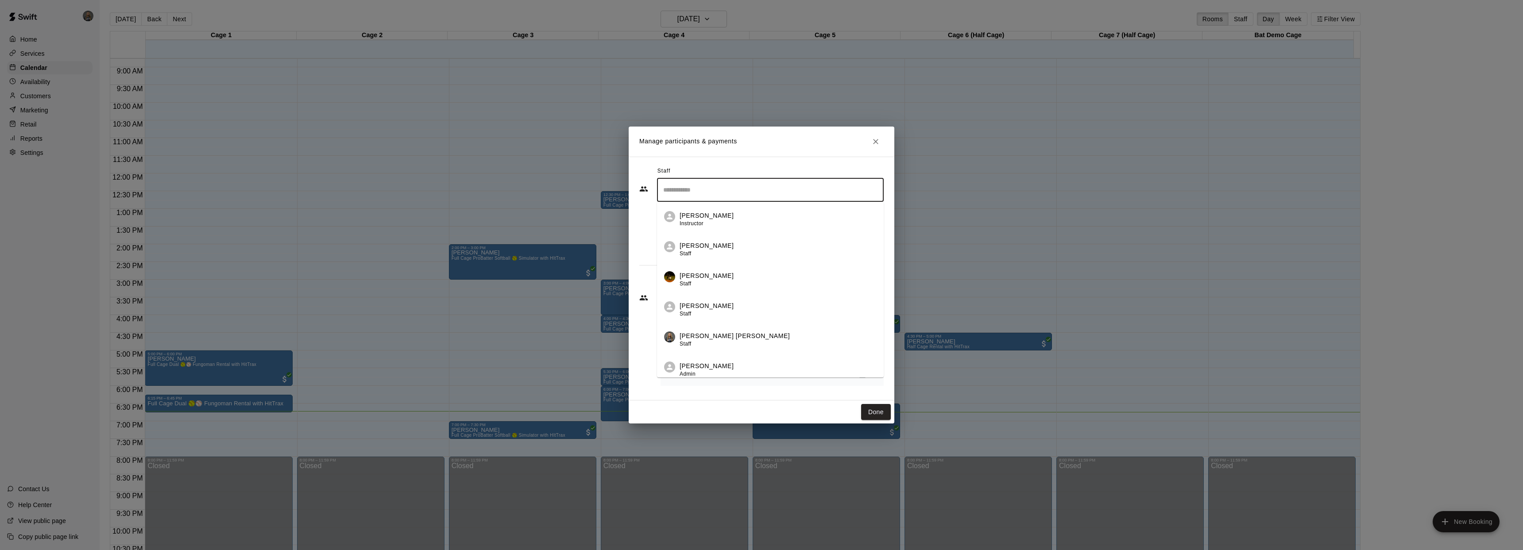
click at [786, 197] on input "Search staff" at bounding box center [770, 189] width 219 height 15
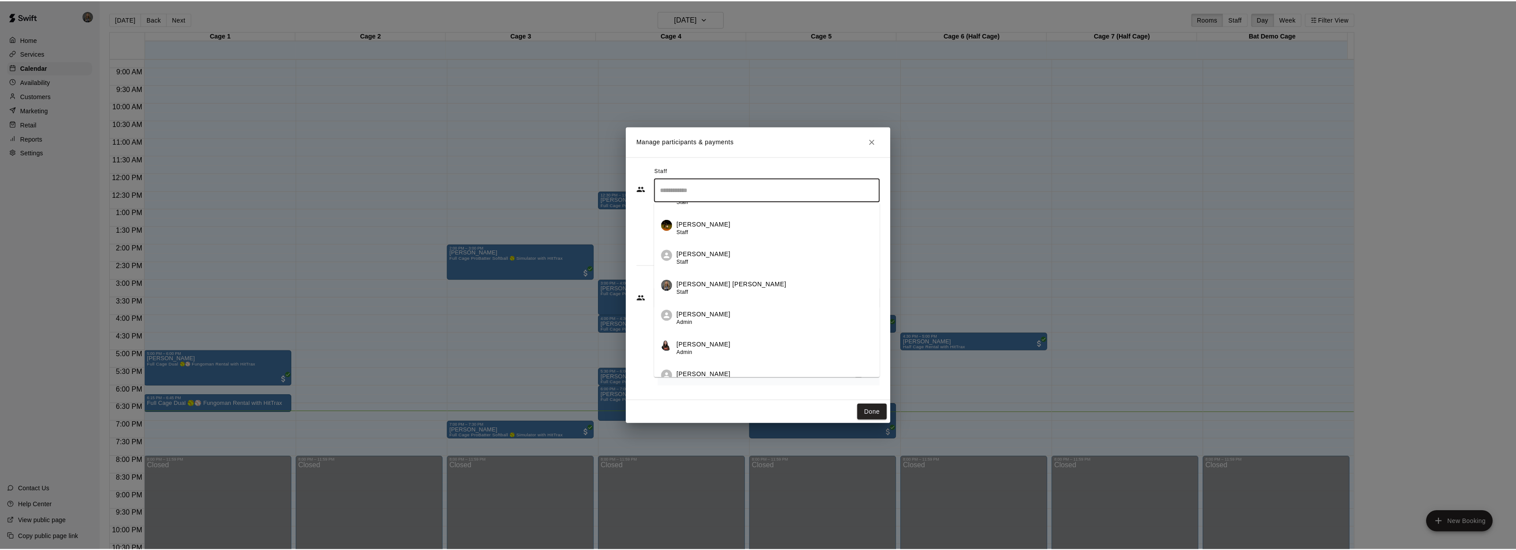
scroll to position [65, 0]
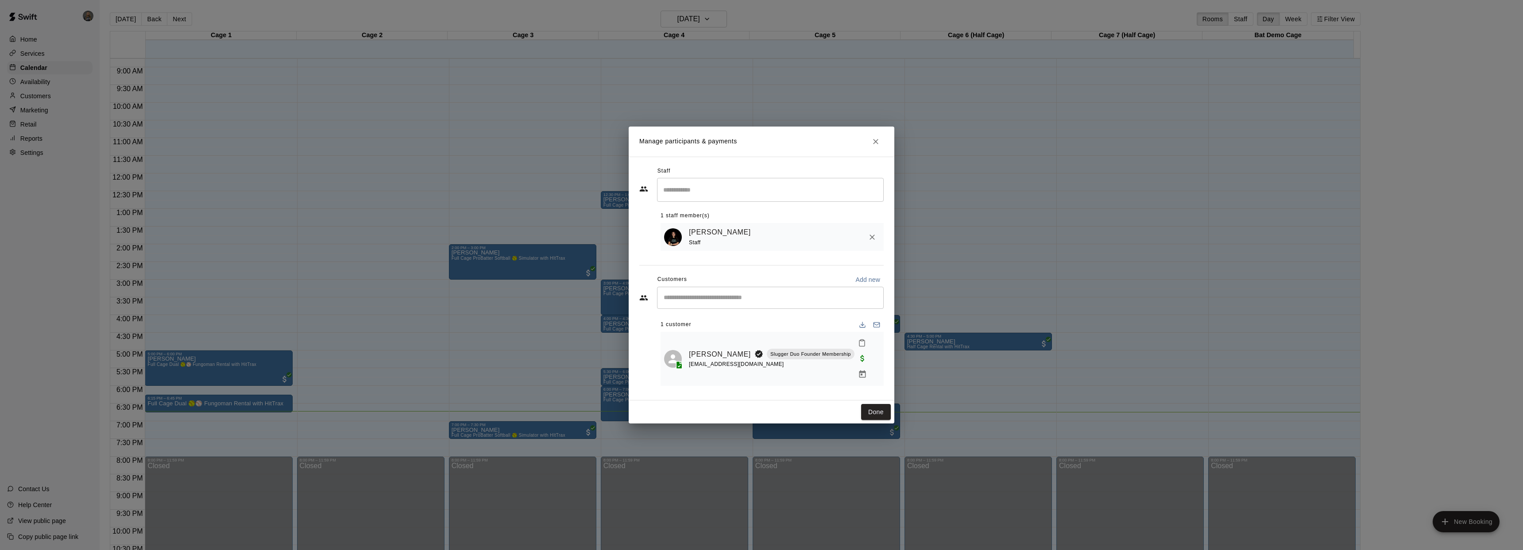
drag, startPoint x: 885, startPoint y: 364, endPoint x: 892, endPoint y: 329, distance: 35.3
click at [892, 329] on div "Staff ​ 1 staff member(s) [PERSON_NAME] Staff Customers Add new ​ 1 customer [P…" at bounding box center [762, 279] width 266 height 244
click at [883, 407] on button "Done" at bounding box center [876, 412] width 30 height 16
